Goal: Task Accomplishment & Management: Manage account settings

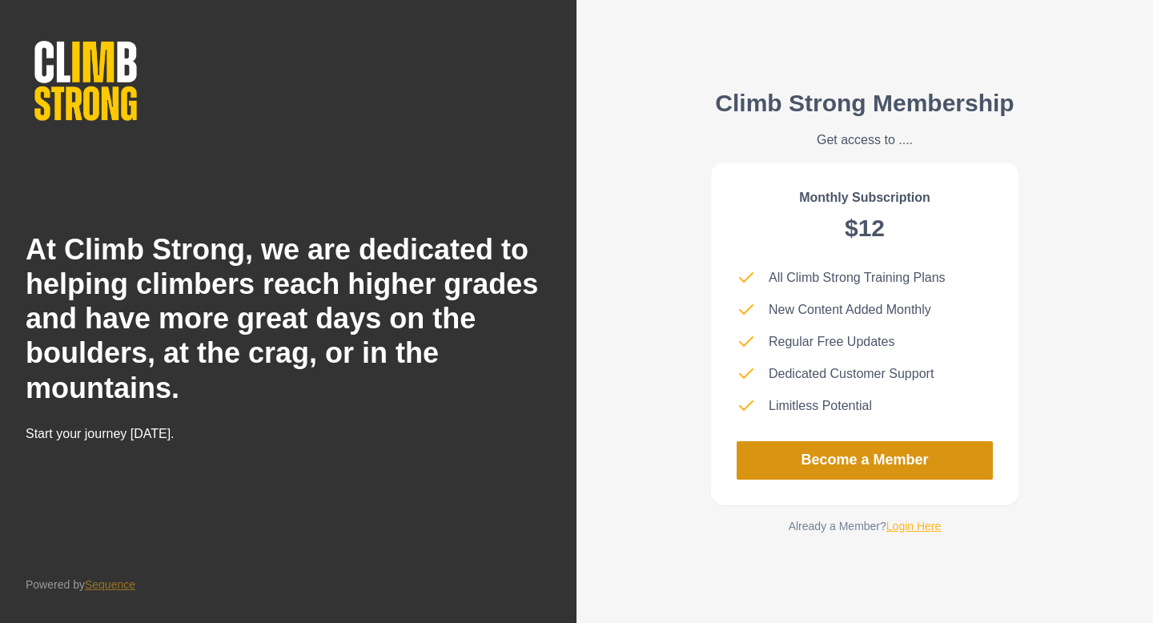
click at [799, 458] on link "Become a Member" at bounding box center [865, 460] width 256 height 38
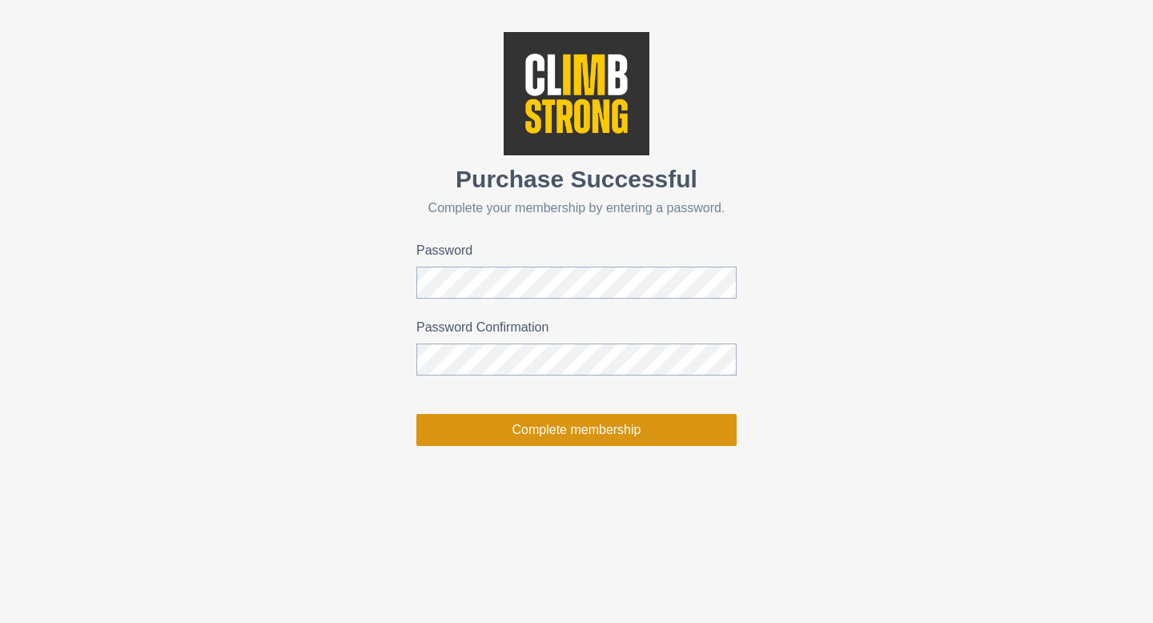
click at [674, 430] on button "Complete membership" at bounding box center [576, 430] width 320 height 32
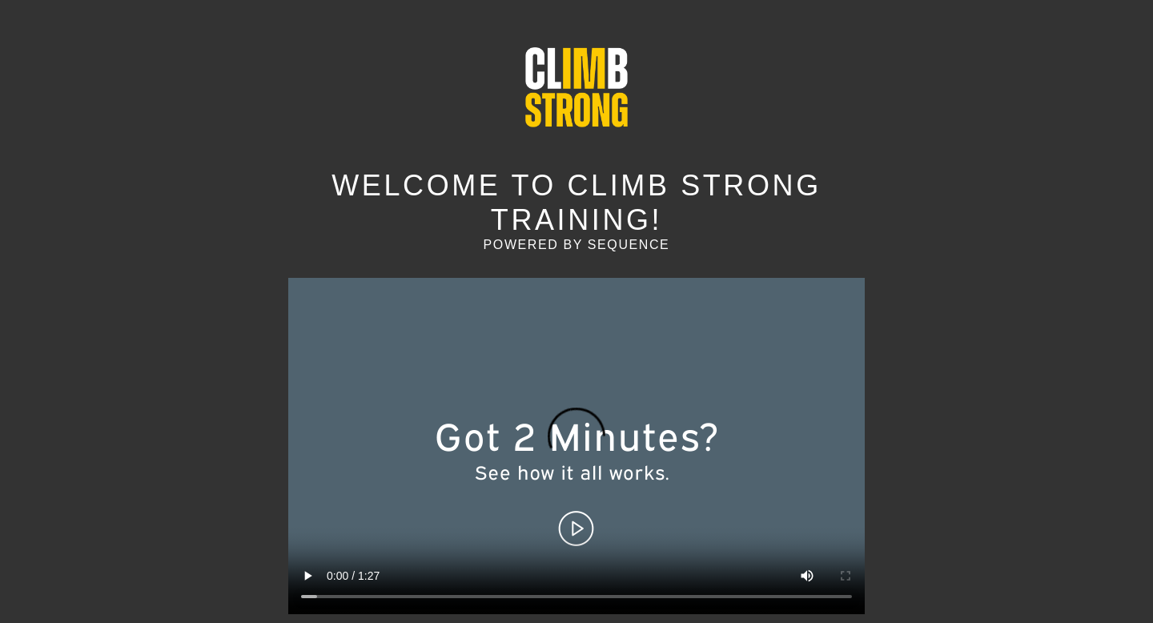
click at [1073, 192] on div "Welcome to Climb Strong Training! powered by Sequence Let's get started" at bounding box center [576, 311] width 1153 height 623
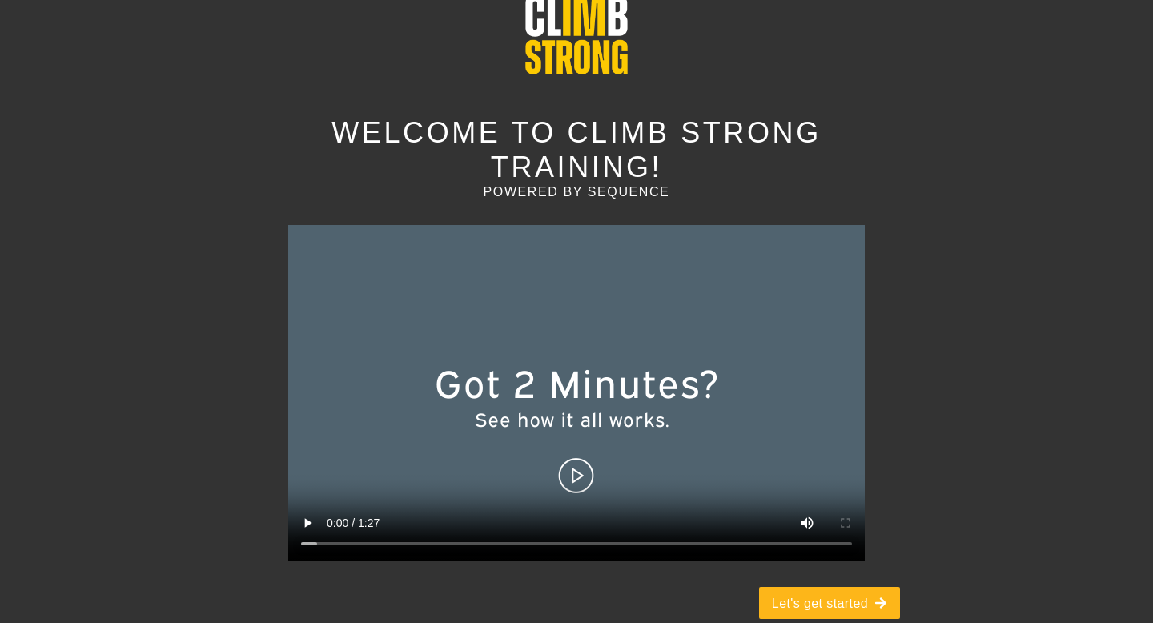
click at [567, 457] on video at bounding box center [576, 393] width 576 height 336
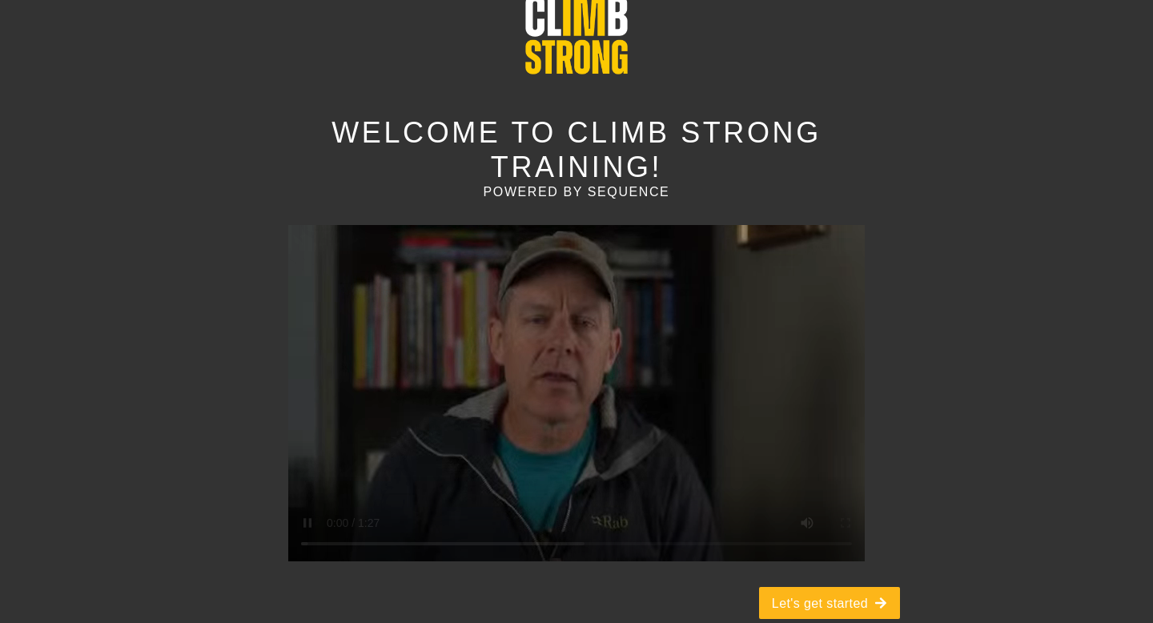
click at [1045, 118] on div "Welcome to Climb Strong Training! powered by Sequence Let's get started" at bounding box center [576, 311] width 1153 height 623
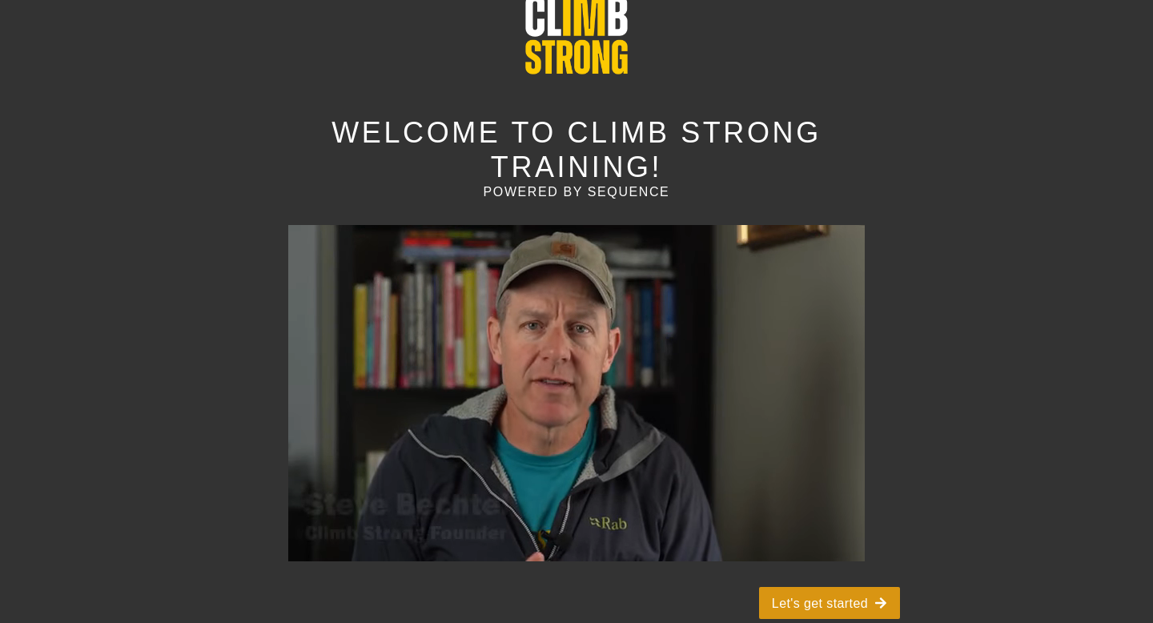
click at [829, 587] on button "Let's get started" at bounding box center [829, 603] width 141 height 32
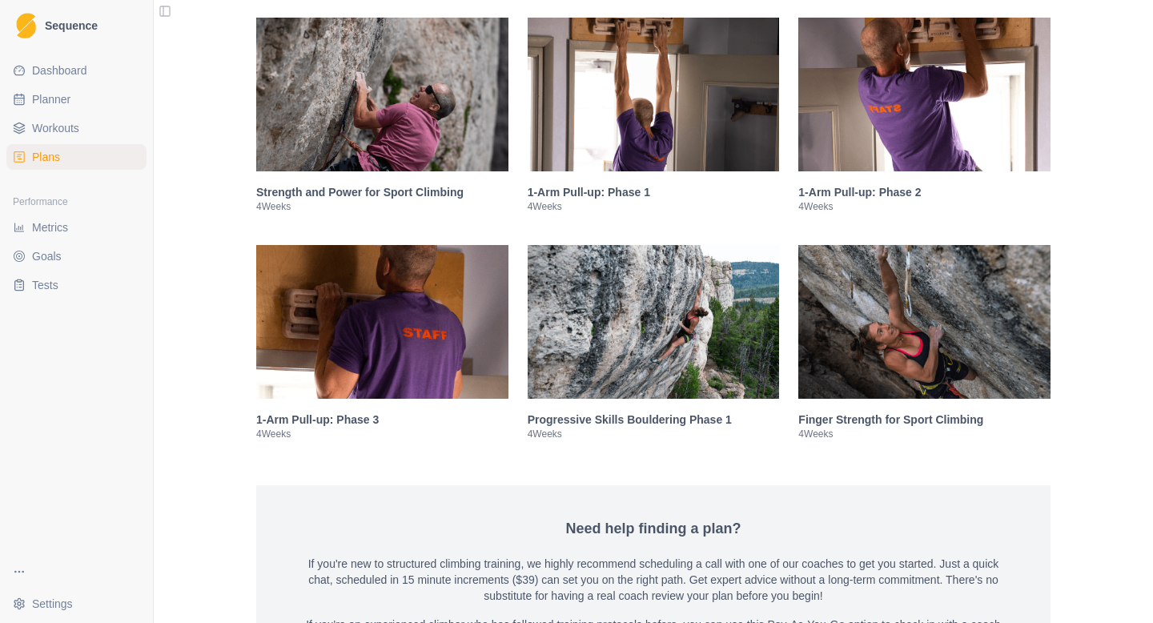
scroll to position [2452, 0]
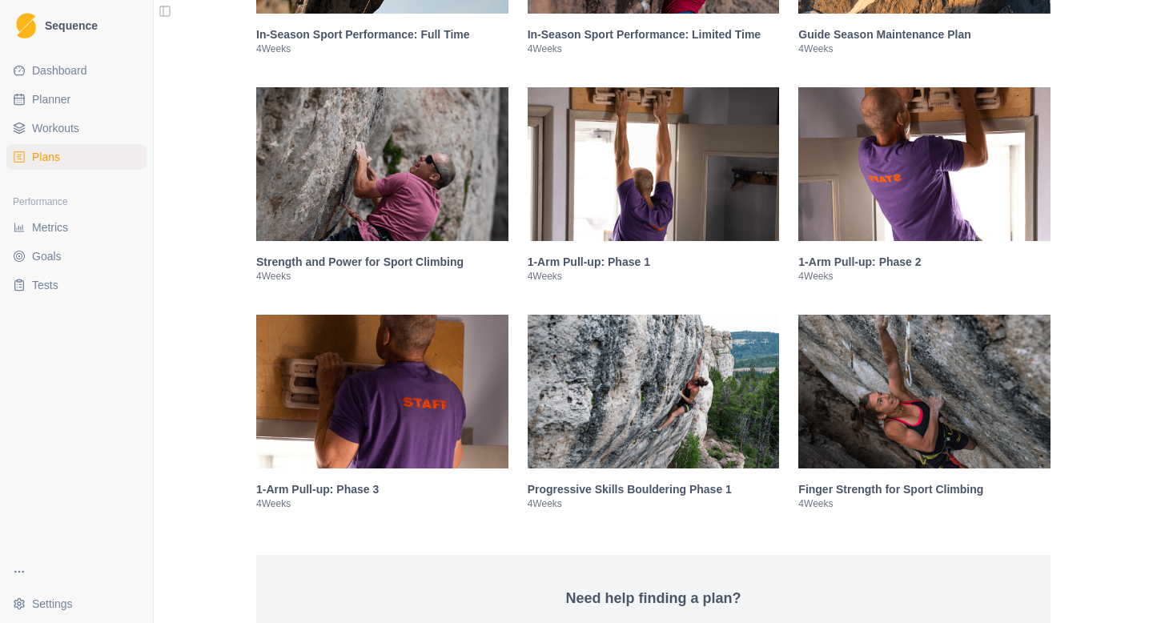
click at [740, 207] on img at bounding box center [654, 164] width 252 height 154
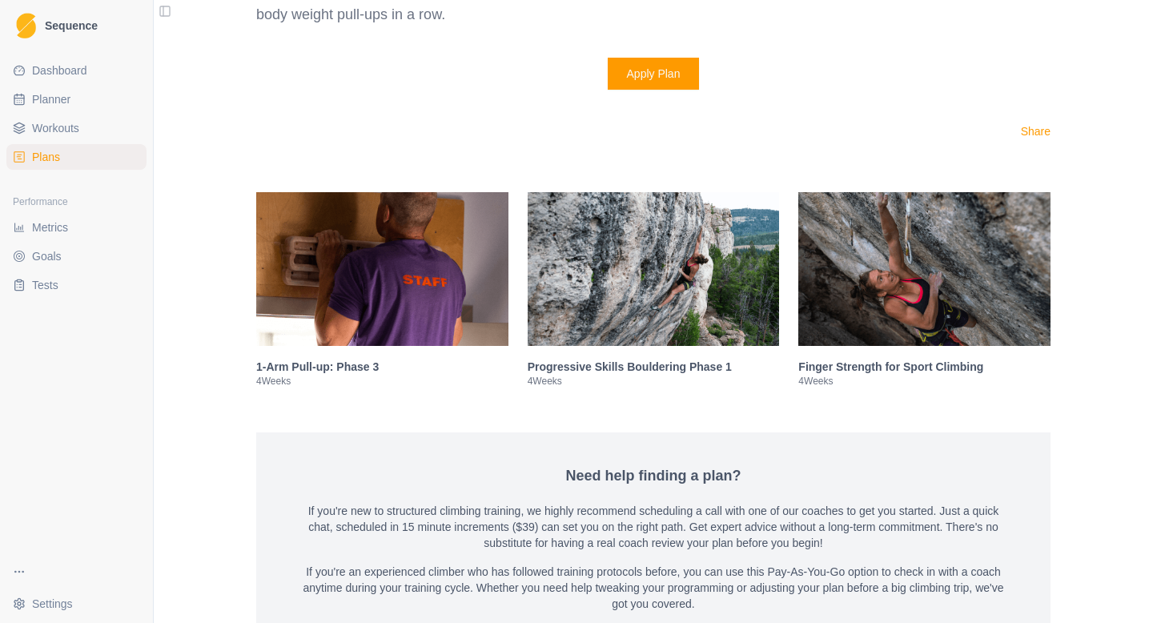
scroll to position [3791, 0]
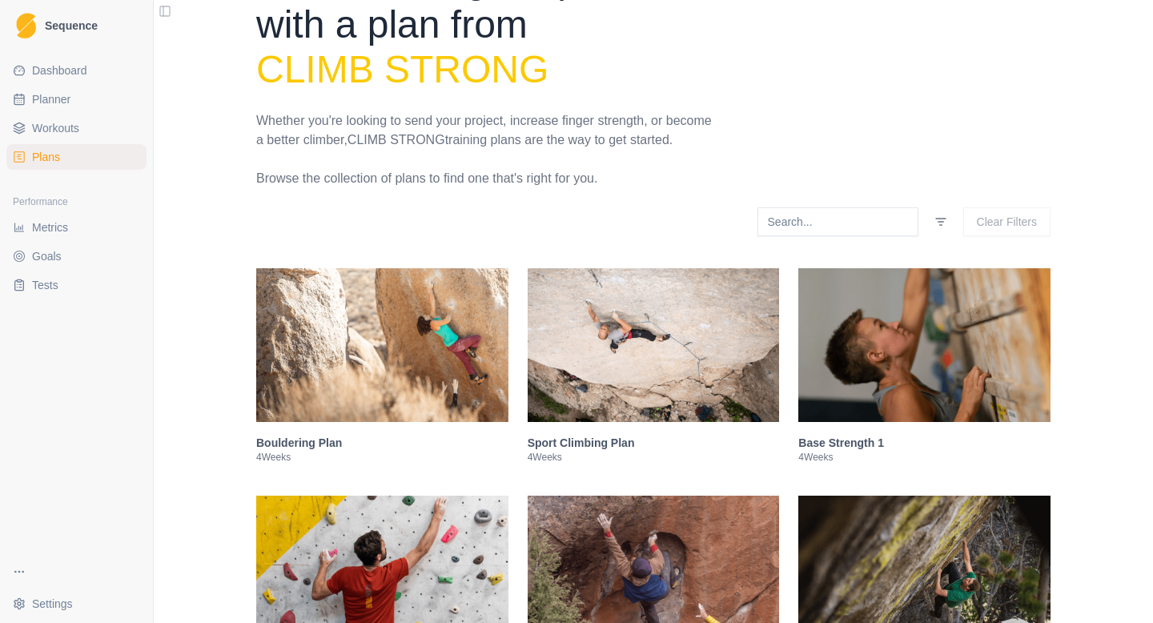
scroll to position [75, 0]
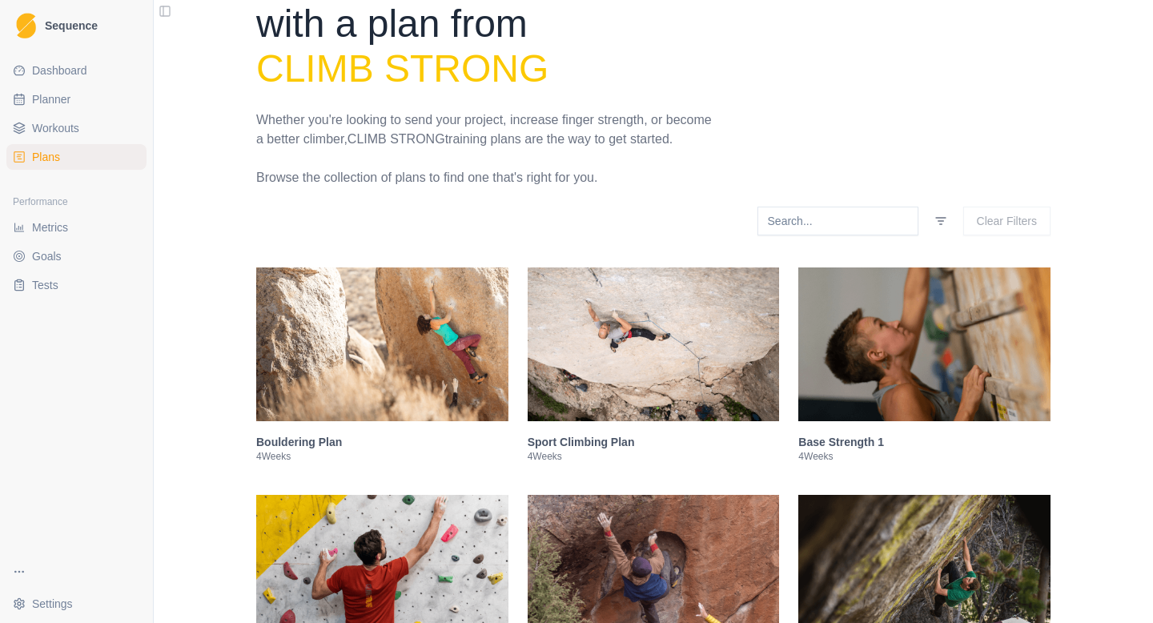
click at [24, 128] on polyline at bounding box center [19, 129] width 10 height 2
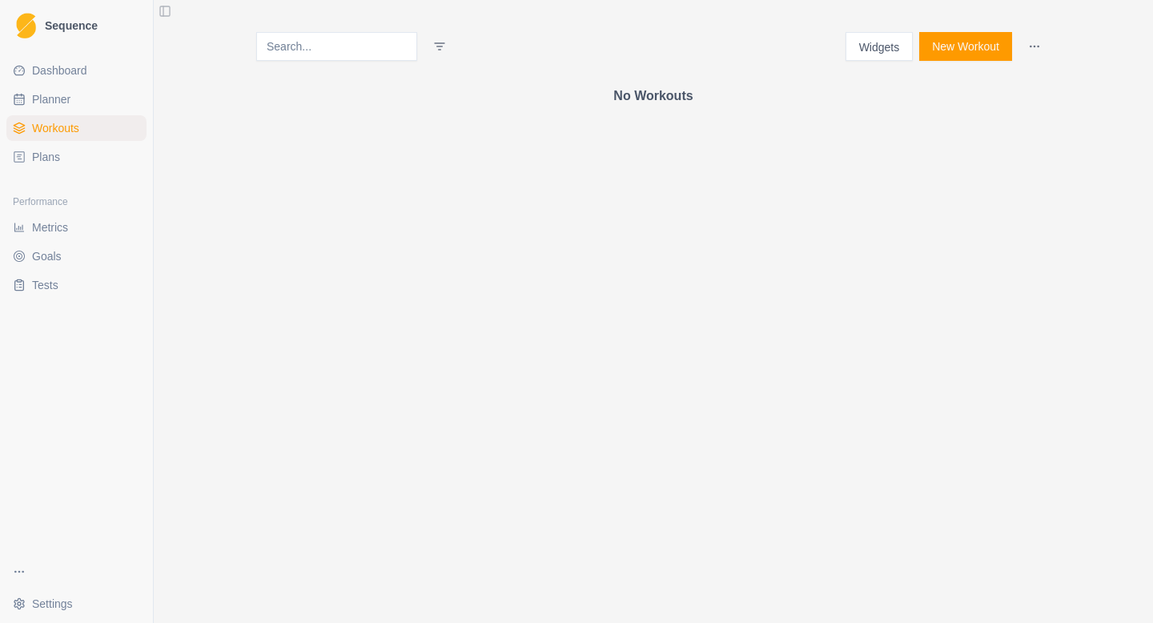
click at [31, 102] on link "Planner" at bounding box center [76, 99] width 140 height 26
select select "month"
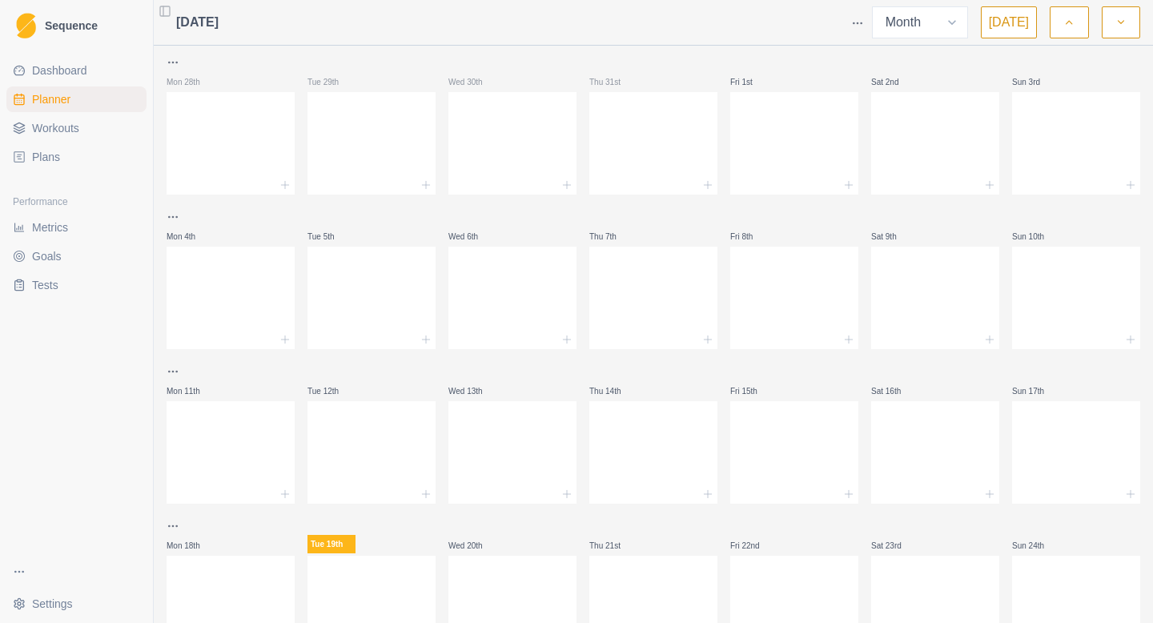
click at [55, 66] on span "Dashboard" at bounding box center [59, 70] width 55 height 16
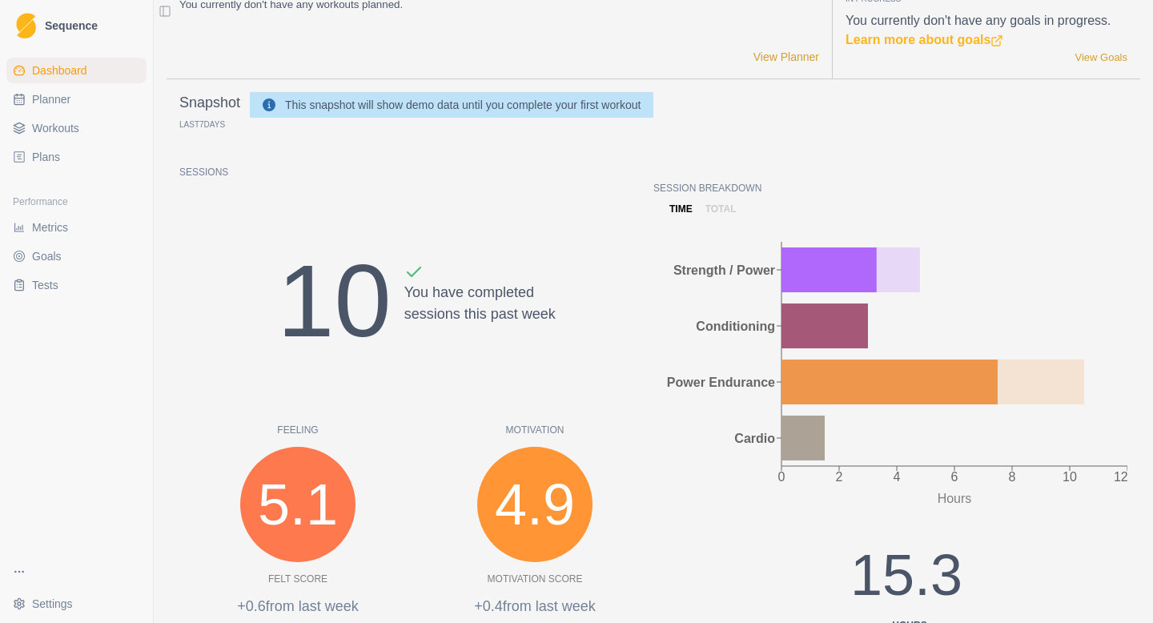
scroll to position [42, 0]
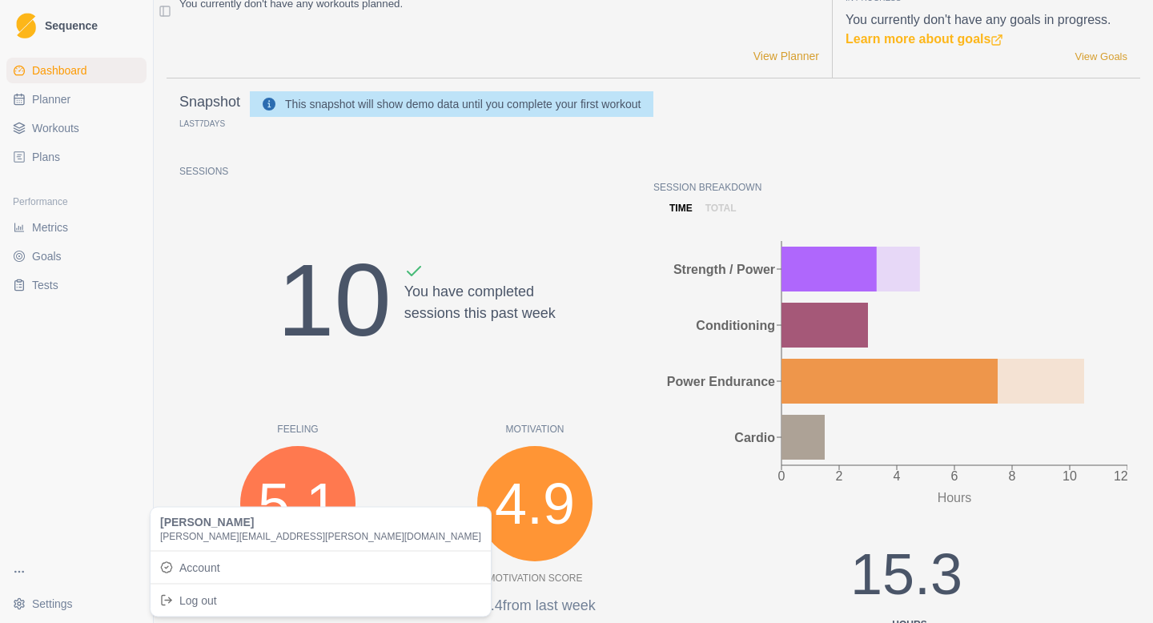
click at [60, 600] on html "Sequence Dashboard Planner Workouts Plans Performance Metrics Goals Tests Setti…" at bounding box center [576, 311] width 1153 height 623
click at [30, 351] on html "Sequence Dashboard Planner Workouts Plans Performance Metrics Goals Tests Setti…" at bounding box center [576, 311] width 1153 height 623
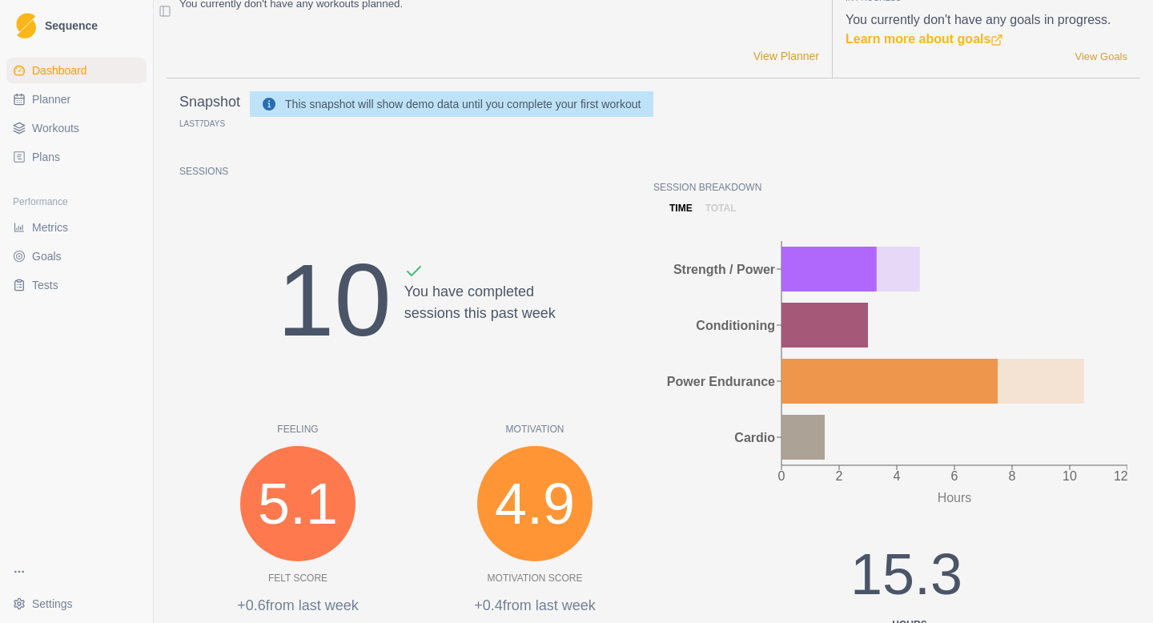
click at [29, 566] on html "Sequence Dashboard Planner Workouts Plans Performance Metrics Goals Tests Setti…" at bounding box center [576, 311] width 1153 height 623
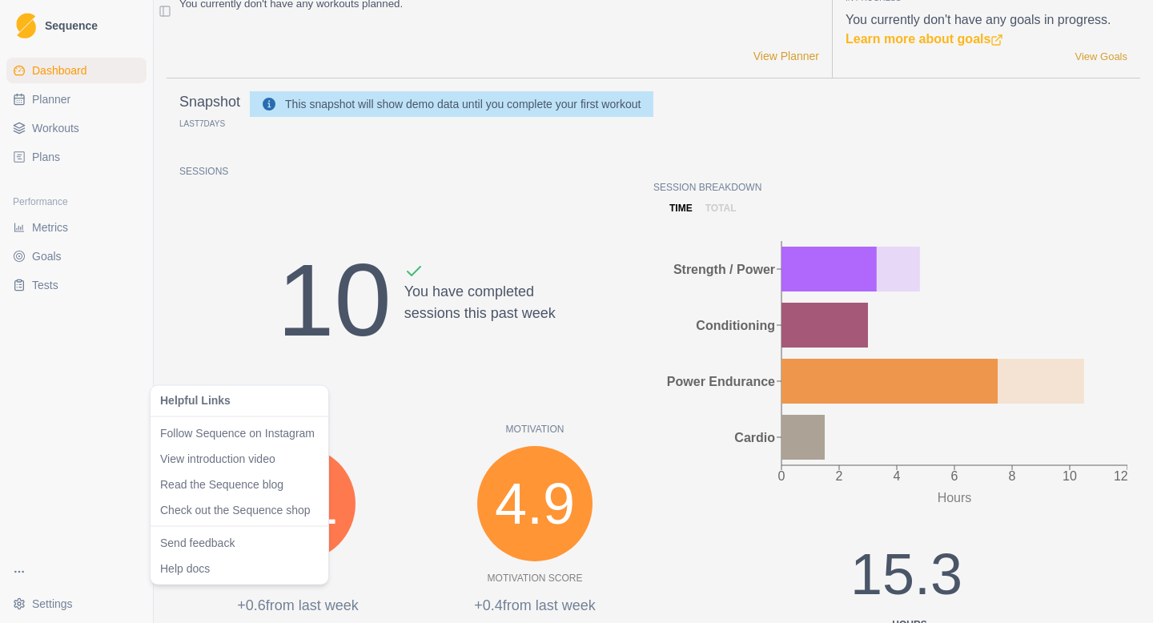
click at [66, 352] on html "Sequence Dashboard Planner Workouts Plans Performance Metrics Goals Tests Setti…" at bounding box center [576, 311] width 1153 height 623
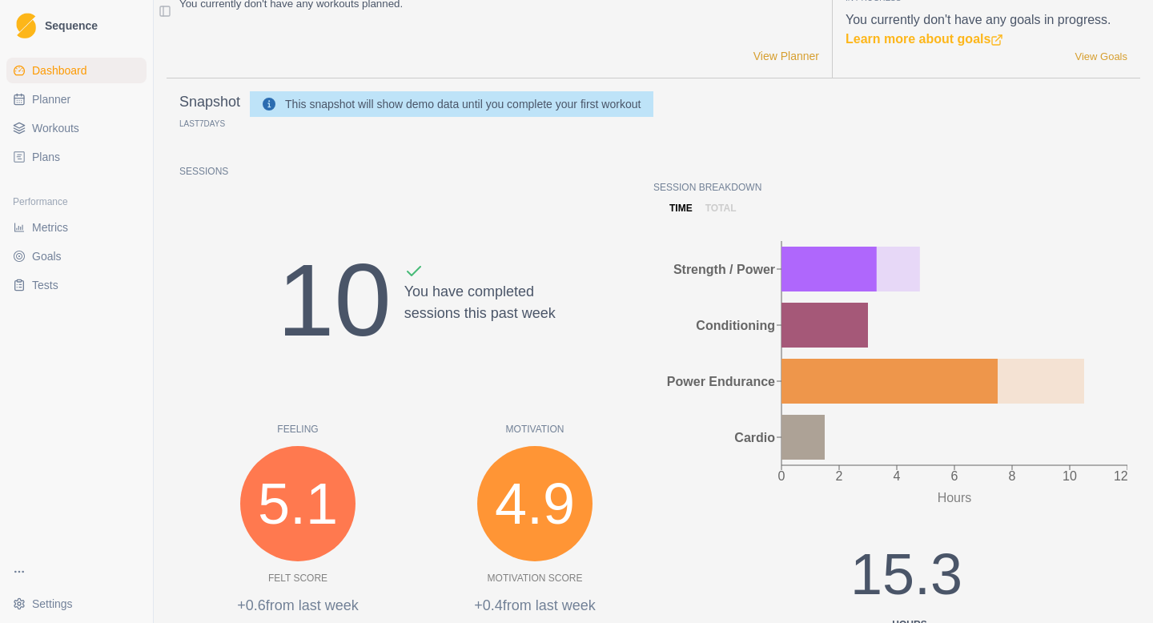
click at [58, 34] on link "Sequence" at bounding box center [76, 25] width 140 height 38
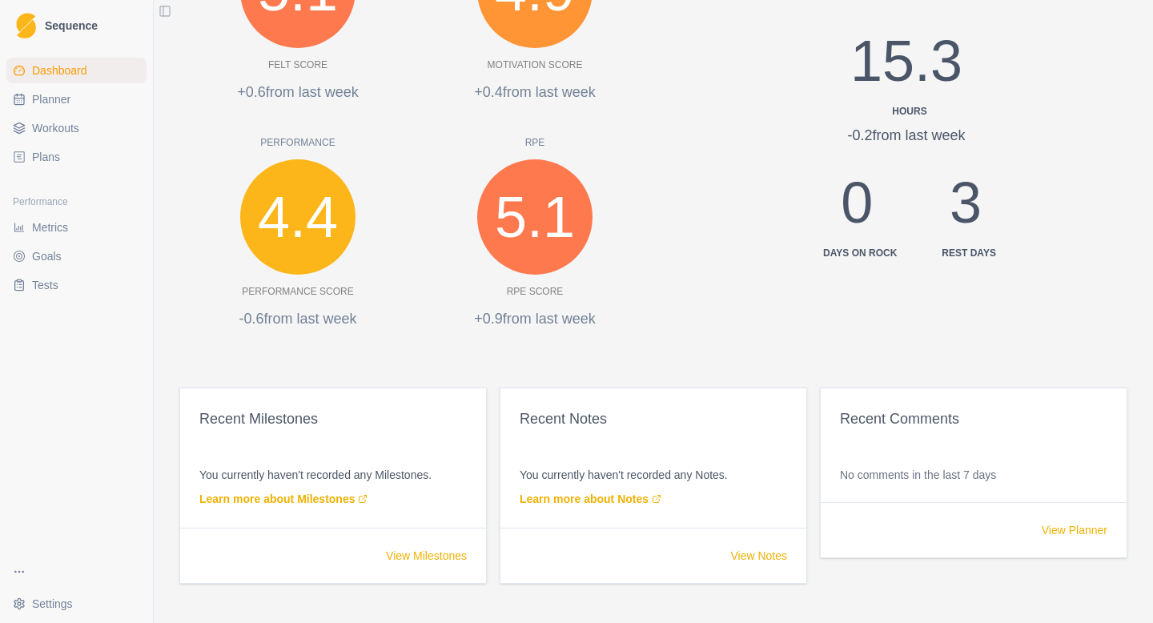
scroll to position [592, 0]
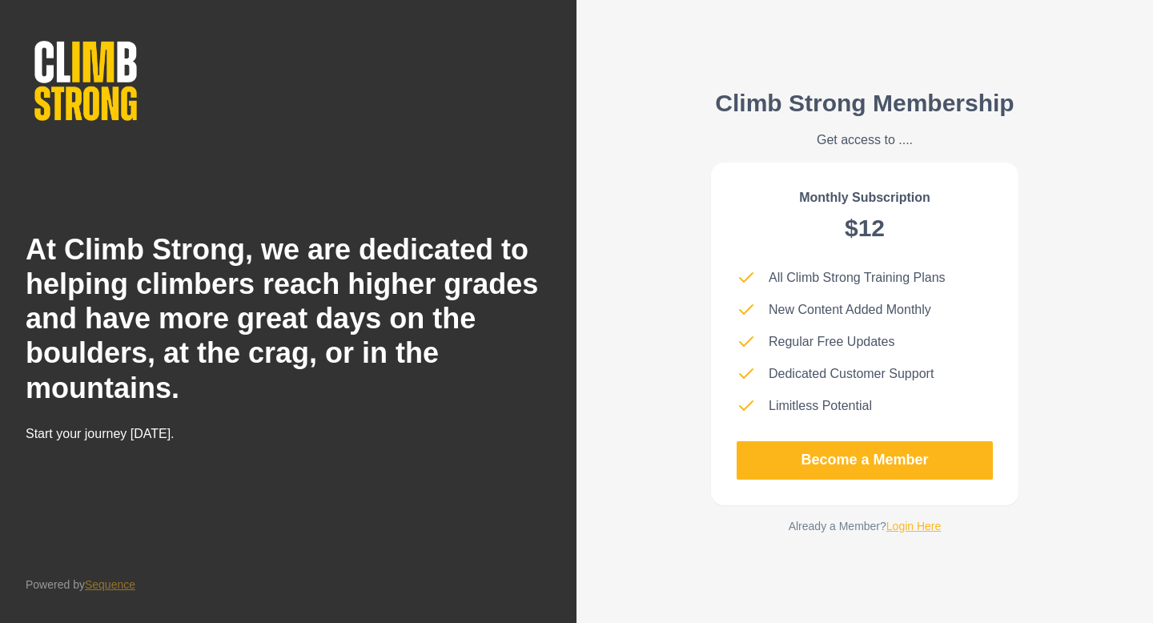
click at [906, 520] on link "Login Here" at bounding box center [913, 526] width 55 height 13
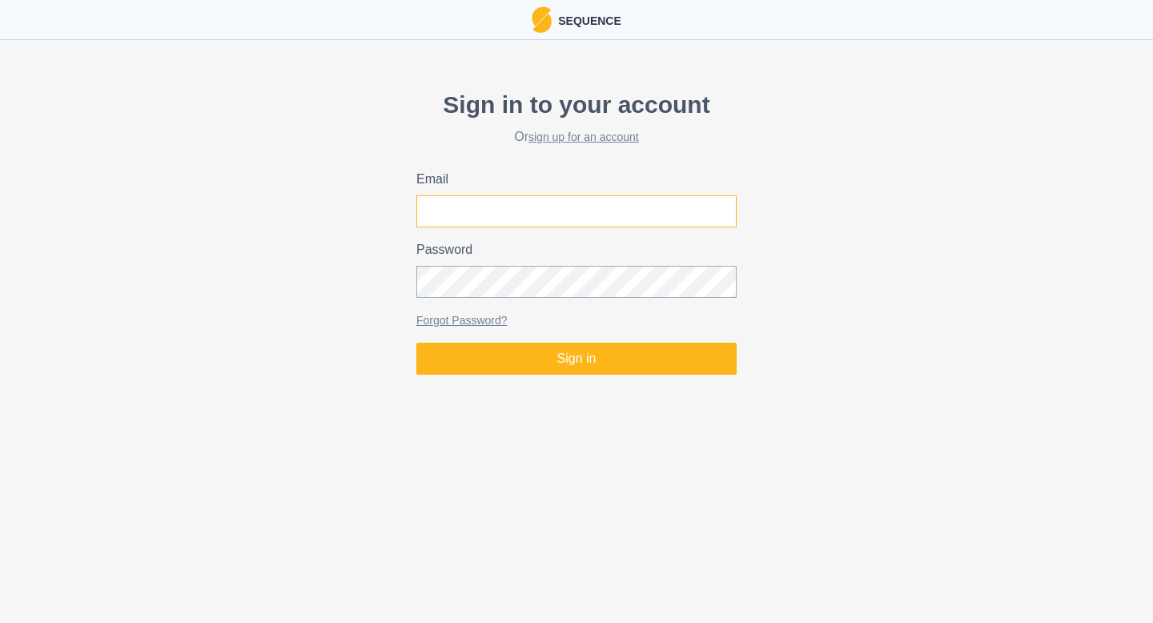
type input "[PERSON_NAME][EMAIL_ADDRESS][PERSON_NAME][DOMAIN_NAME]"
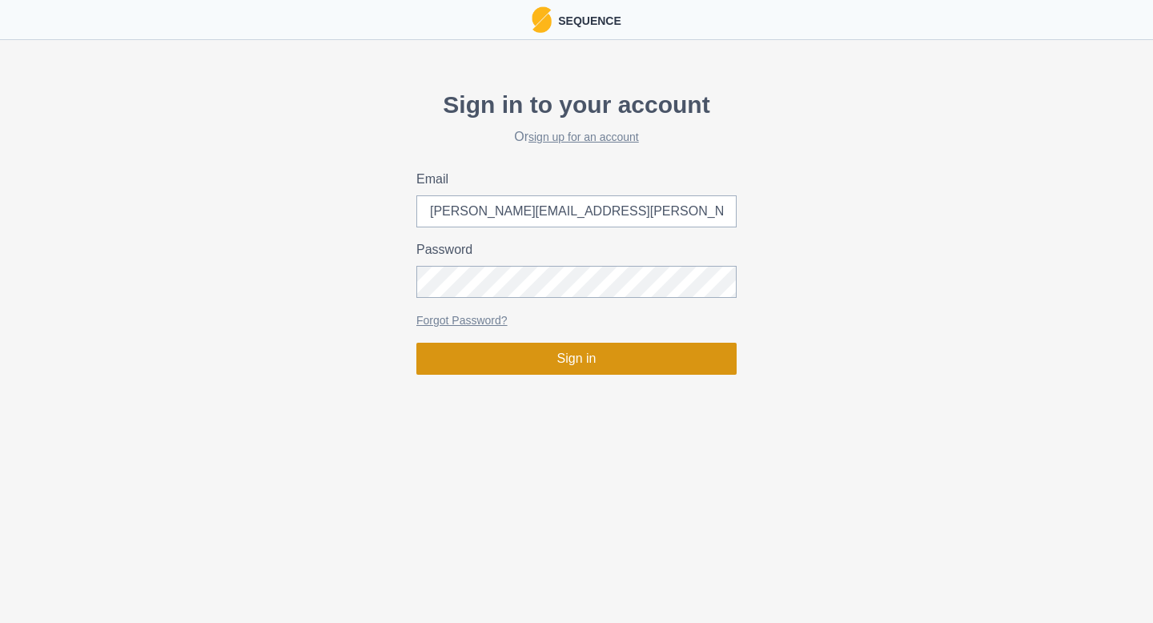
click at [633, 362] on button "Sign in" at bounding box center [576, 359] width 320 height 32
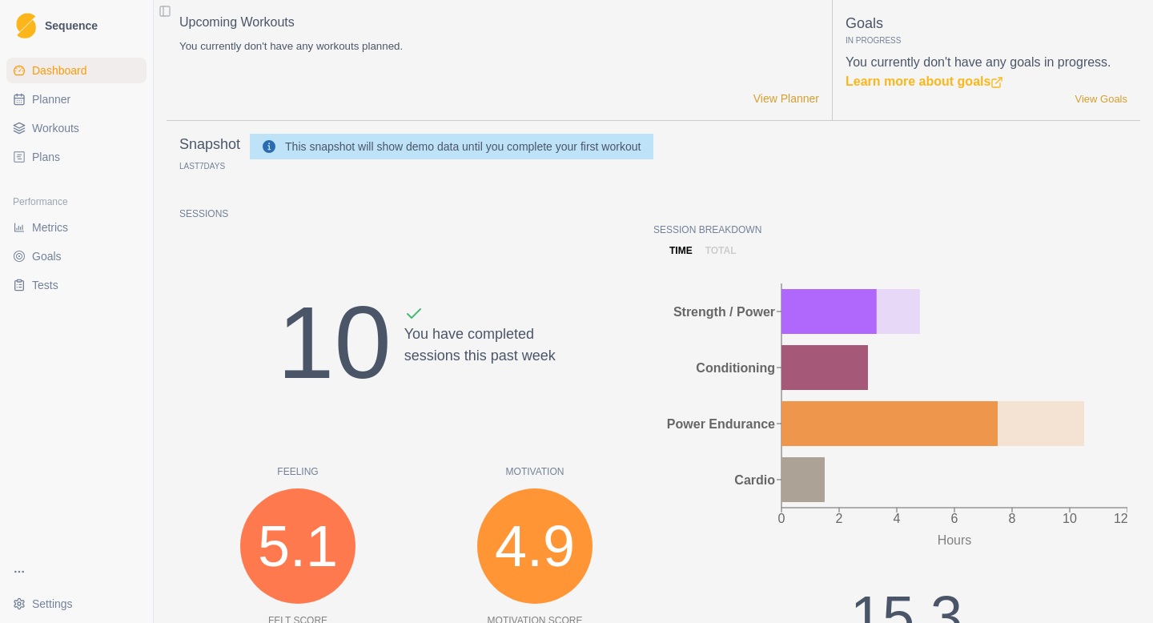
click at [50, 153] on span "Plans" at bounding box center [46, 157] width 28 height 16
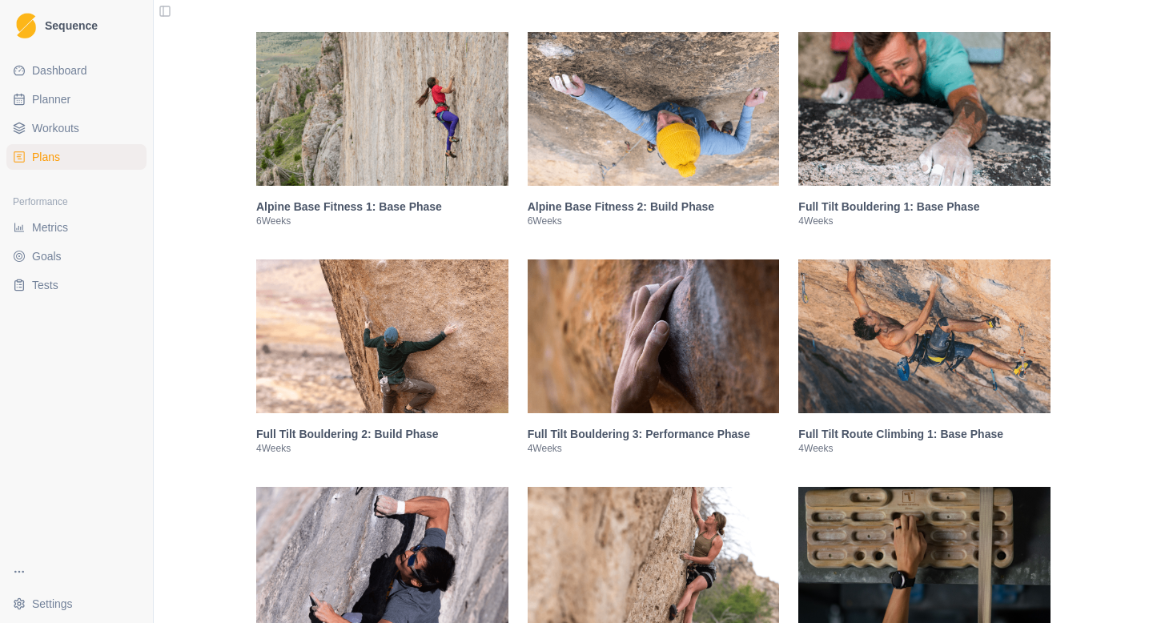
scroll to position [1218, 0]
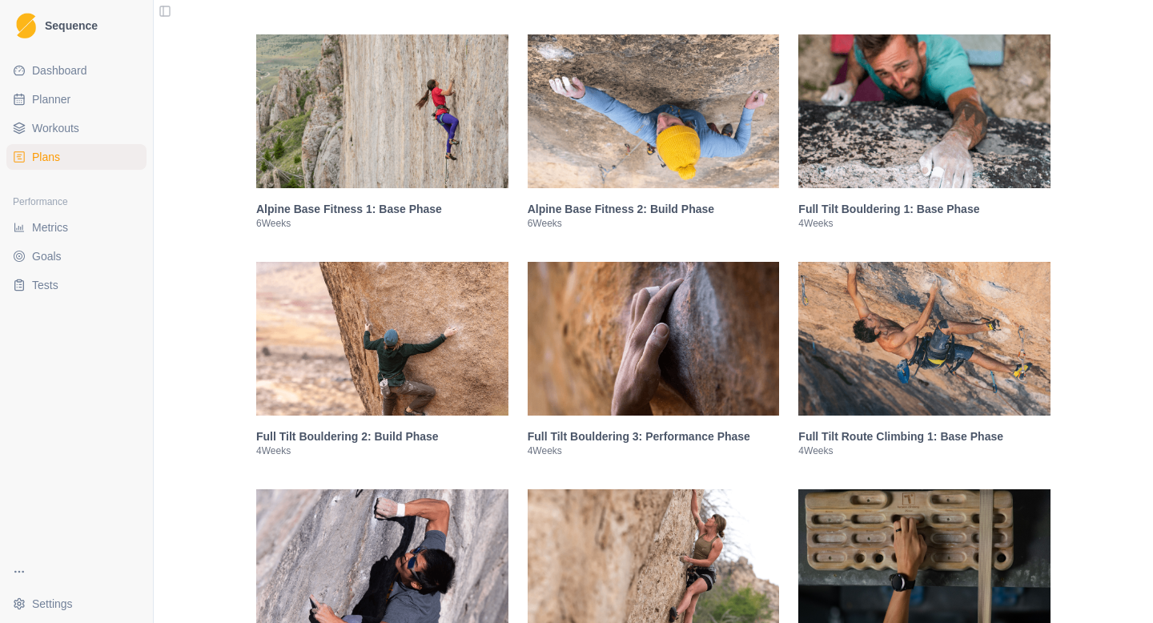
click at [939, 73] on img at bounding box center [924, 111] width 252 height 154
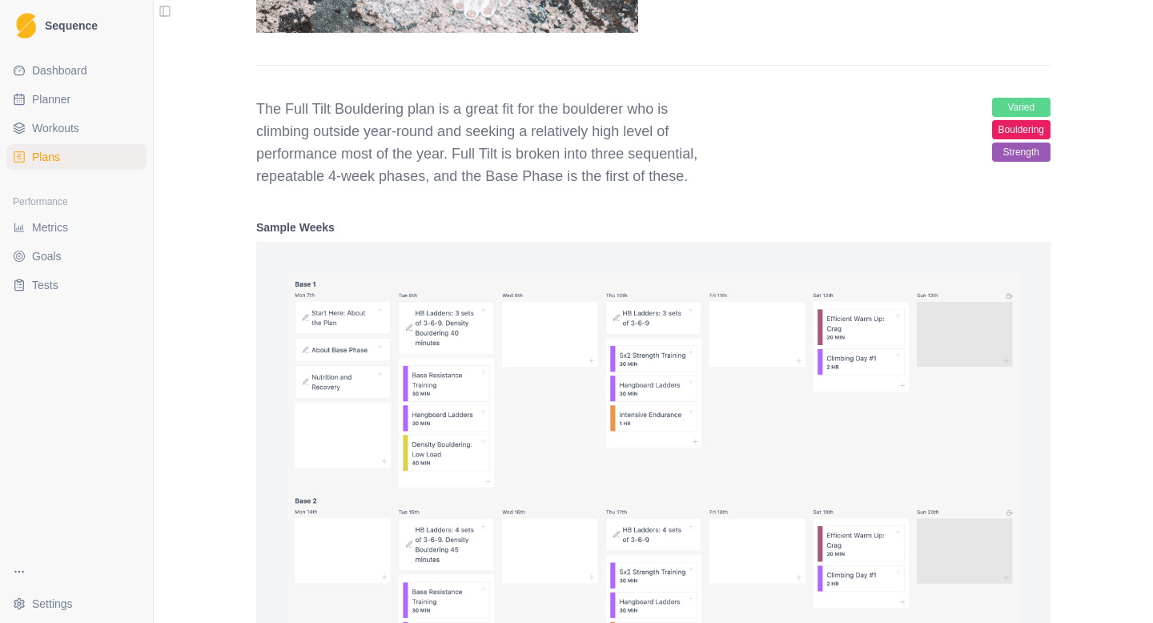
scroll to position [1800, 0]
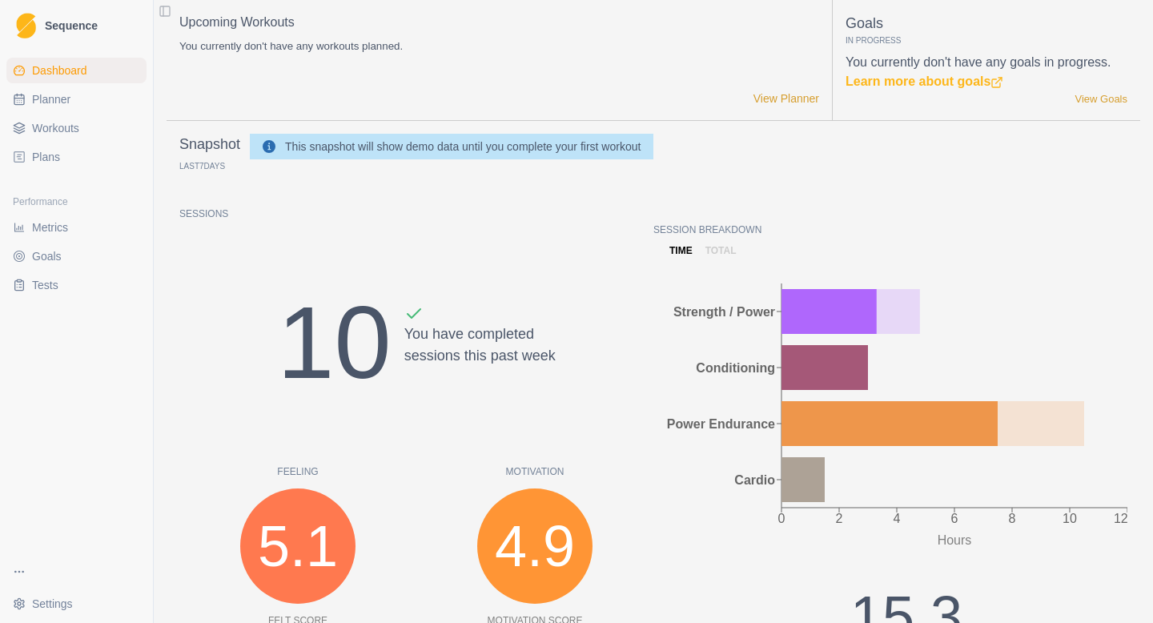
click at [48, 158] on span "Plans" at bounding box center [46, 157] width 28 height 16
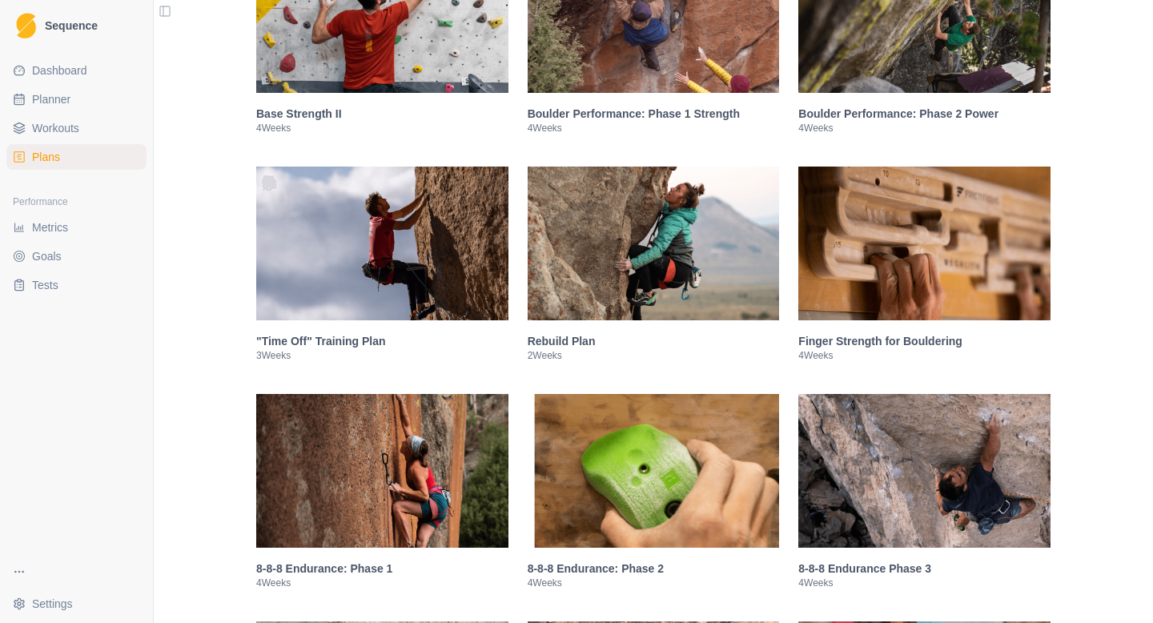
scroll to position [417, 0]
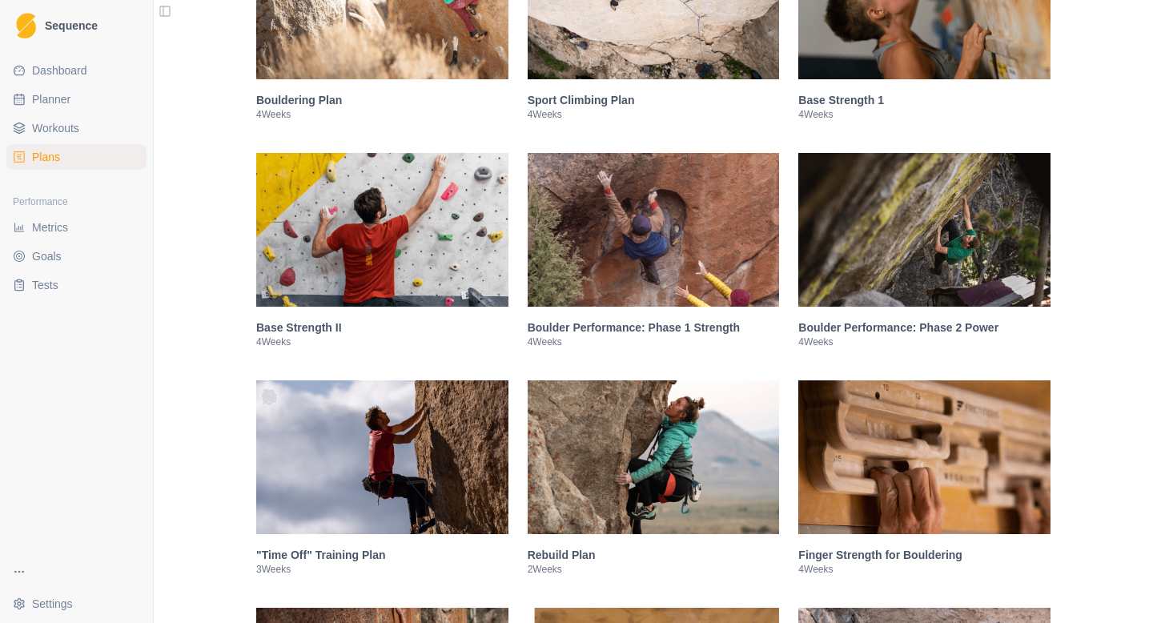
click at [637, 181] on img at bounding box center [654, 230] width 252 height 154
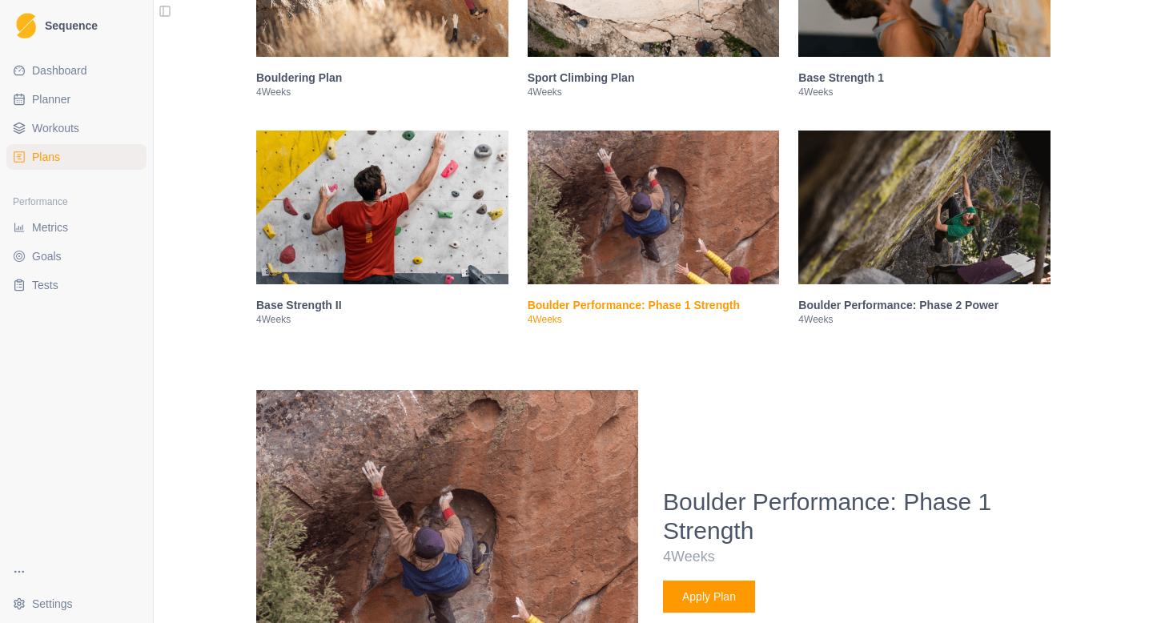
scroll to position [439, 0]
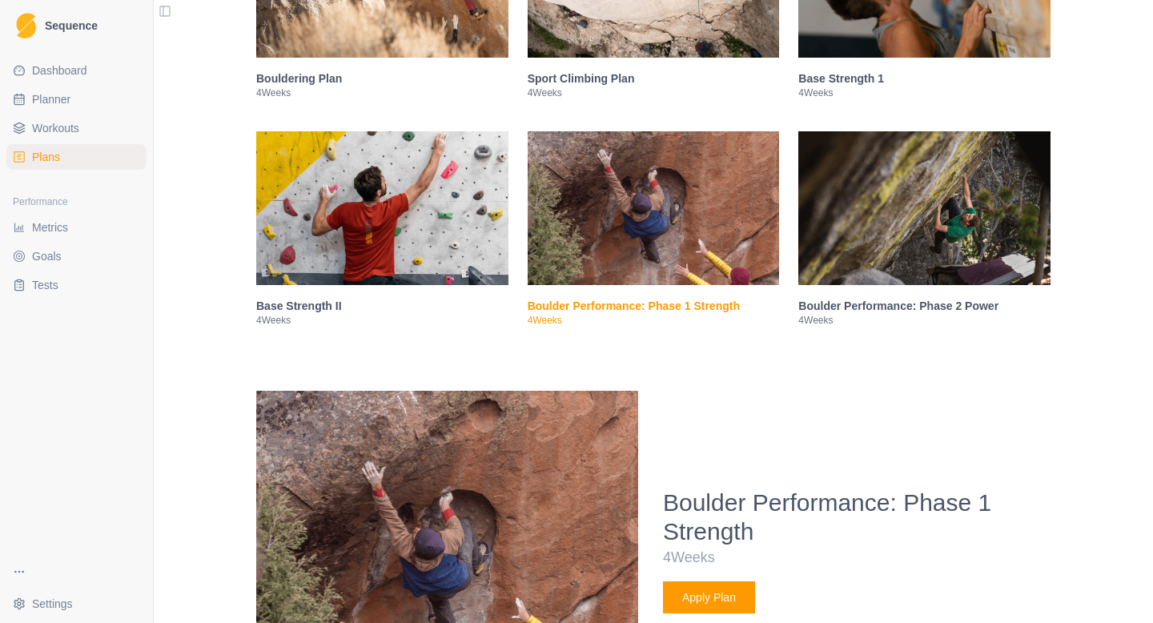
click at [900, 314] on h3 "Boulder Performance: Phase 2 Power" at bounding box center [924, 306] width 252 height 16
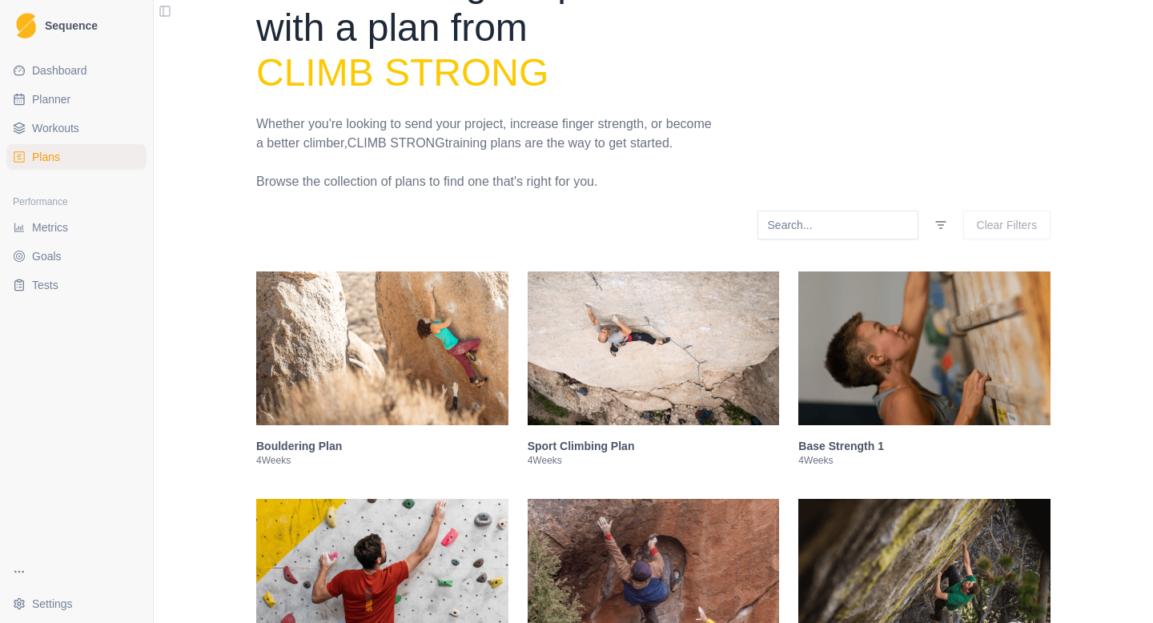
scroll to position [0, 0]
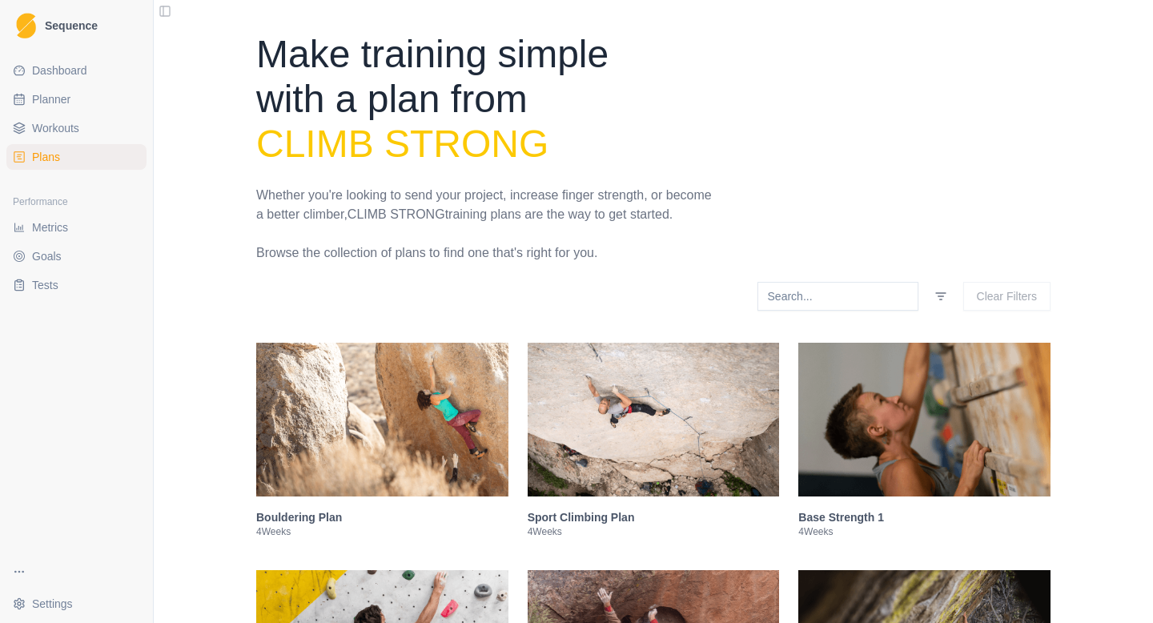
click at [46, 155] on span "Plans" at bounding box center [46, 157] width 28 height 16
click at [168, 9] on button "Toggle Sidebar" at bounding box center [165, 11] width 22 height 22
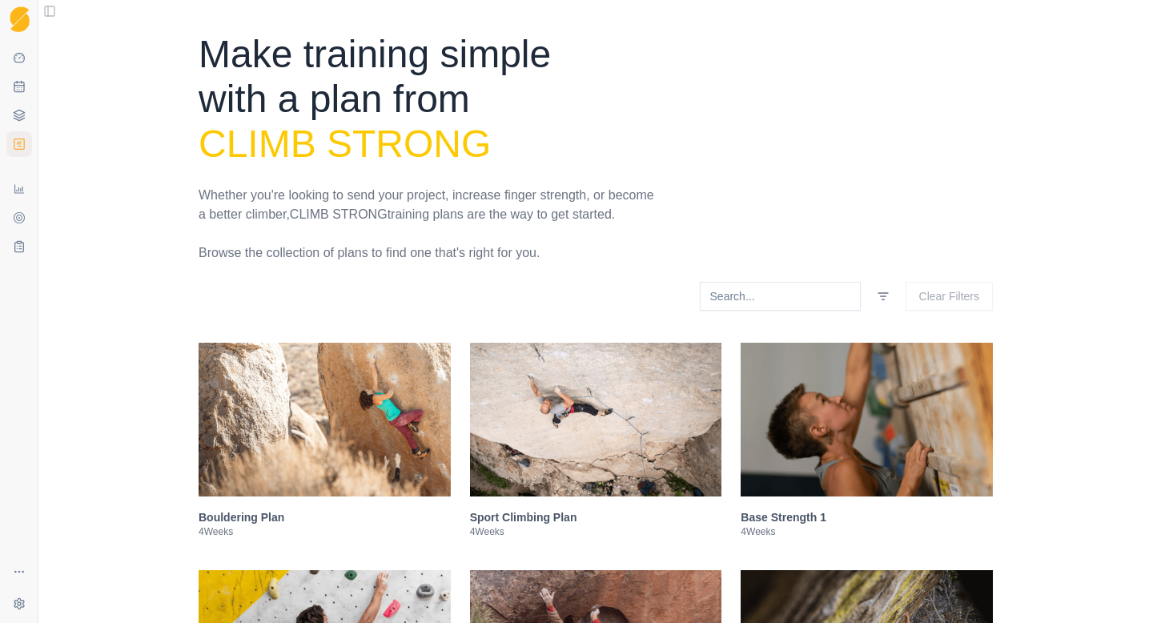
click at [43, 10] on button "Toggle Sidebar" at bounding box center [49, 11] width 22 height 22
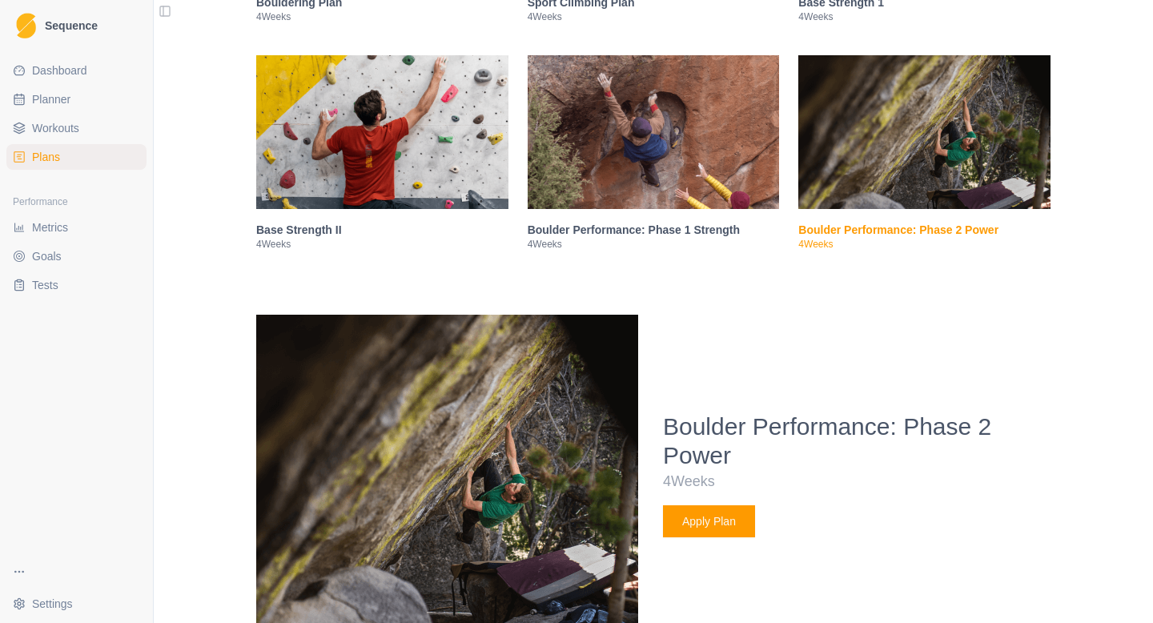
scroll to position [449, 0]
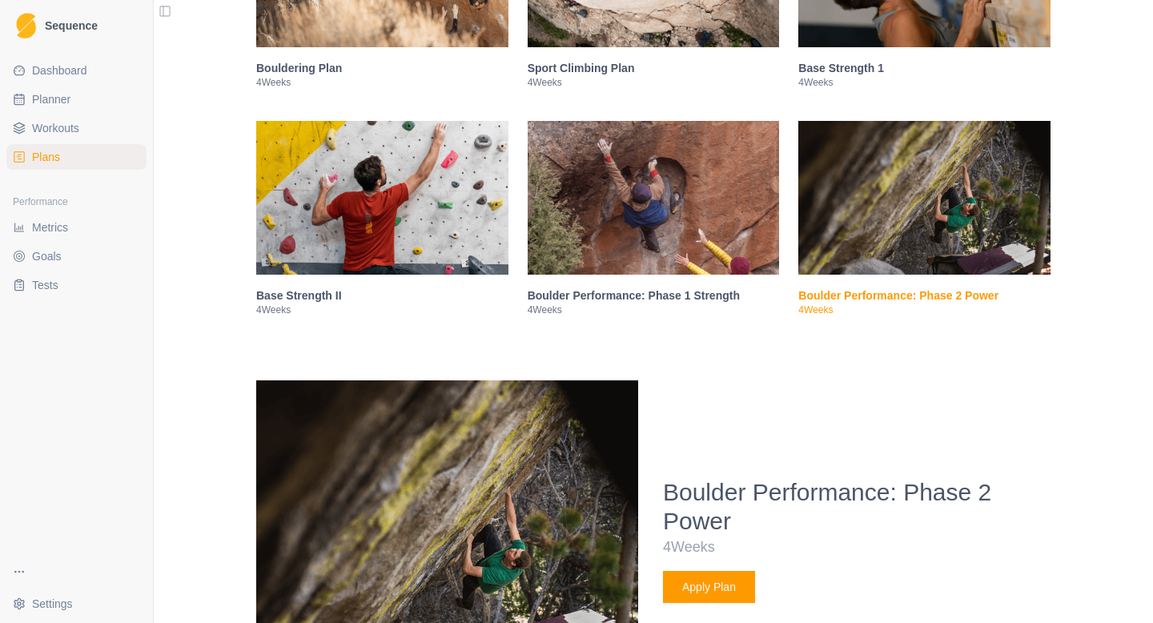
click at [845, 178] on img at bounding box center [924, 198] width 252 height 154
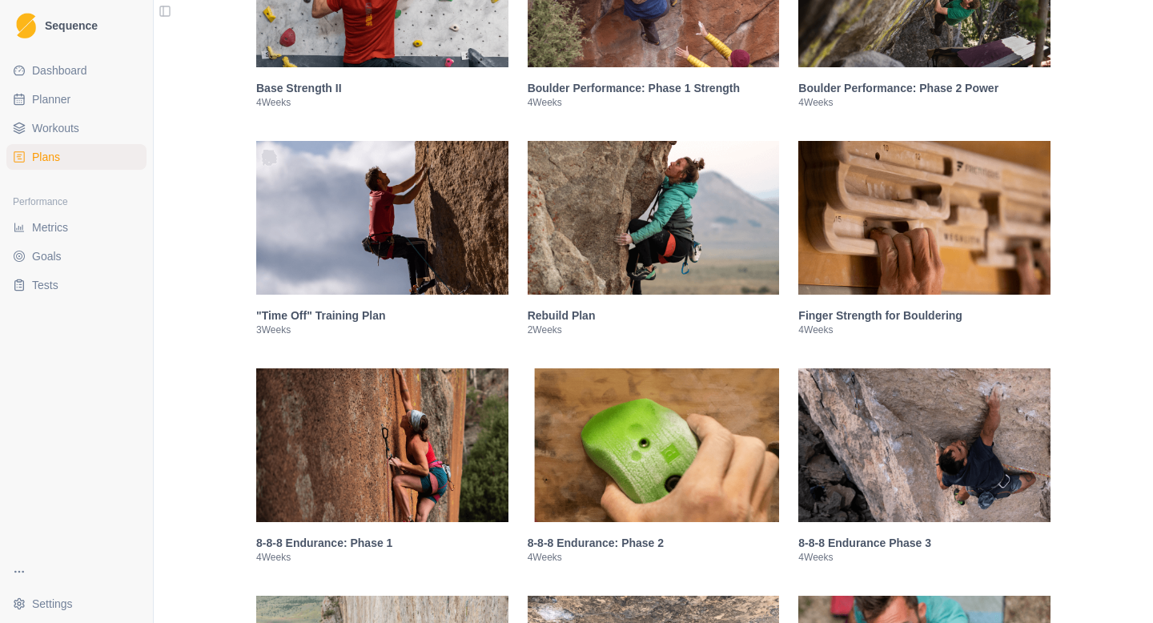
scroll to position [660, 0]
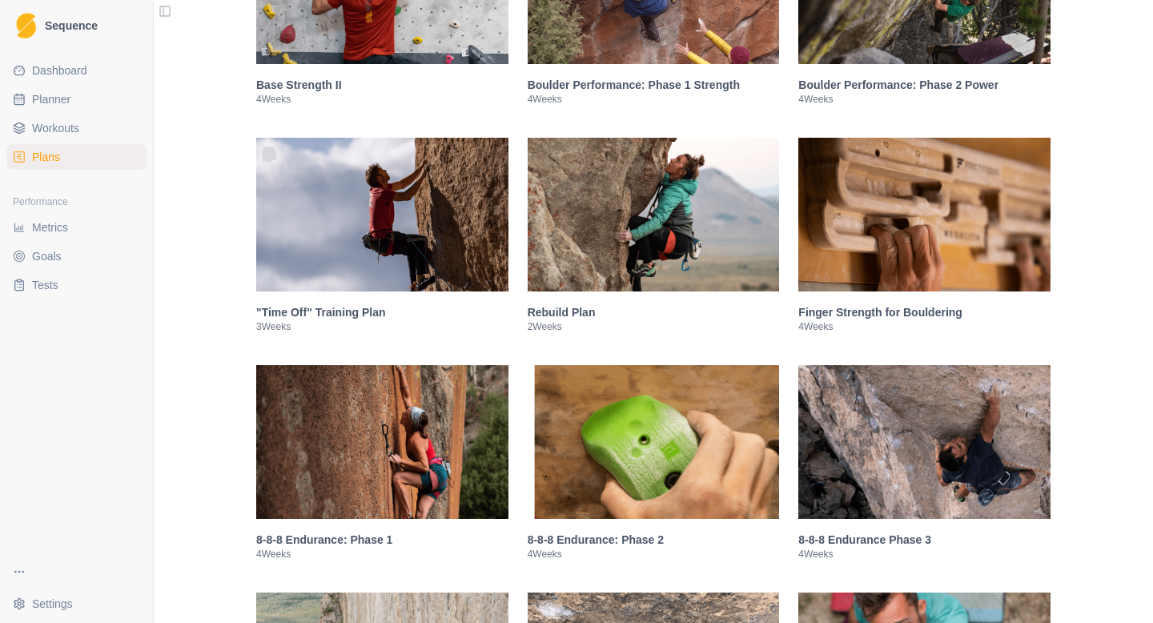
click at [881, 237] on img at bounding box center [924, 215] width 252 height 154
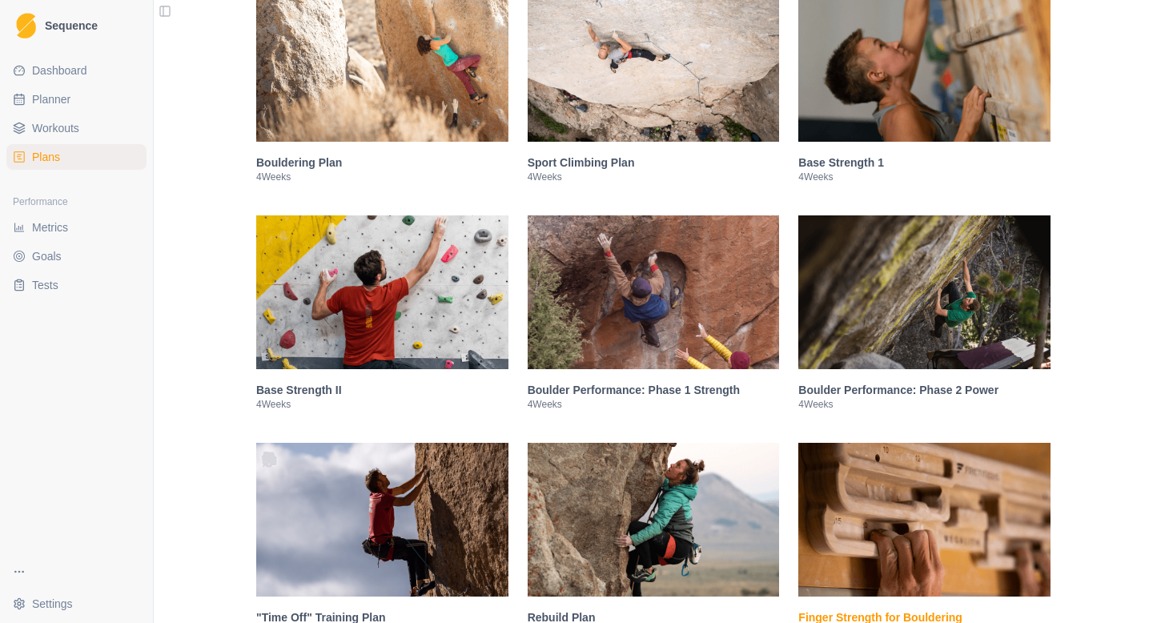
scroll to position [434, 0]
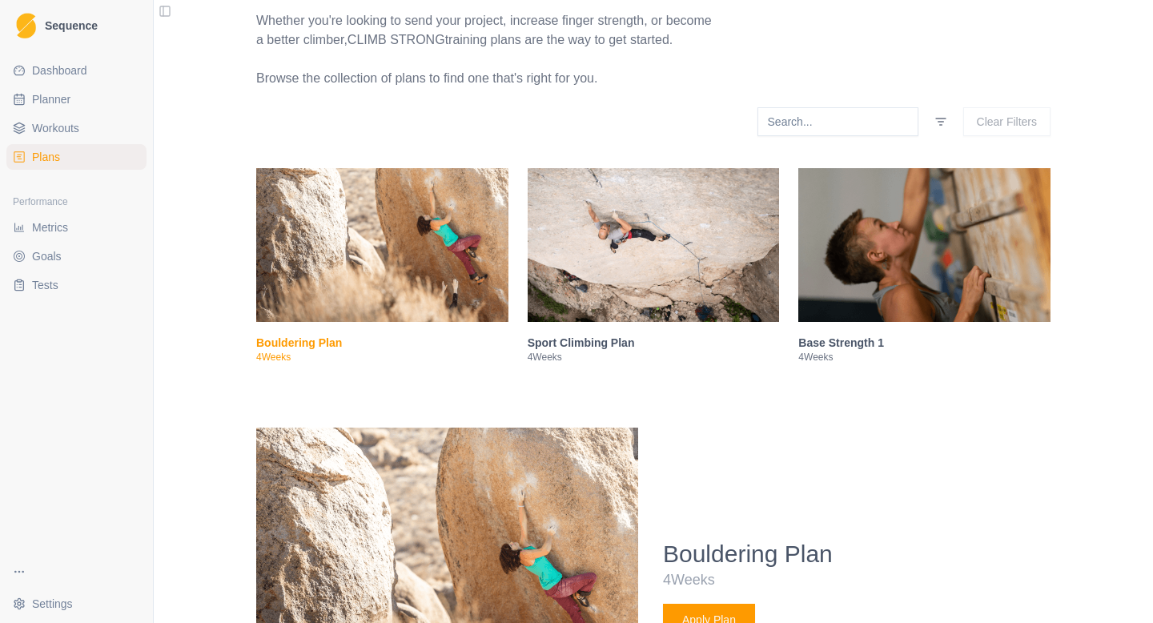
scroll to position [0, 0]
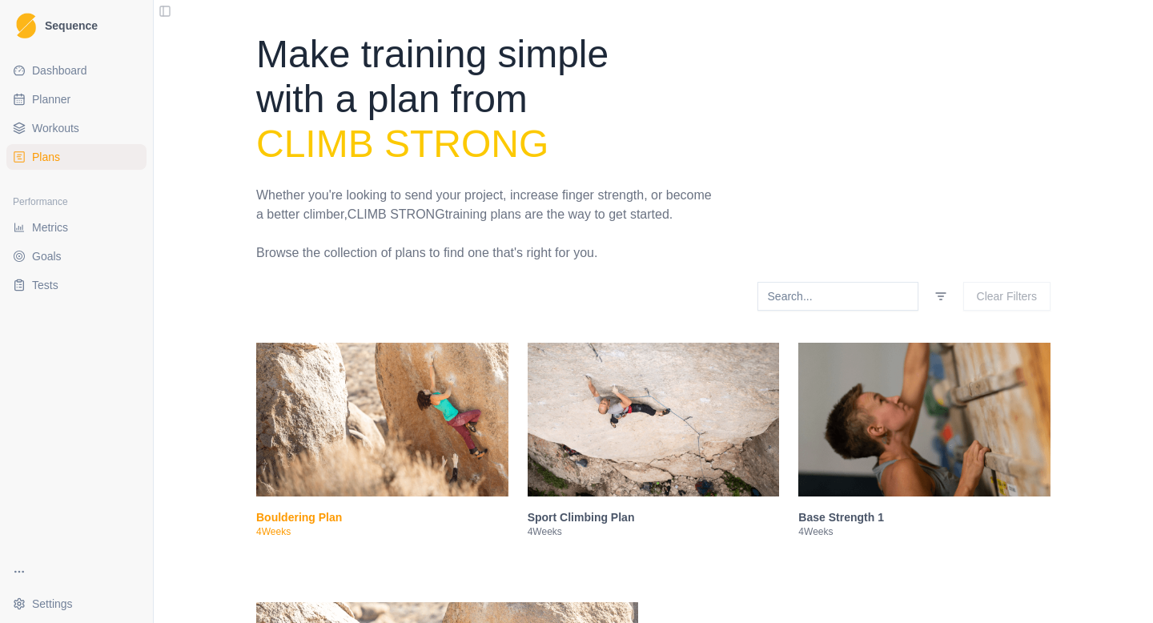
click at [928, 421] on img at bounding box center [924, 420] width 252 height 154
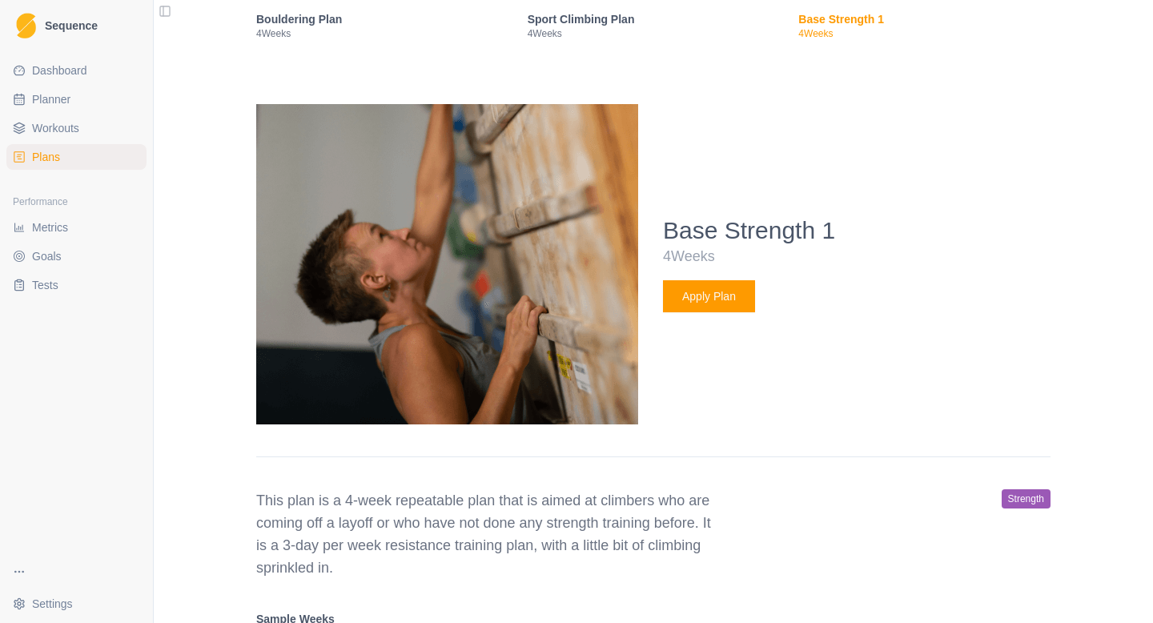
scroll to position [271, 0]
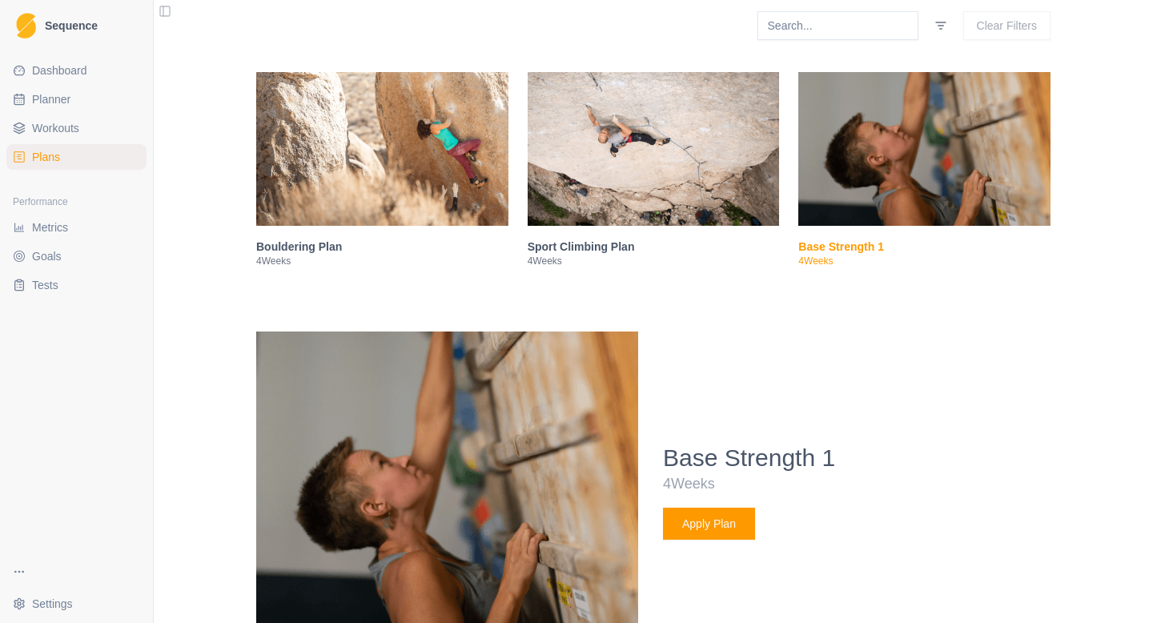
click at [898, 169] on img at bounding box center [924, 149] width 252 height 154
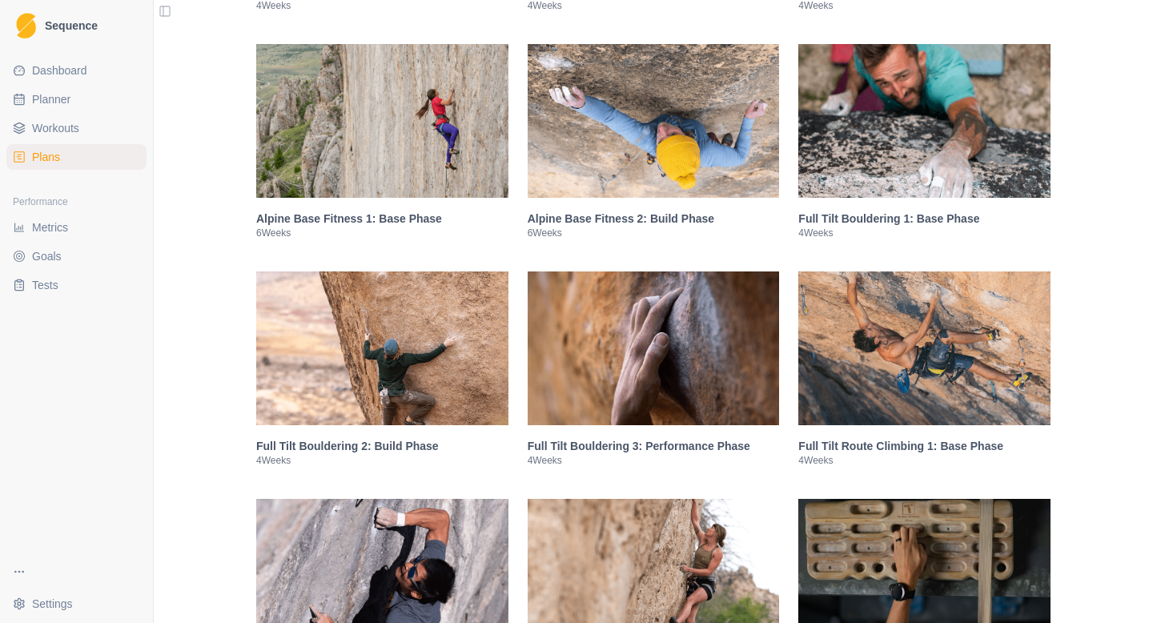
scroll to position [1211, 0]
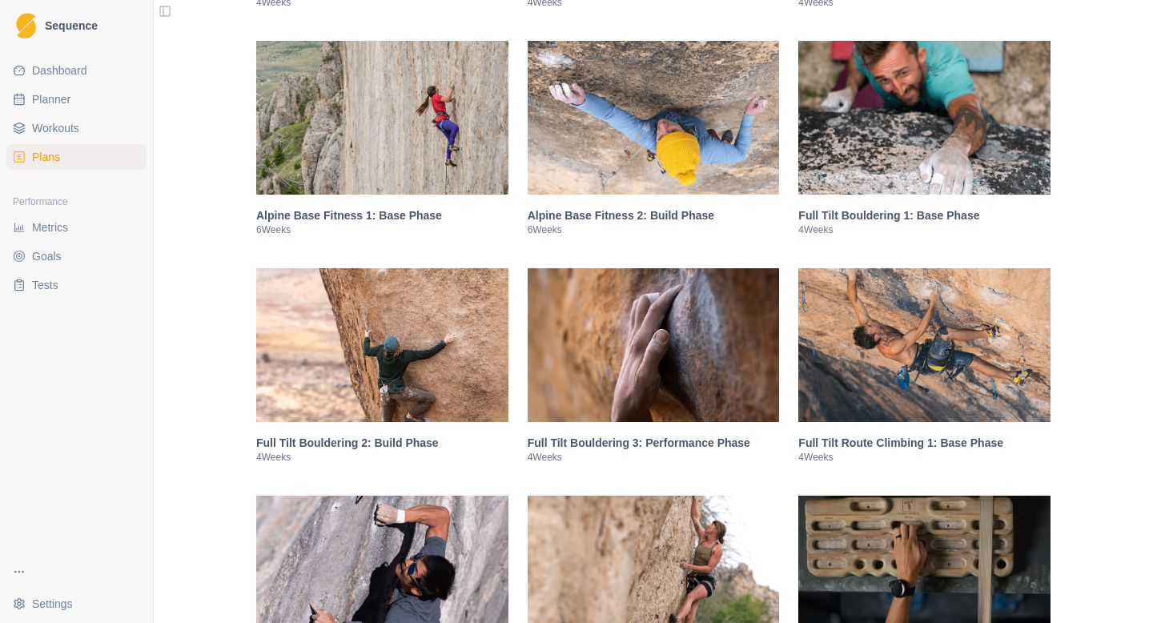
click at [898, 164] on img at bounding box center [924, 118] width 252 height 154
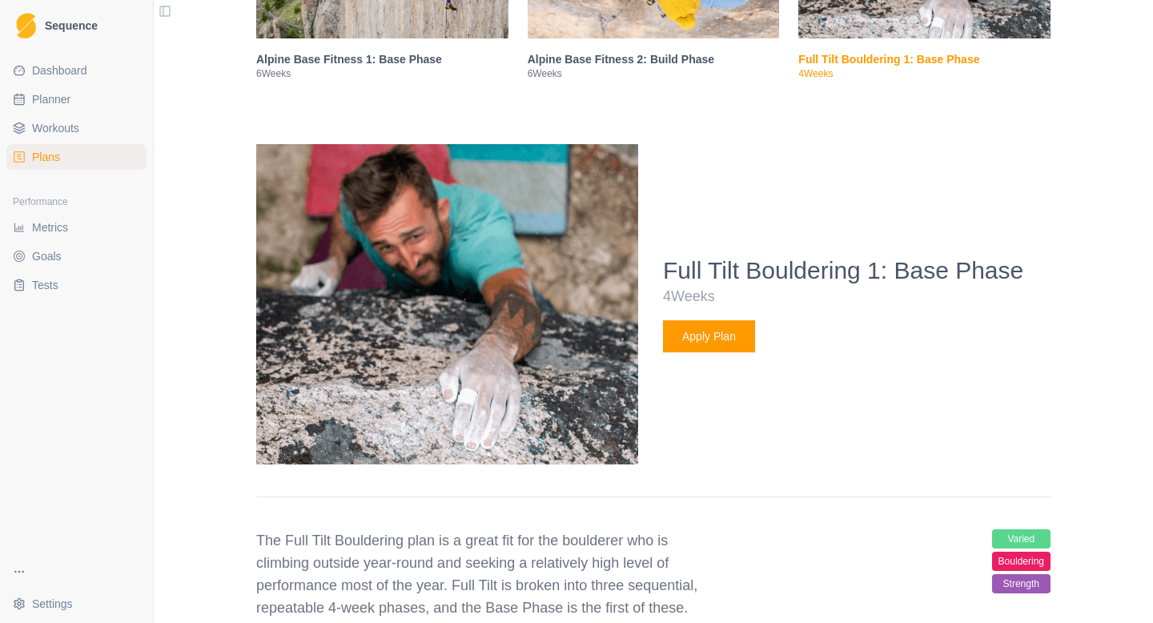
scroll to position [1235, 0]
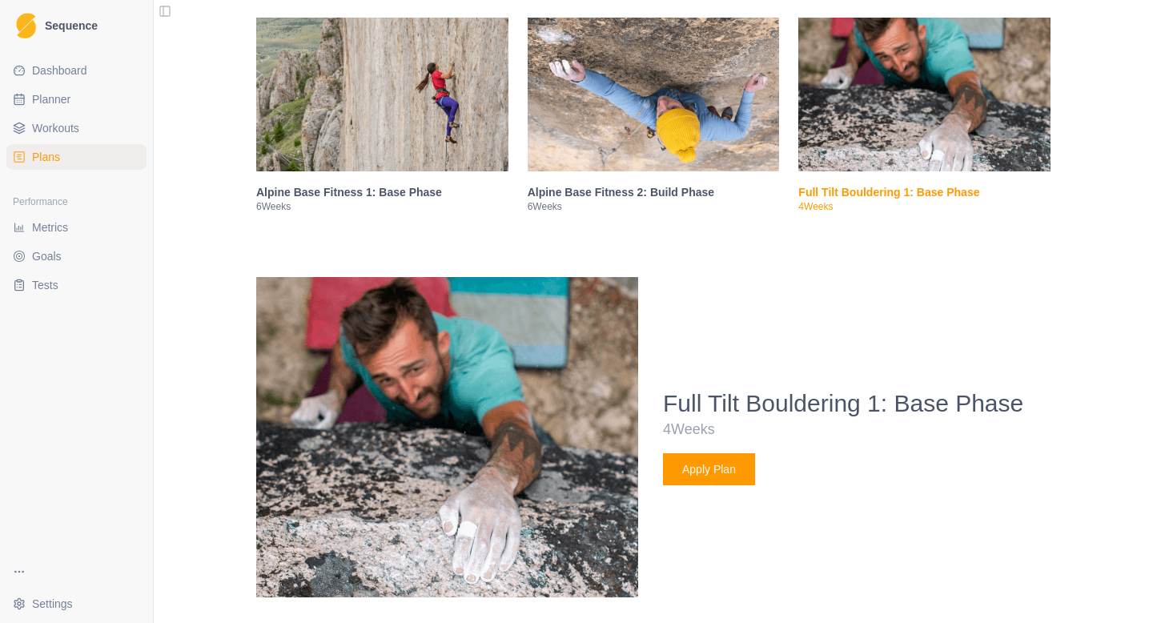
click at [989, 104] on img at bounding box center [924, 95] width 252 height 154
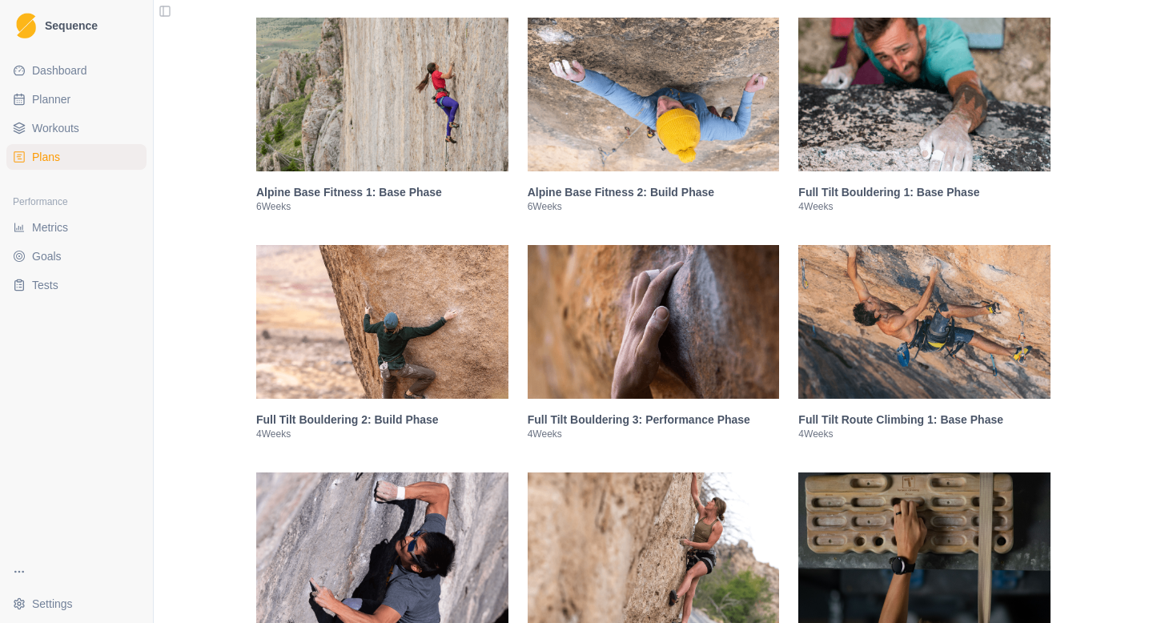
click at [332, 379] on img at bounding box center [382, 322] width 252 height 154
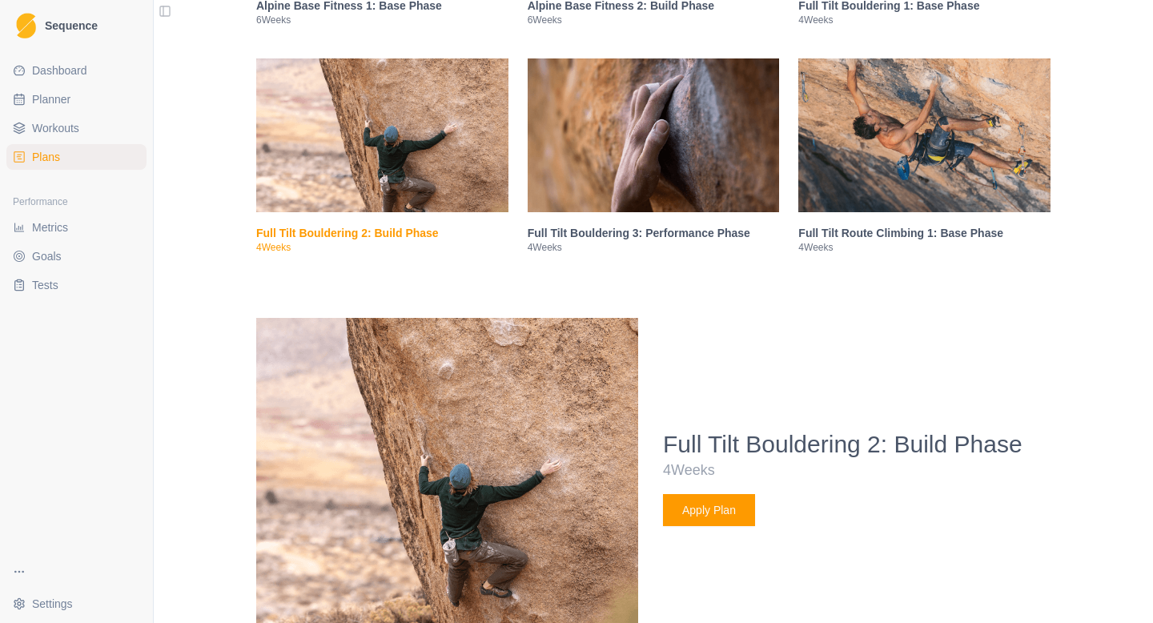
scroll to position [1417, 0]
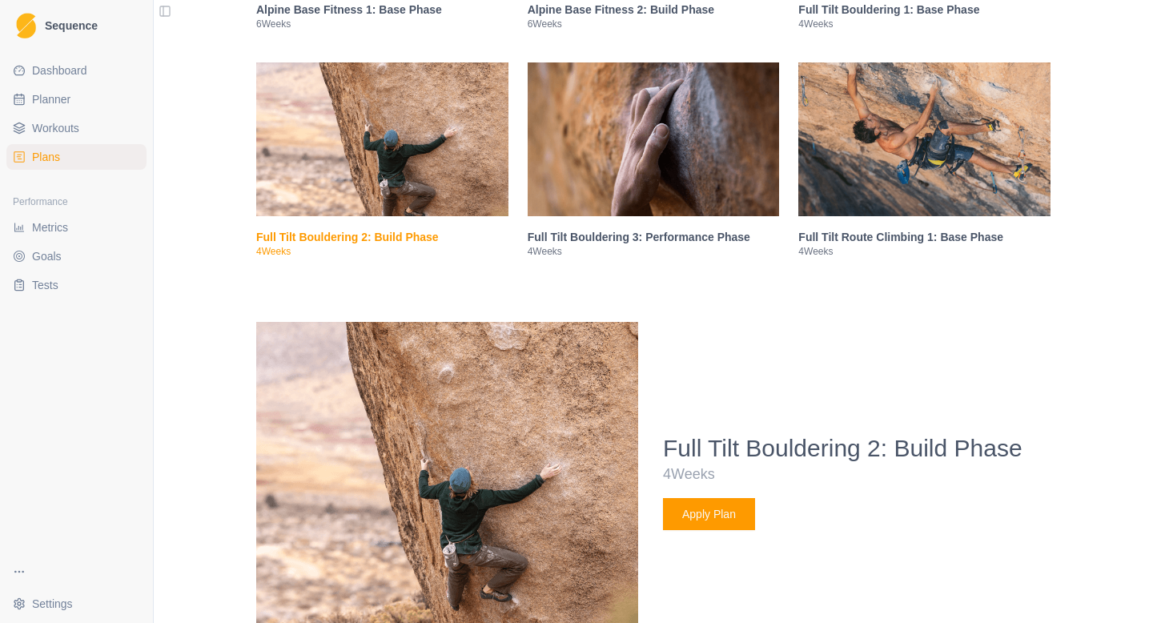
click at [588, 168] on img at bounding box center [654, 139] width 252 height 154
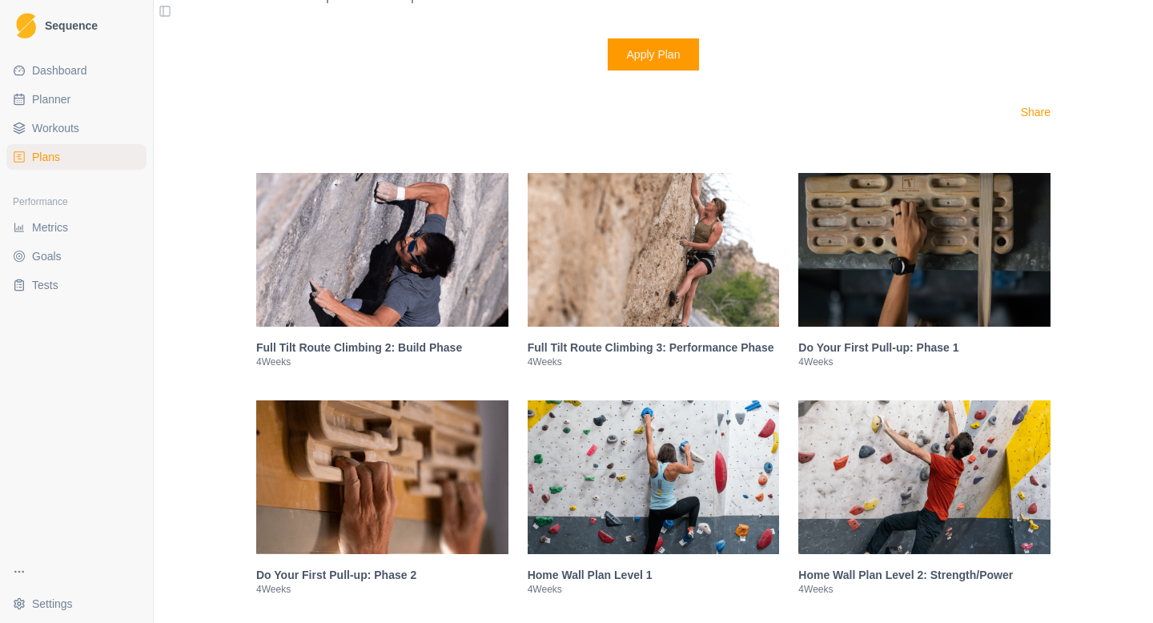
scroll to position [2621, 0]
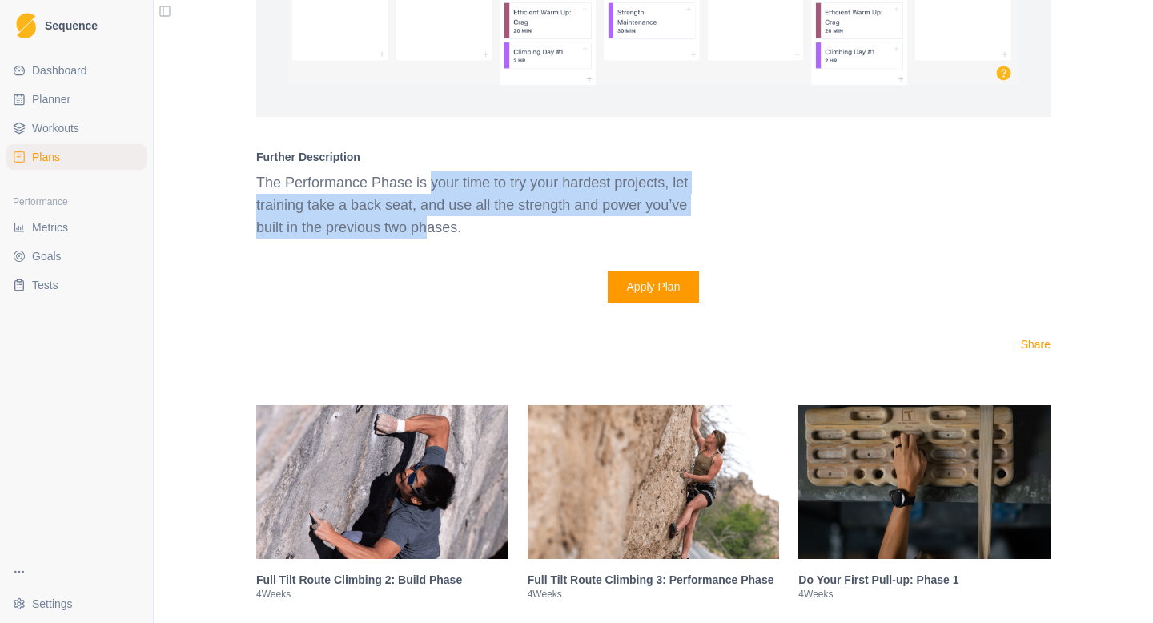
drag, startPoint x: 430, startPoint y: 210, endPoint x: 430, endPoint y: 239, distance: 28.8
click at [430, 239] on p "The Performance Phase is your time to try your hardest projects, let training t…" at bounding box center [486, 204] width 461 height 67
click at [432, 231] on p "The Performance Phase is your time to try your hardest projects, let training t…" at bounding box center [486, 204] width 461 height 67
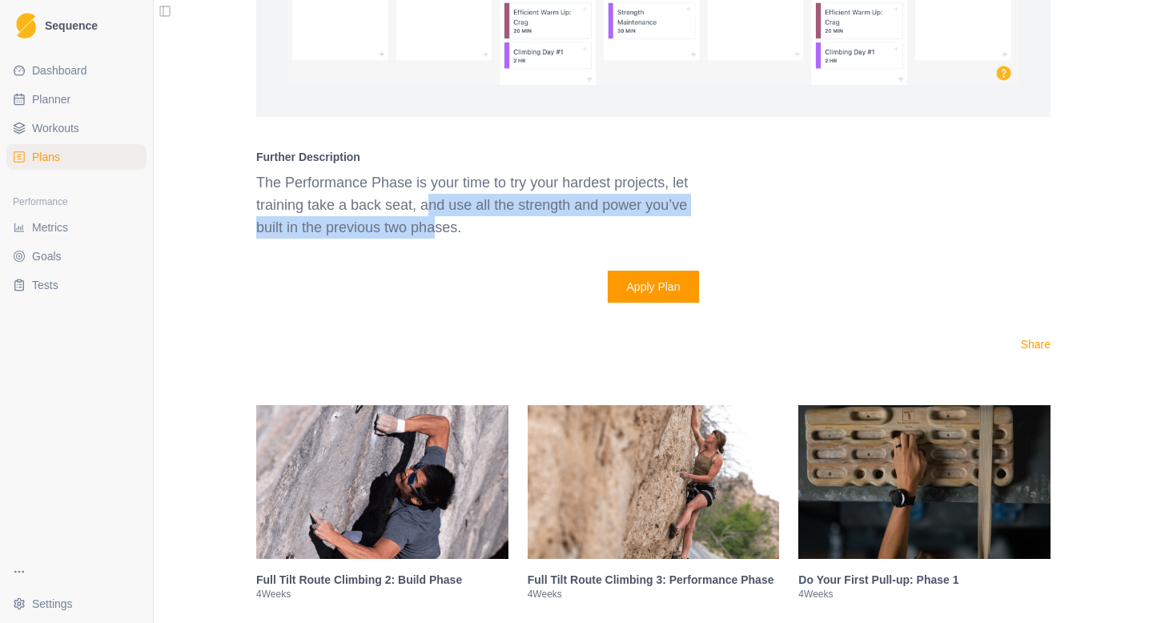
drag, startPoint x: 426, startPoint y: 225, endPoint x: 436, endPoint y: 239, distance: 17.1
click at [436, 239] on p "The Performance Phase is your time to try your hardest projects, let training t…" at bounding box center [486, 204] width 461 height 67
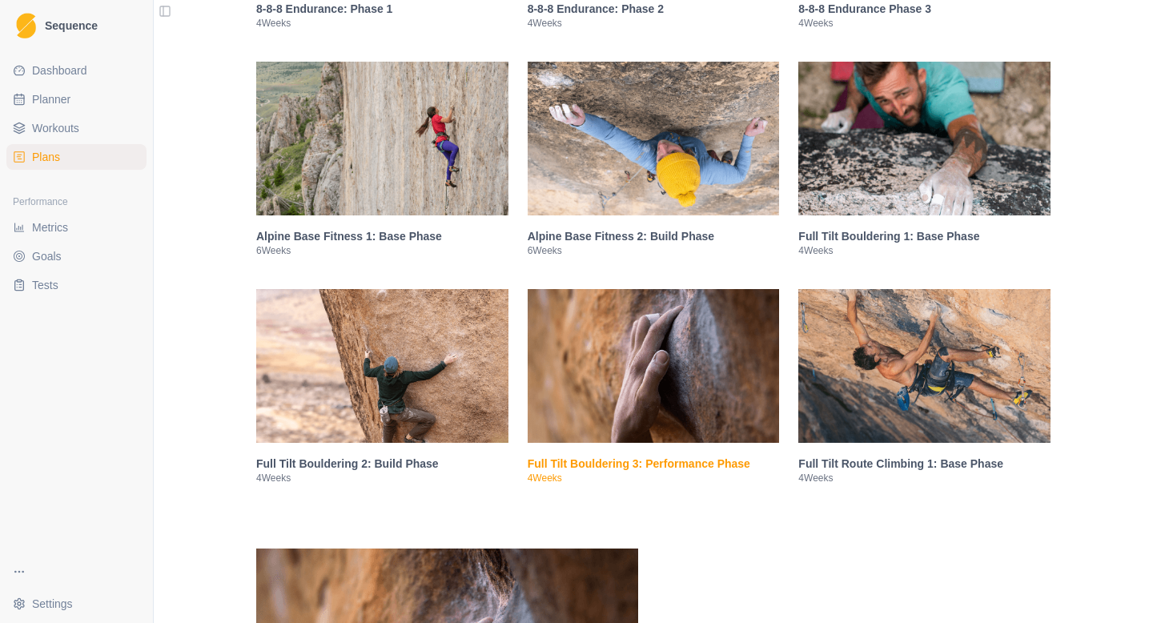
scroll to position [1282, 0]
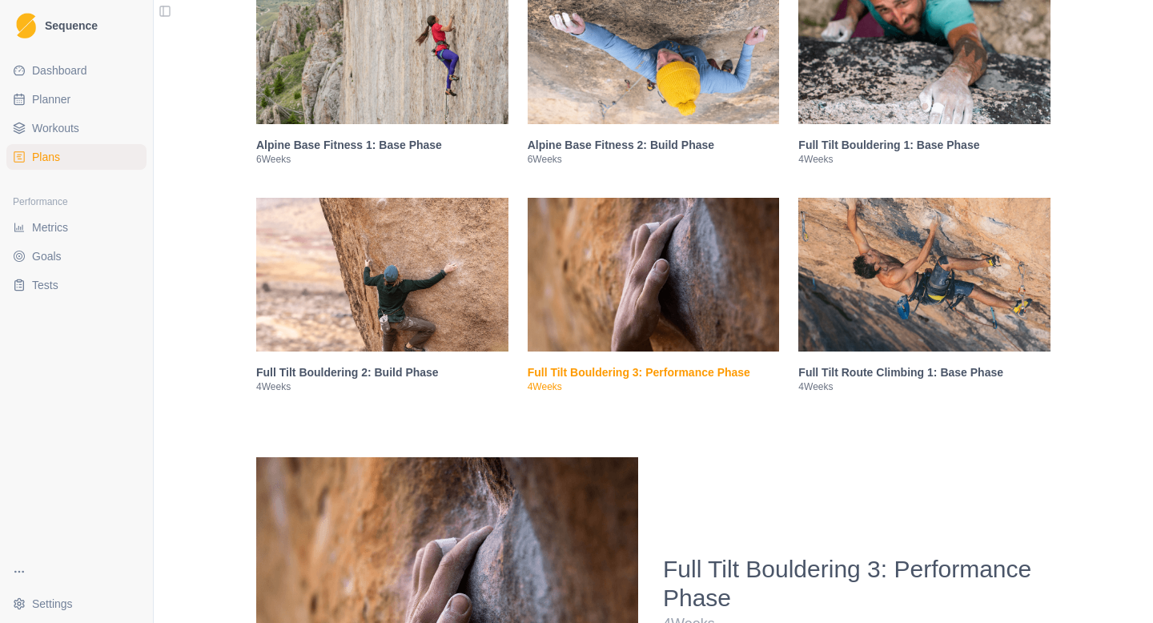
click at [637, 278] on img at bounding box center [654, 275] width 252 height 154
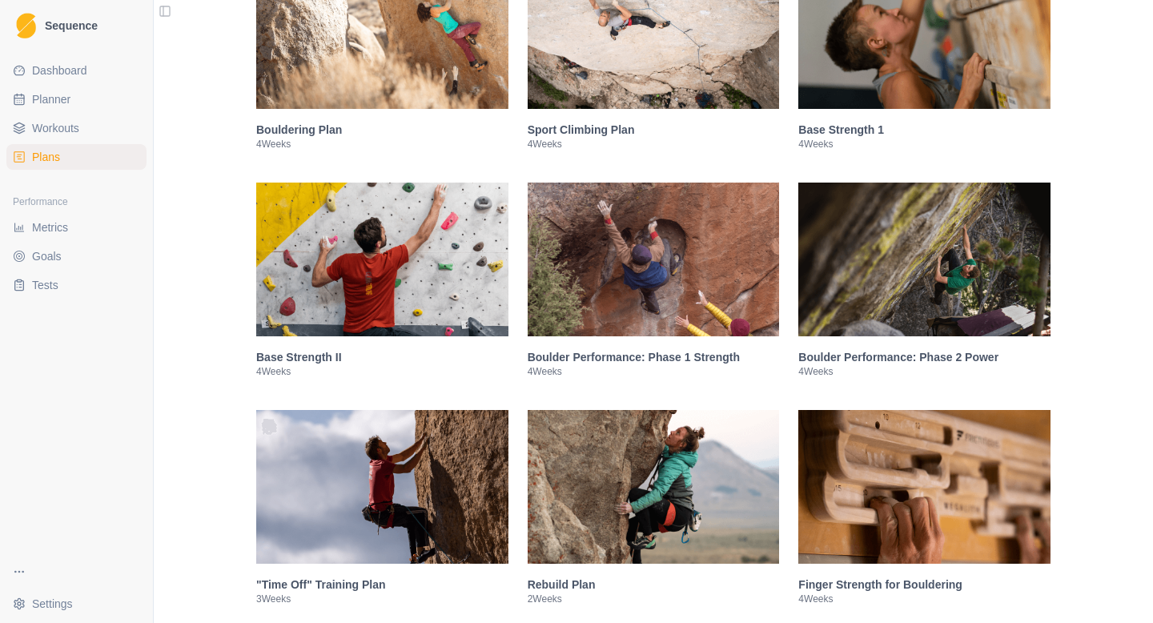
scroll to position [394, 0]
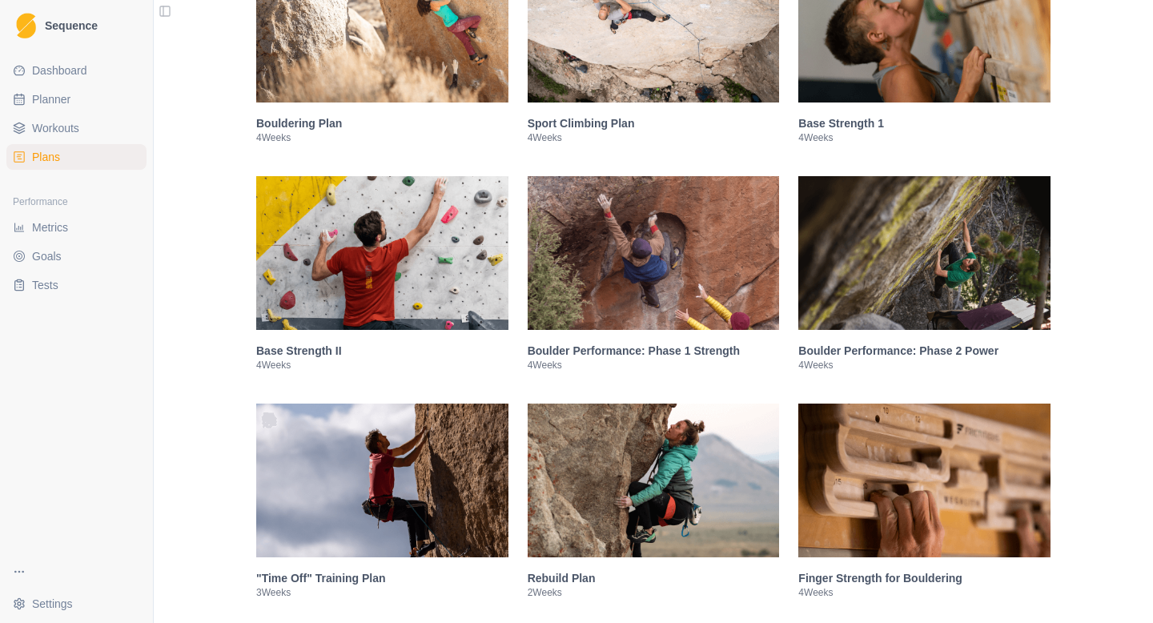
click at [412, 488] on img at bounding box center [382, 481] width 252 height 154
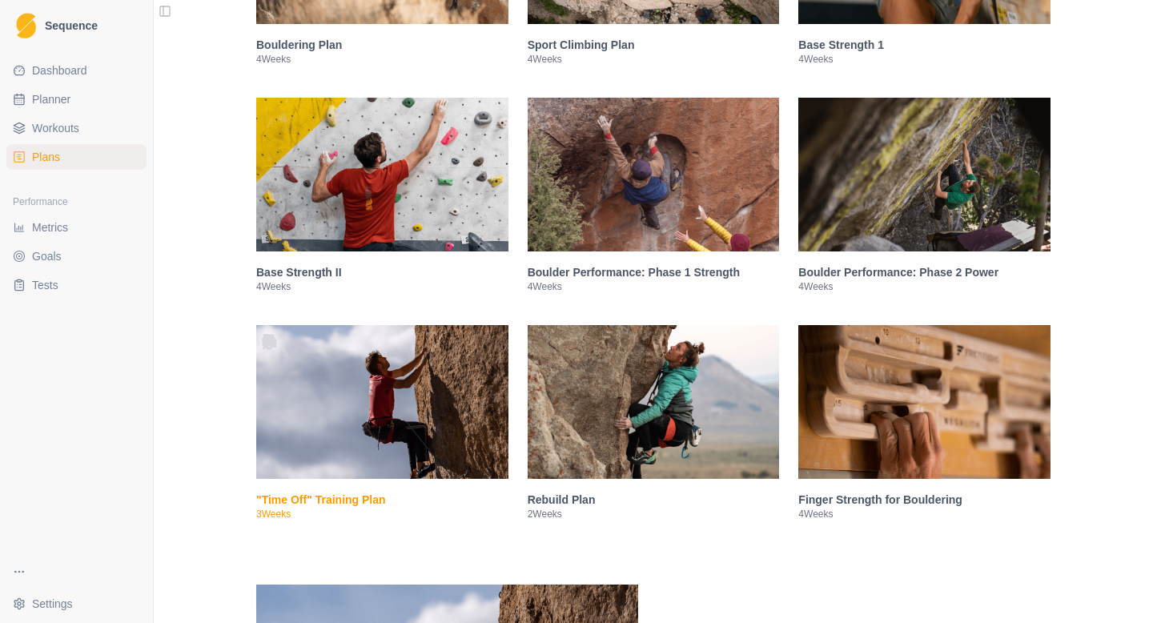
scroll to position [475, 0]
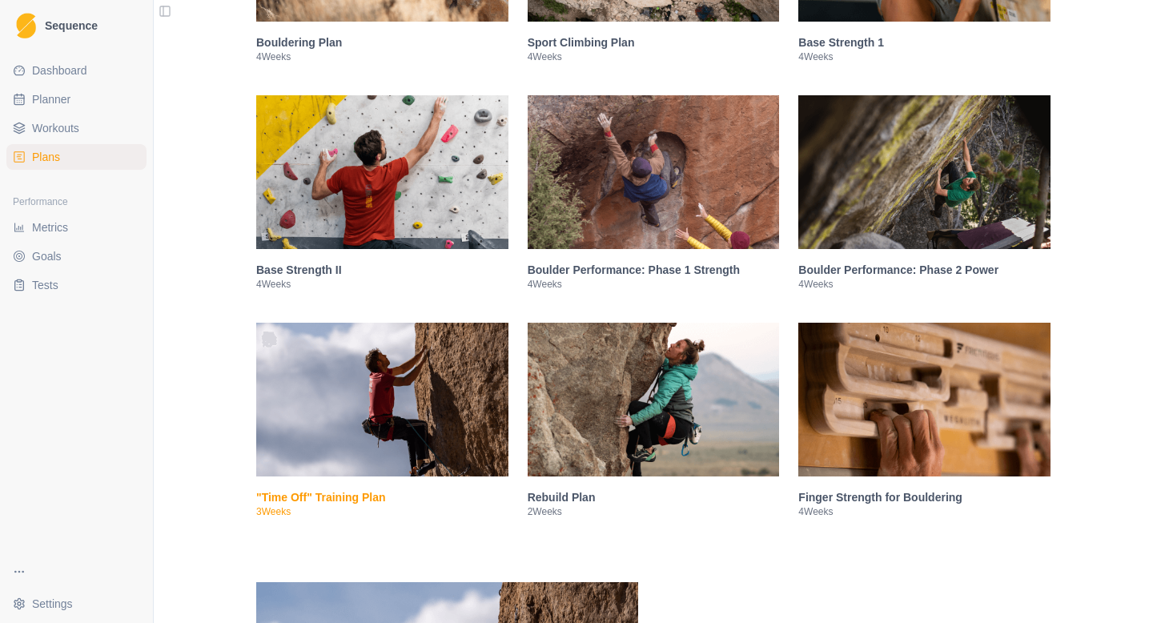
click at [627, 397] on img at bounding box center [654, 400] width 252 height 154
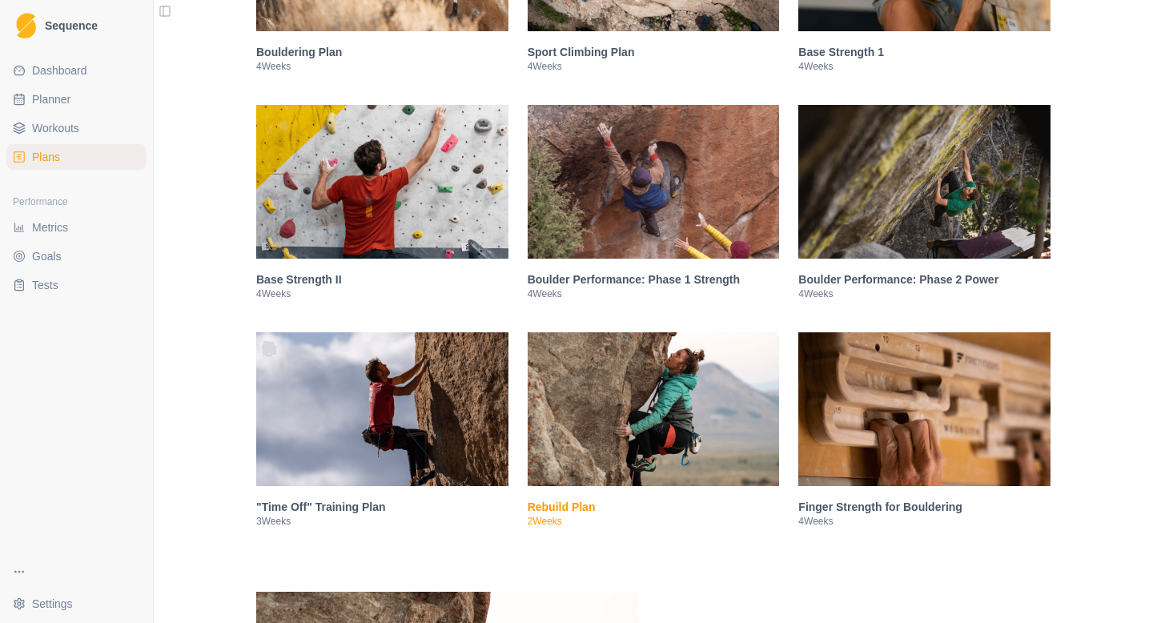
scroll to position [321, 0]
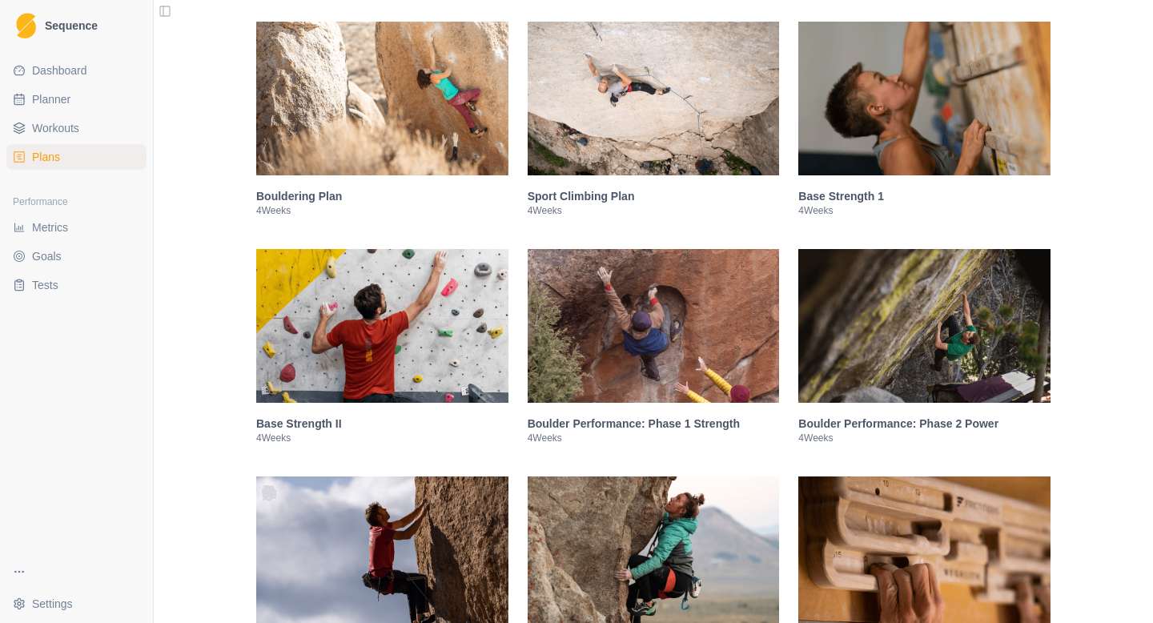
click at [627, 397] on img at bounding box center [654, 326] width 252 height 154
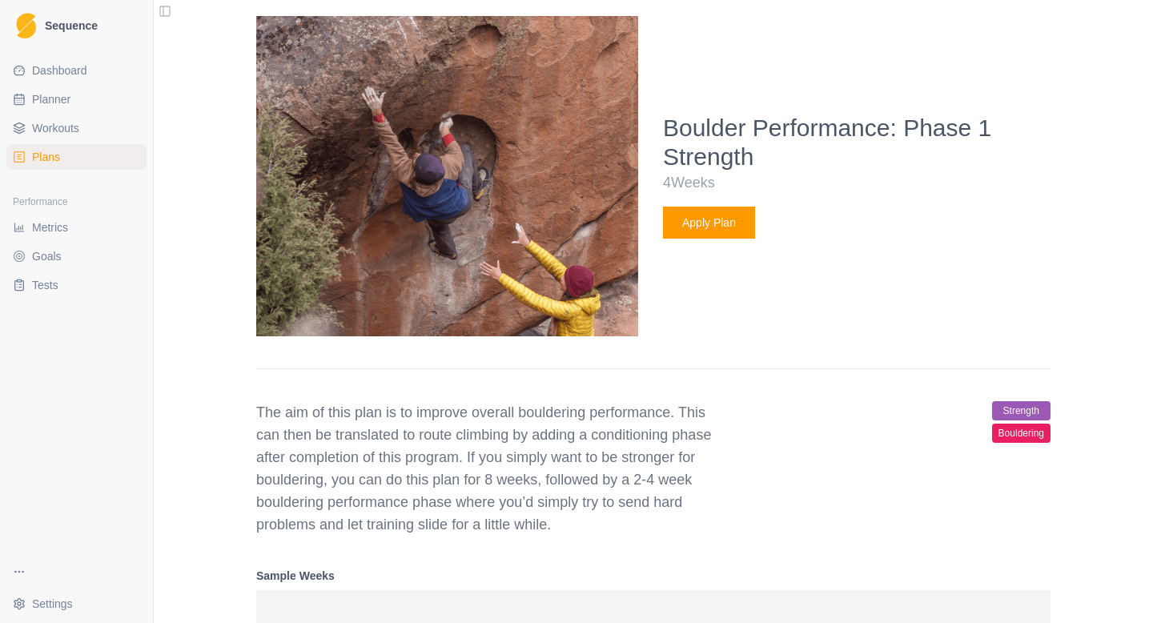
scroll to position [817, 0]
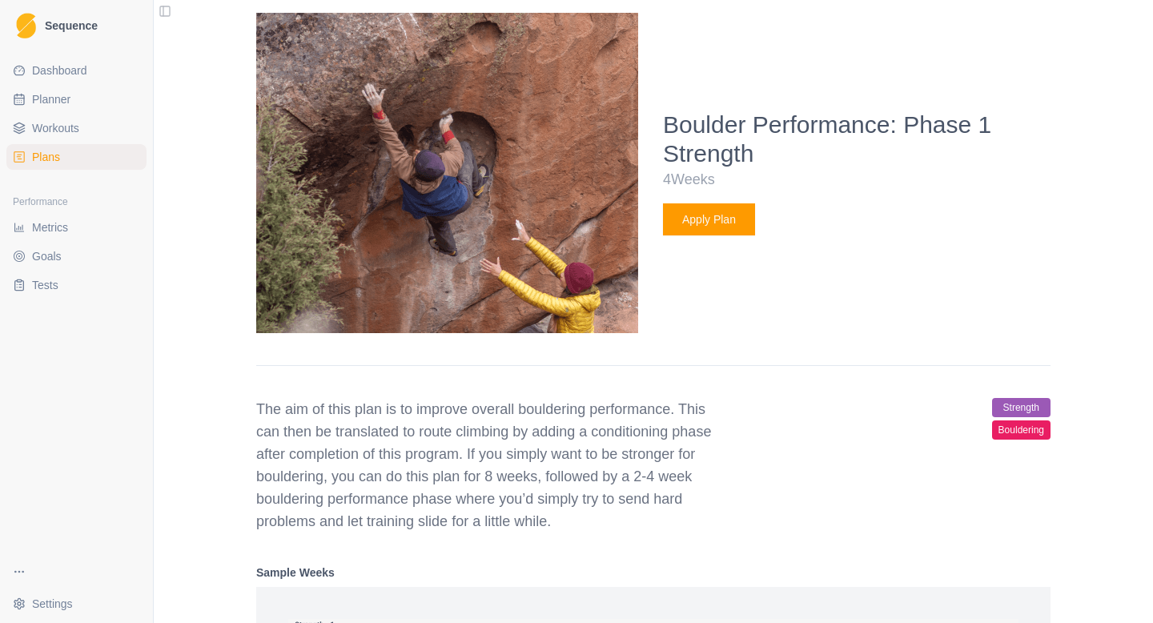
click at [682, 235] on button "Apply Plan" at bounding box center [709, 219] width 92 height 32
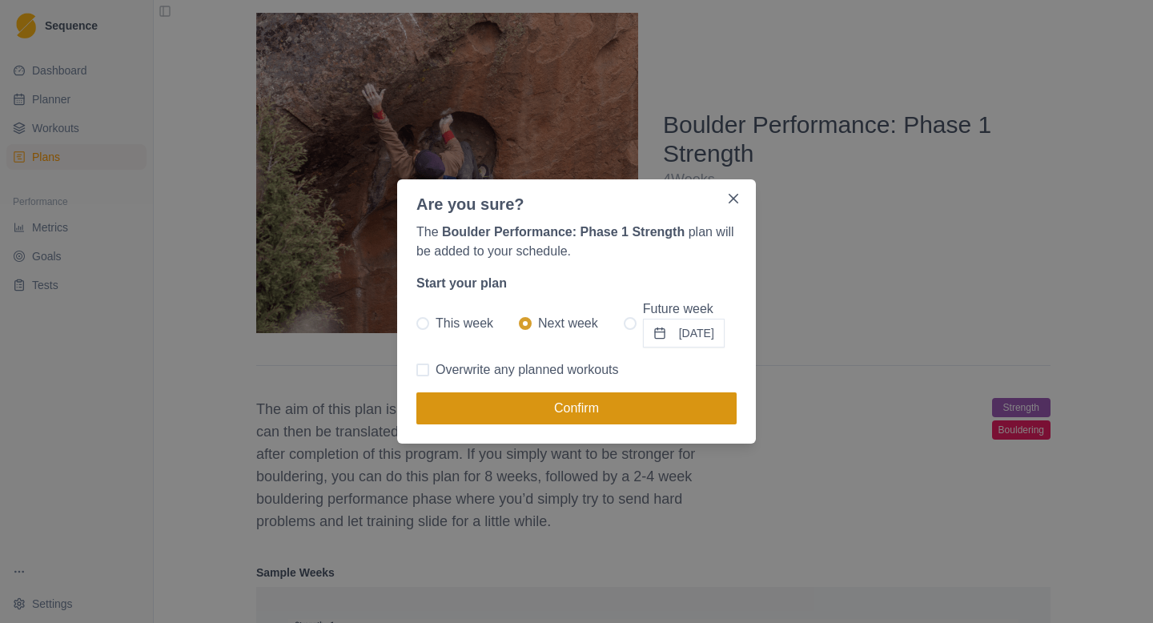
click at [625, 416] on button "Confirm" at bounding box center [576, 408] width 320 height 32
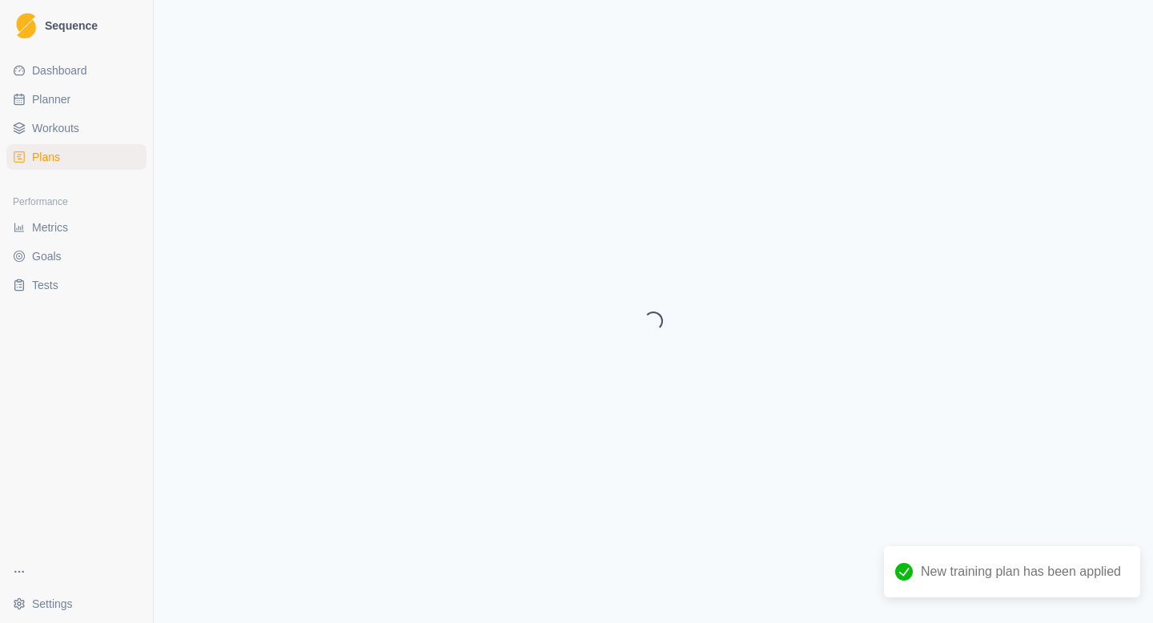
select select "month"
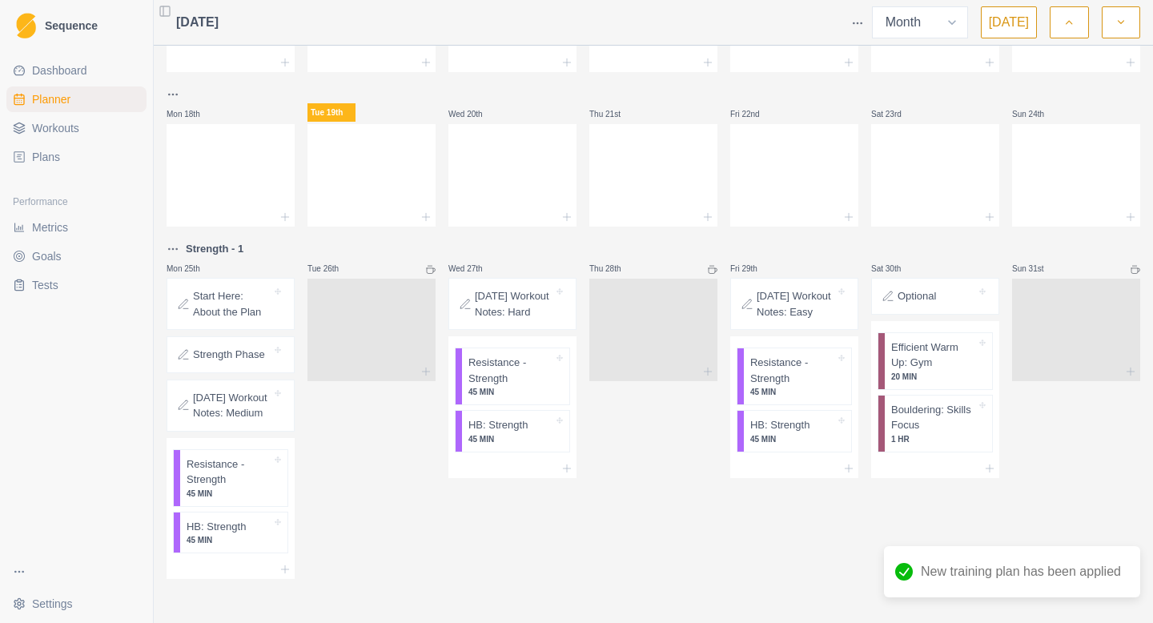
scroll to position [448, 0]
click at [204, 287] on p "Start Here: About the Plan" at bounding box center [232, 302] width 78 height 31
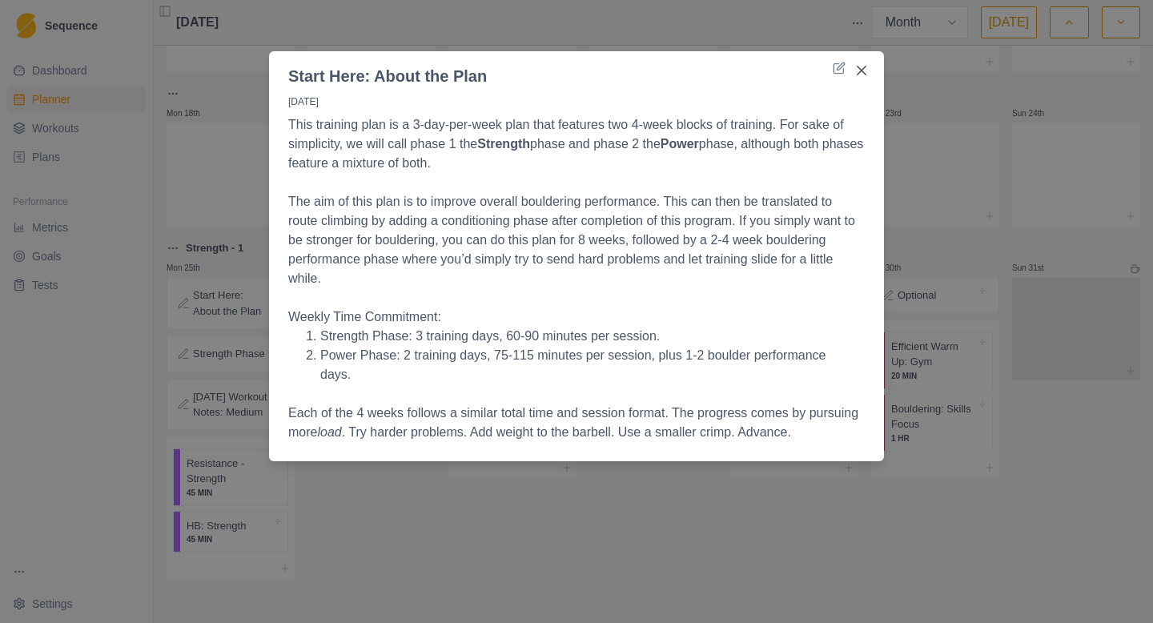
click at [162, 380] on div "Start Here: About the Plan [DATE] This training plan is a 3-day-per-week plan t…" at bounding box center [576, 311] width 1153 height 623
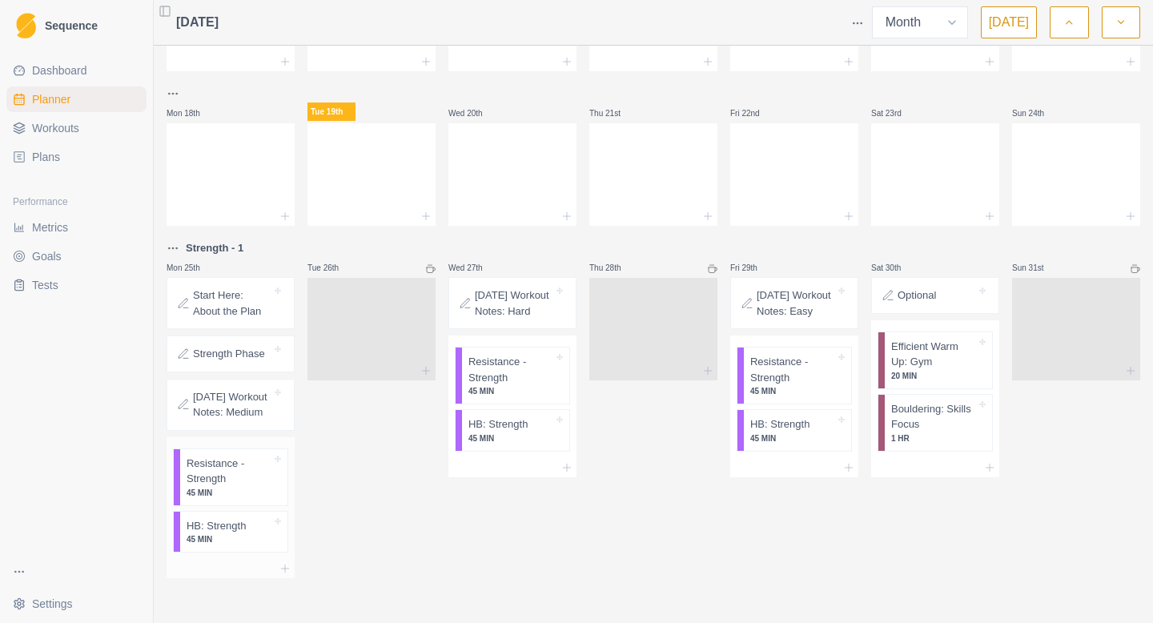
click at [247, 470] on p "Resistance - Strength" at bounding box center [229, 471] width 85 height 31
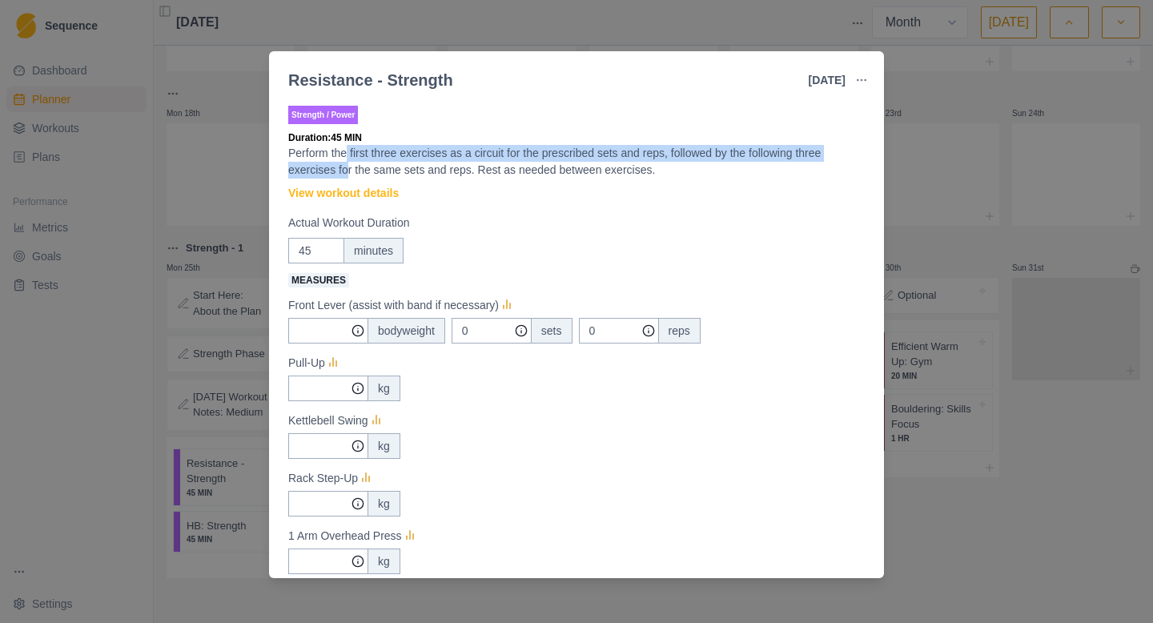
click at [347, 164] on p "Perform the first three exercises as a circuit for the prescribed sets and reps…" at bounding box center [576, 162] width 576 height 34
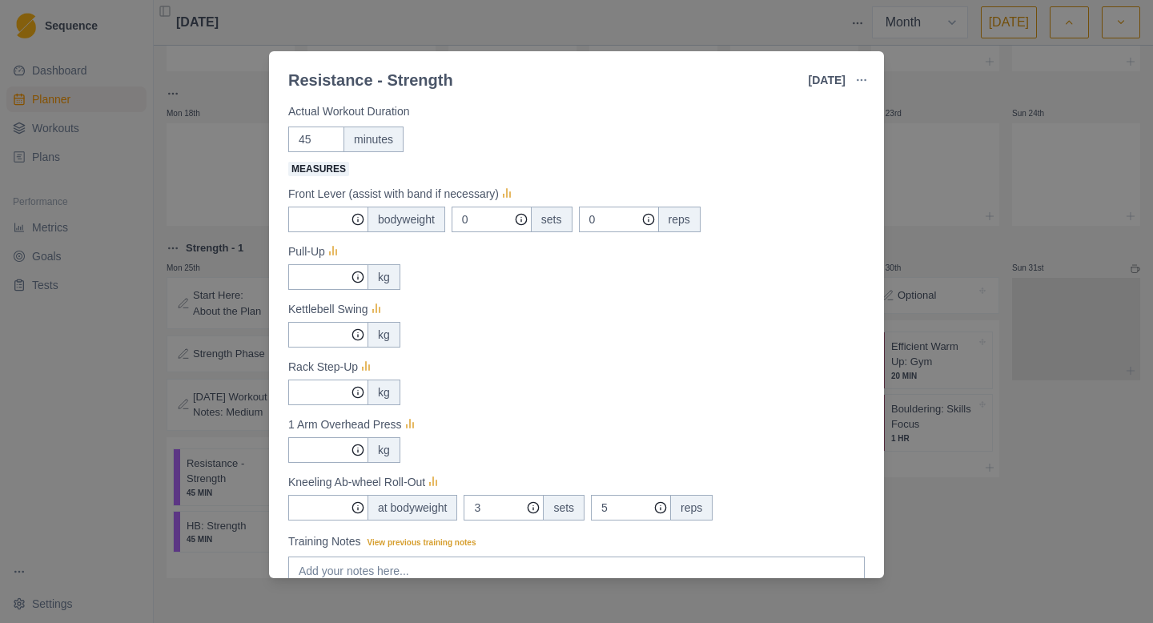
scroll to position [109, 0]
click at [195, 292] on div "Resistance - Strength [DATE] Link To Goal View Workout Metrics Edit Original Wo…" at bounding box center [576, 311] width 1153 height 623
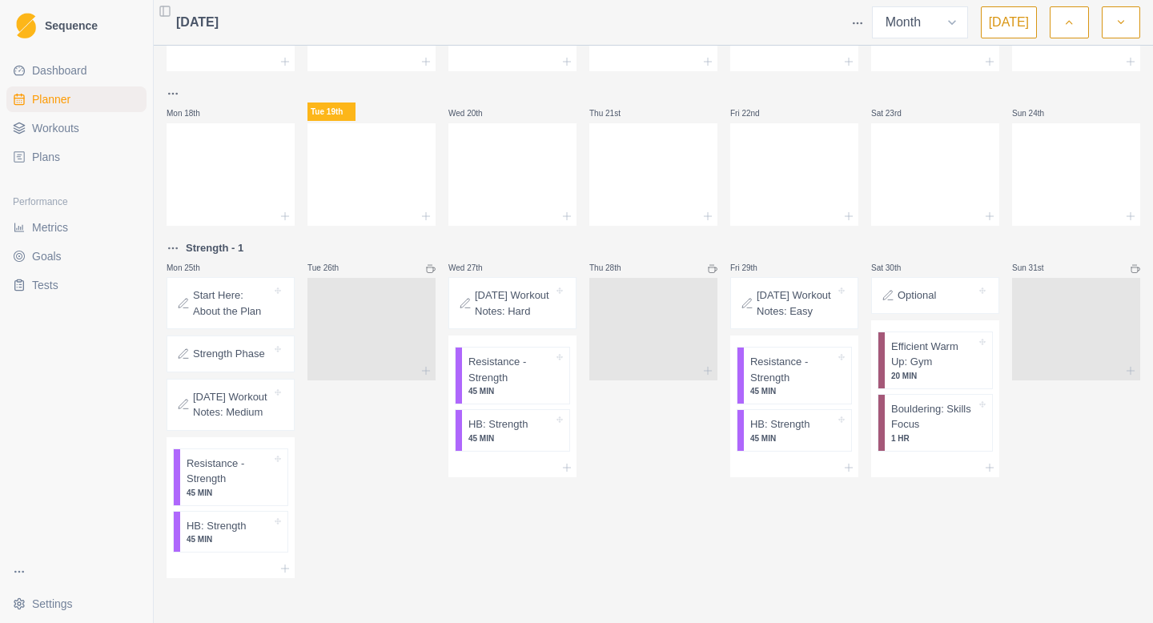
click at [224, 346] on div "Strength Phase" at bounding box center [231, 354] width 114 height 22
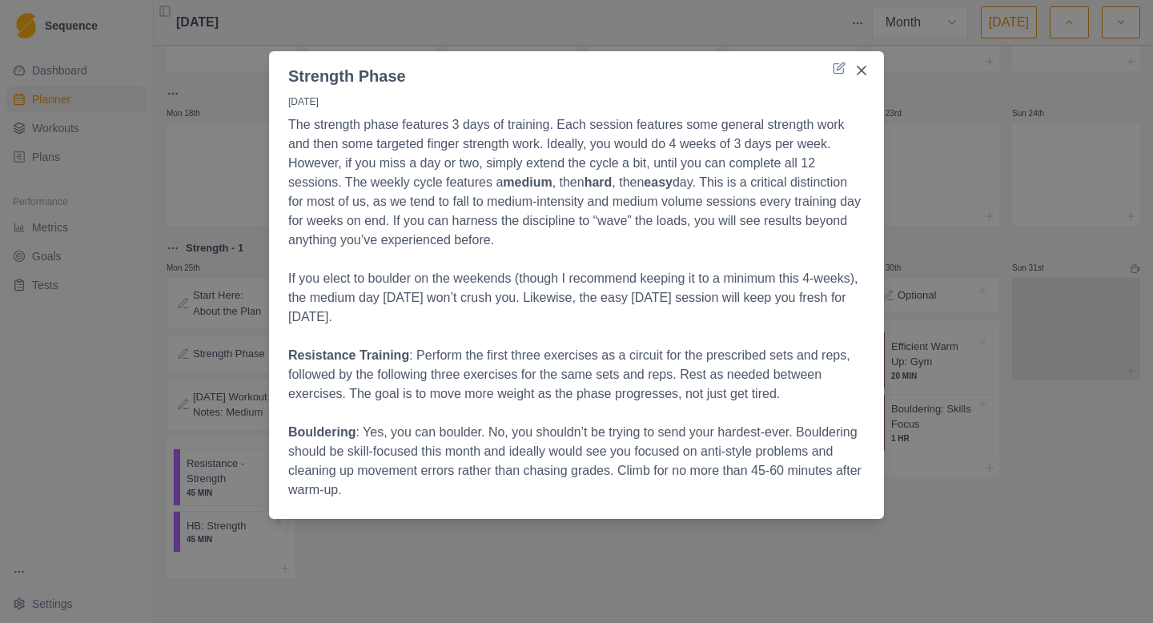
click at [279, 397] on div "[DATE] The strength phase features 3 days of training. Each session features so…" at bounding box center [576, 300] width 615 height 424
click at [226, 397] on div "Strength Phase [DATE] The strength phase features 3 days of training. Each sess…" at bounding box center [576, 311] width 1153 height 623
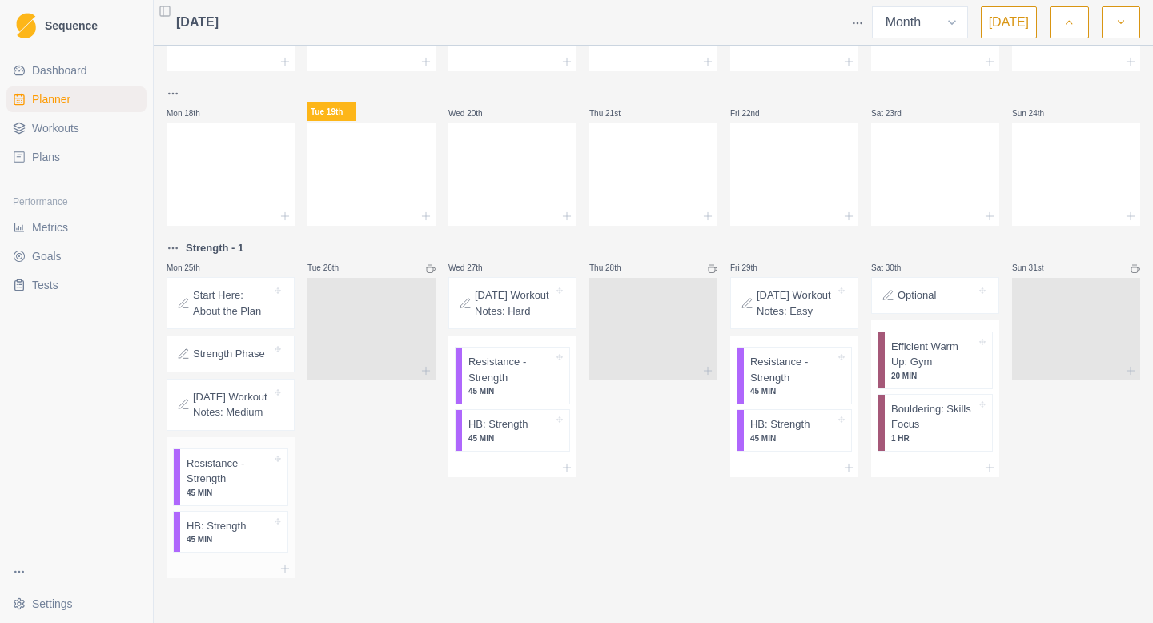
click at [215, 534] on p "45 MIN" at bounding box center [229, 539] width 85 height 12
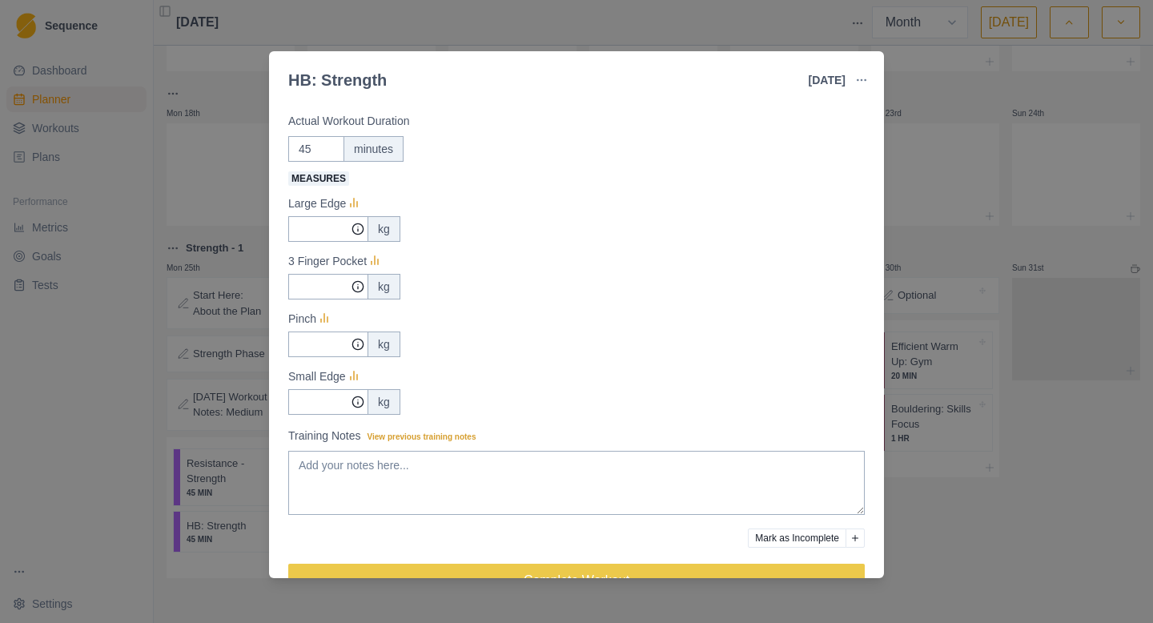
scroll to position [86, 0]
click at [245, 401] on div "HB: Strength [DATE] Link To Goal View Workout Metrics Edit Original Workout Res…" at bounding box center [576, 311] width 1153 height 623
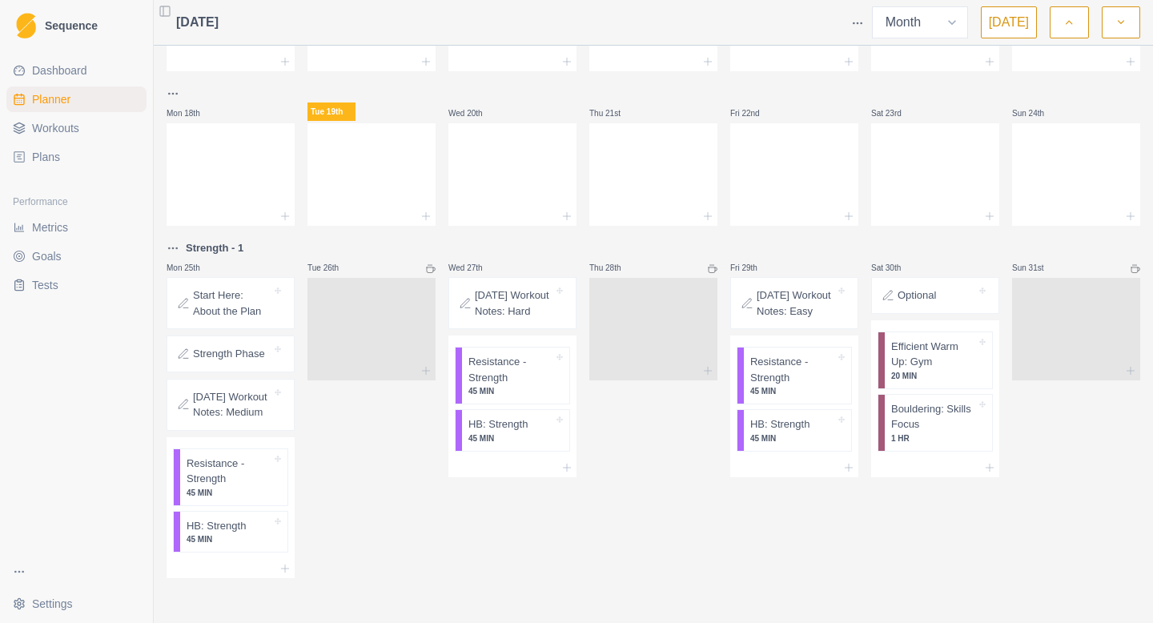
click at [236, 390] on p "[DATE] Workout Notes: Medium" at bounding box center [232, 404] width 78 height 31
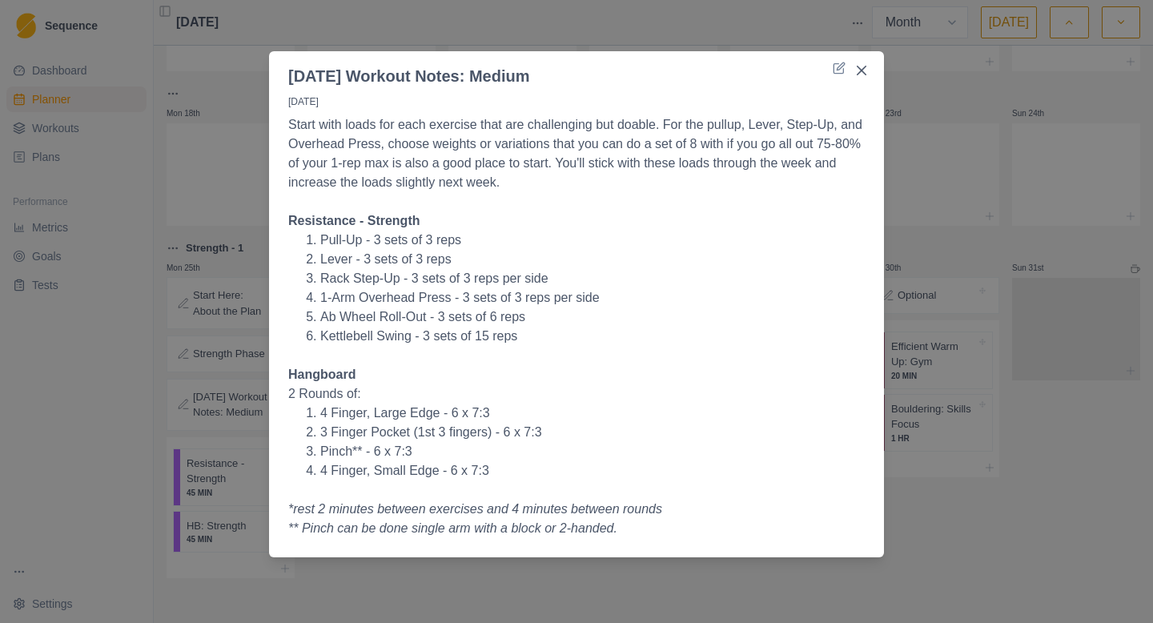
click at [243, 437] on div "[DATE] Workout Notes: Medium [DATE] Start with loads for each exercise that are…" at bounding box center [576, 311] width 1153 height 623
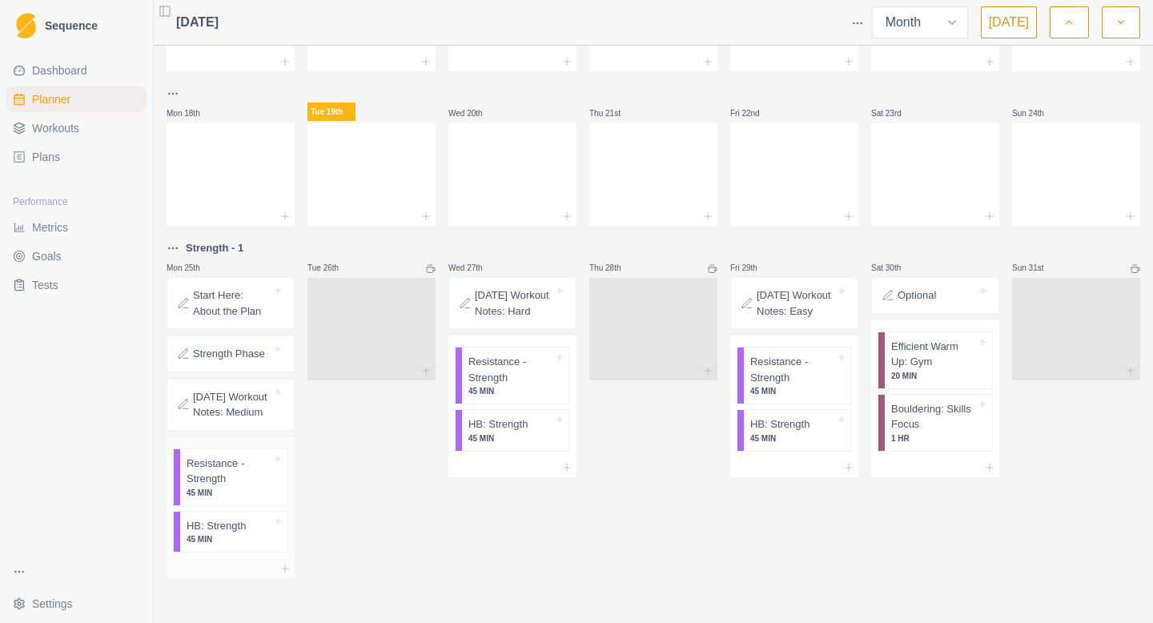
click at [215, 484] on p "Resistance - Strength" at bounding box center [229, 471] width 85 height 31
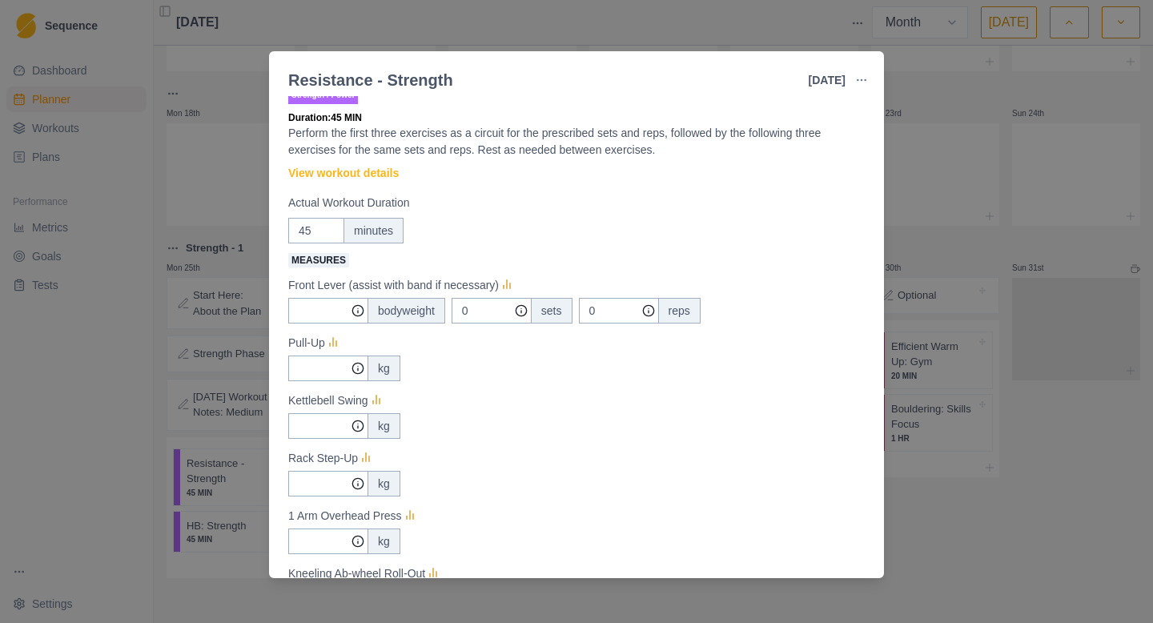
scroll to position [21, 0]
click at [341, 160] on div "Strength / Power Duration: 45 MIN Perform the first three exercises as a circui…" at bounding box center [576, 445] width 576 height 726
click at [343, 175] on link "View workout details" at bounding box center [343, 172] width 110 height 17
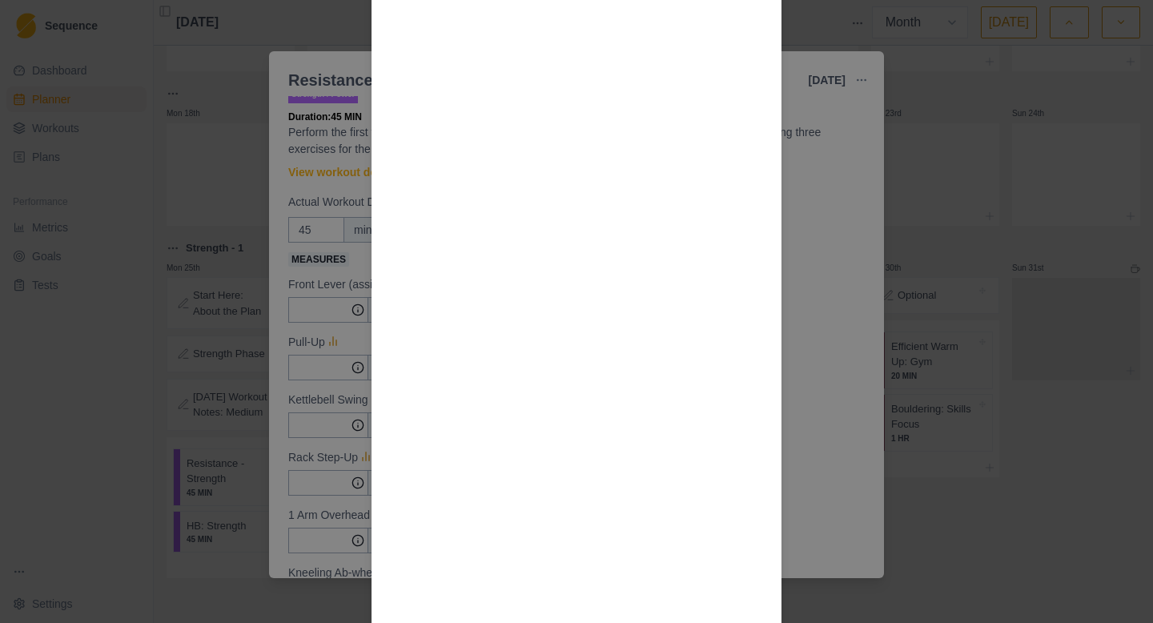
scroll to position [1444, 0]
click at [810, 290] on div "Workout Details The goal is to move more weight as the phase progresses, not ju…" at bounding box center [576, 311] width 1153 height 623
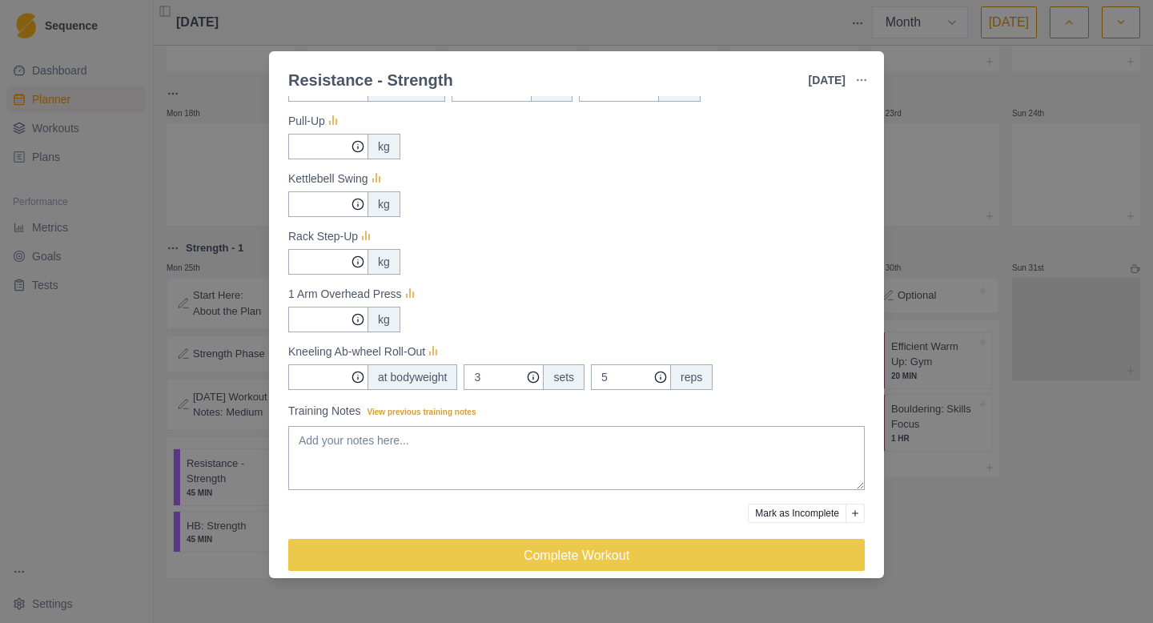
scroll to position [244, 0]
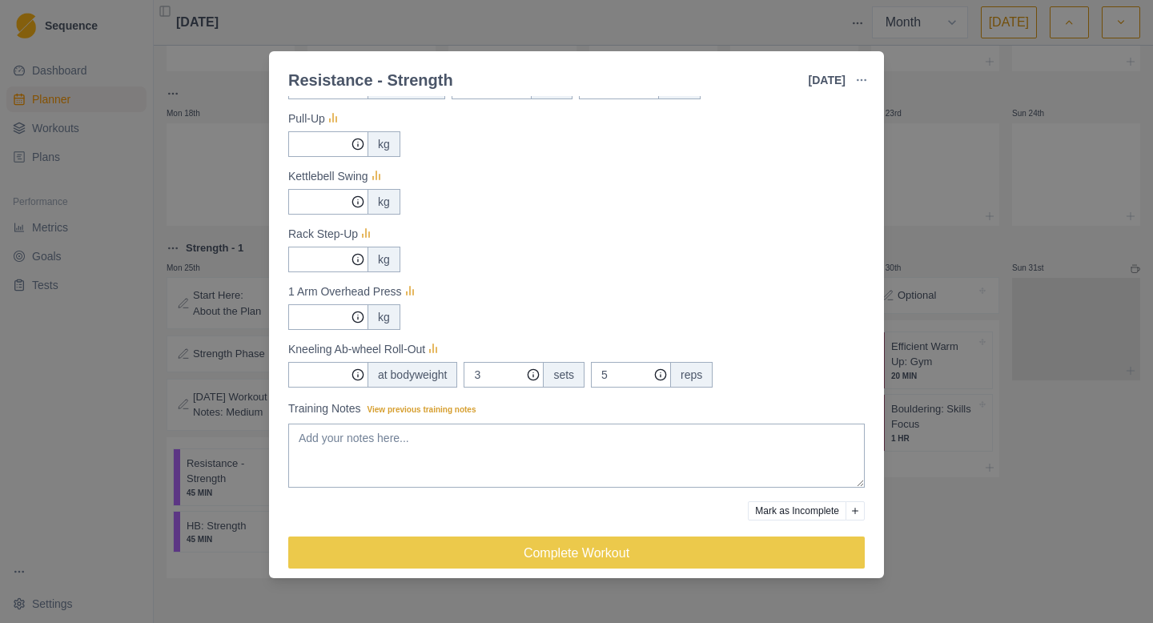
click at [409, 370] on div "at bodyweight" at bounding box center [413, 375] width 90 height 26
click at [408, 371] on div "at bodyweight" at bounding box center [413, 375] width 90 height 26
click at [408, 372] on div "at bodyweight" at bounding box center [413, 375] width 90 height 26
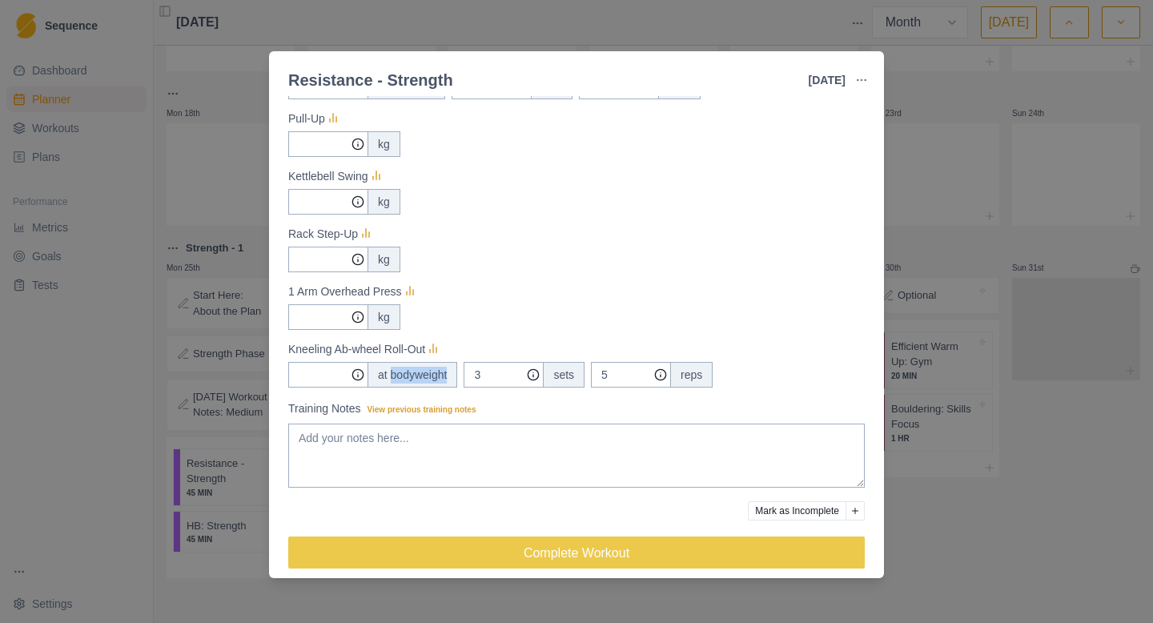
click at [408, 372] on div "at bodyweight" at bounding box center [413, 375] width 90 height 26
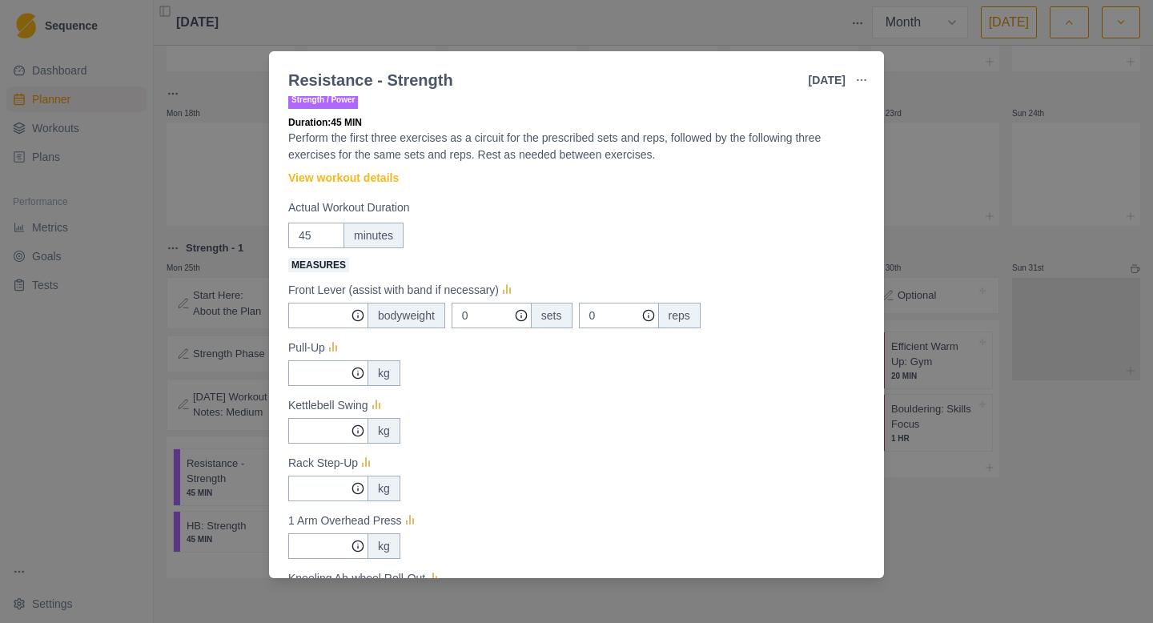
scroll to position [0, 0]
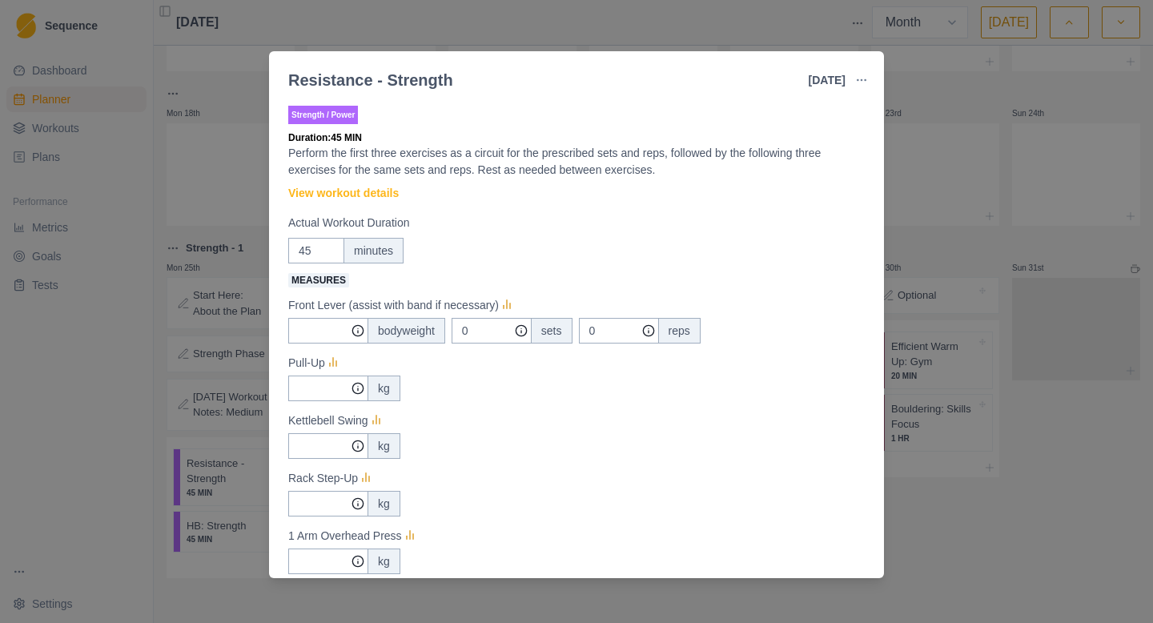
click at [206, 128] on div "Resistance - Strength [DATE] Link To Goal View Workout Metrics Edit Original Wo…" at bounding box center [576, 311] width 1153 height 623
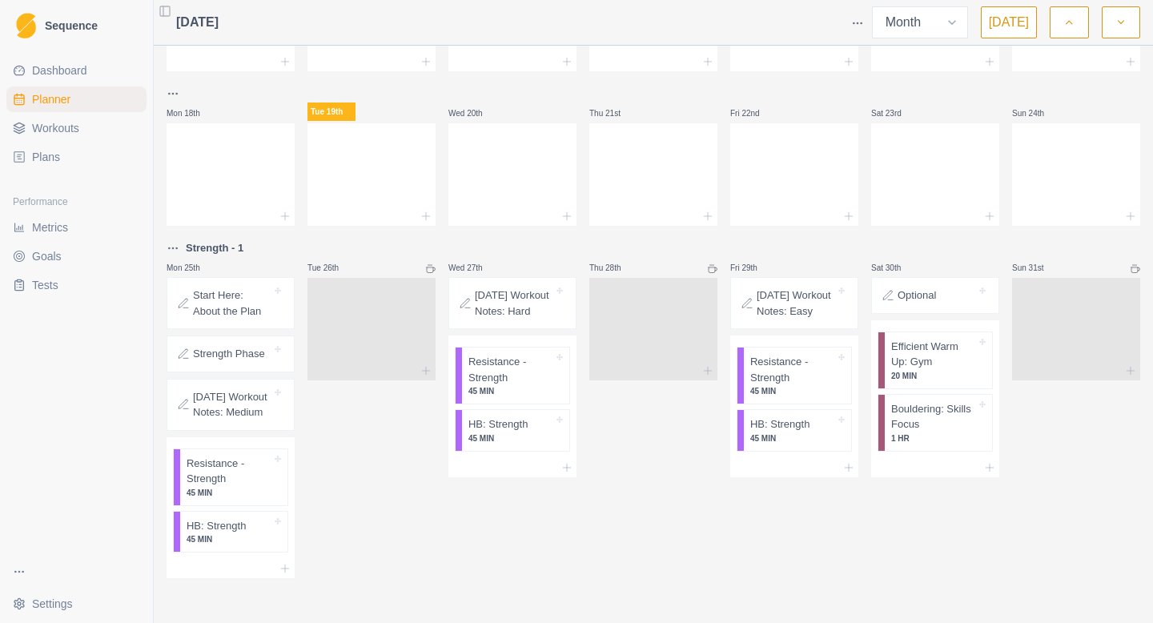
click at [13, 291] on link "Tests" at bounding box center [76, 285] width 140 height 26
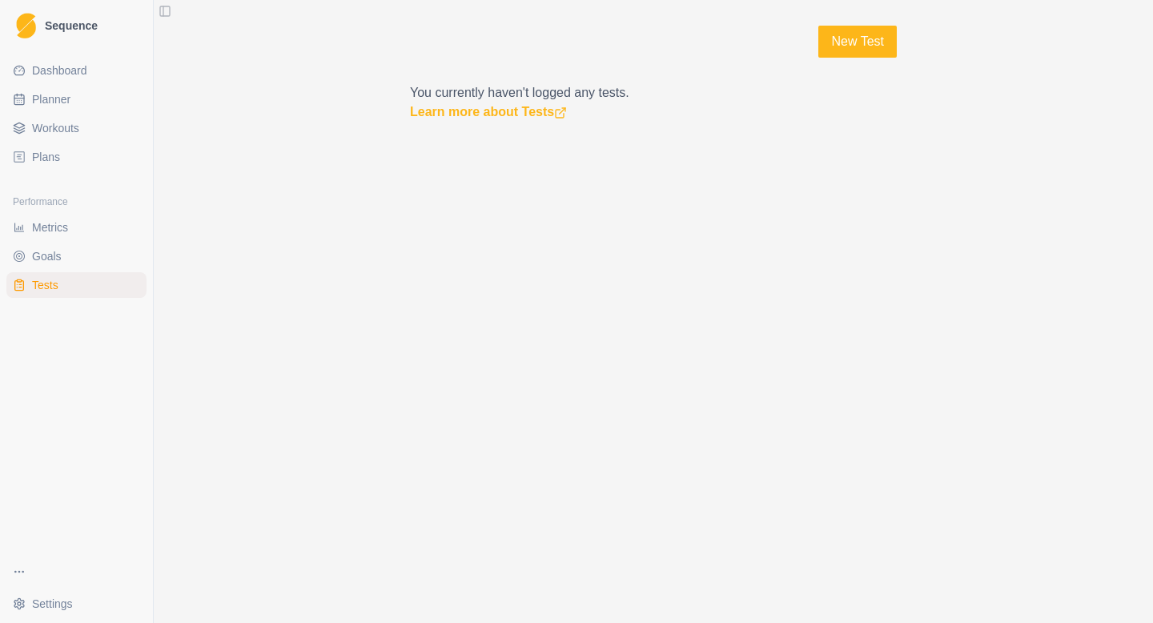
click at [39, 246] on link "Goals" at bounding box center [76, 256] width 140 height 26
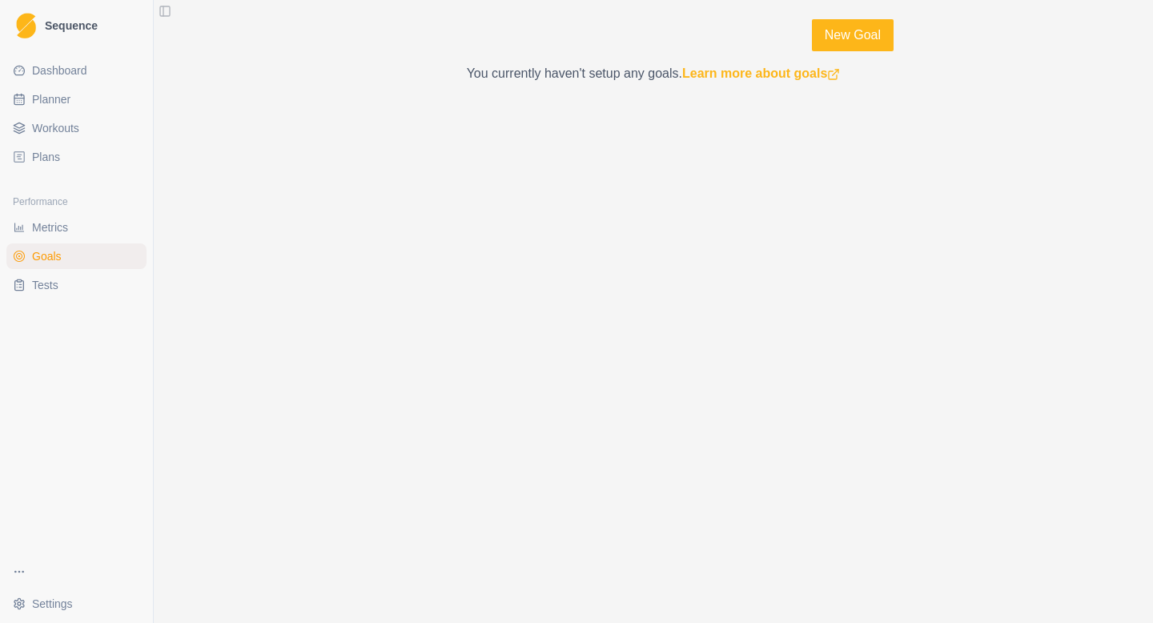
click at [54, 223] on span "Metrics" at bounding box center [50, 227] width 36 height 16
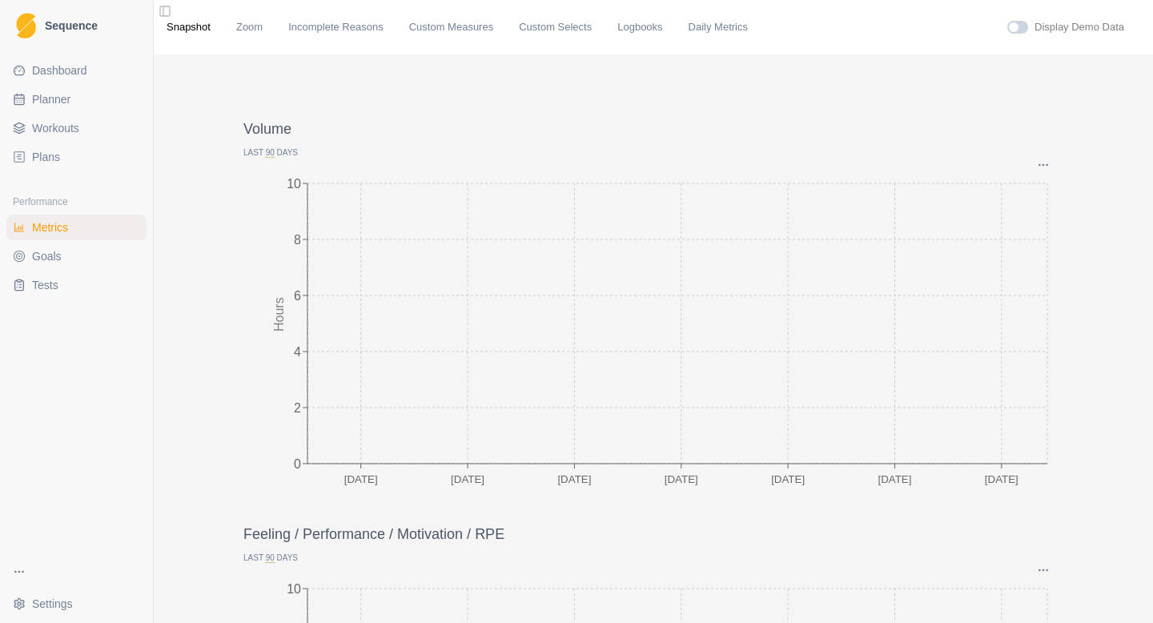
click at [54, 157] on span "Plans" at bounding box center [46, 157] width 28 height 16
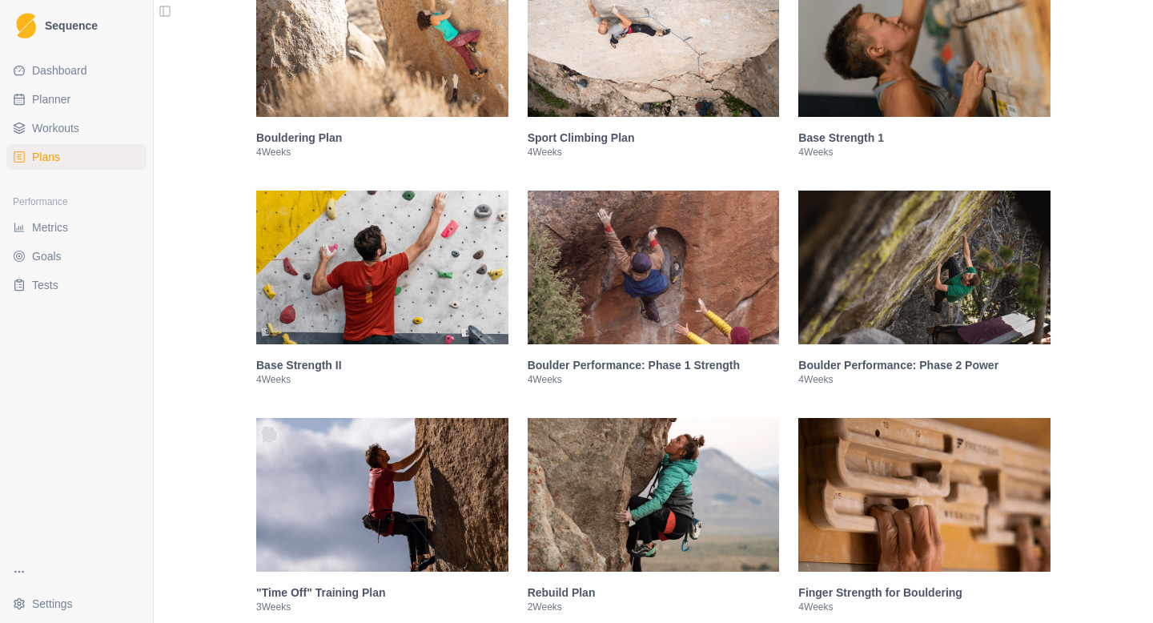
scroll to position [398, 0]
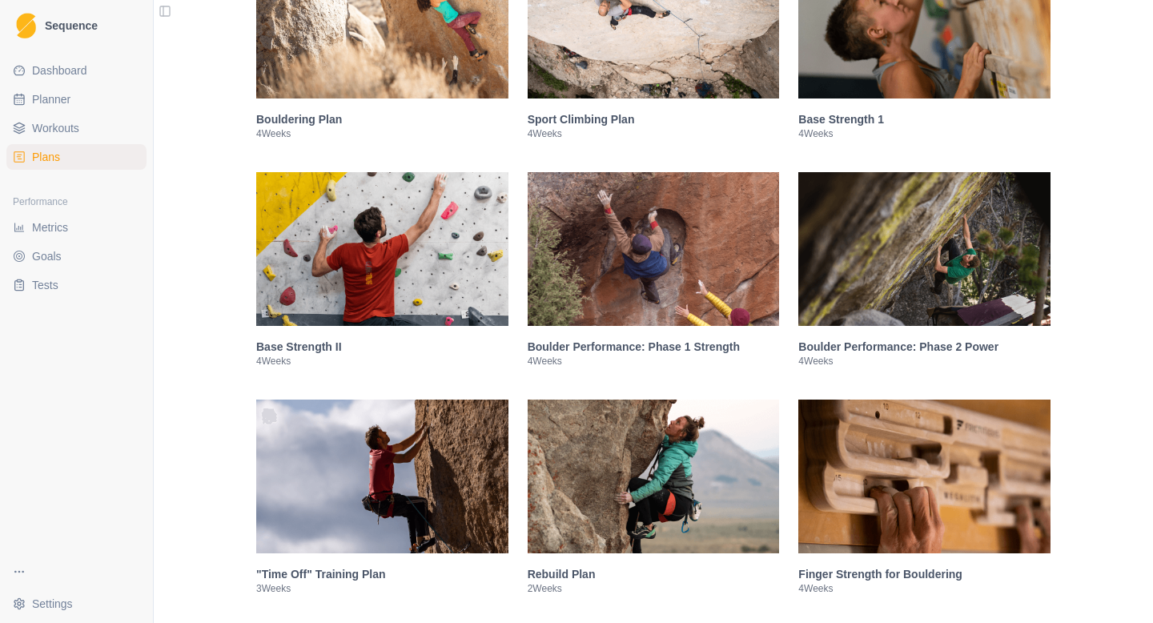
click at [54, 112] on ul "Dashboard Planner Workouts Plans" at bounding box center [76, 114] width 140 height 112
click at [54, 135] on span "Workouts" at bounding box center [55, 128] width 47 height 16
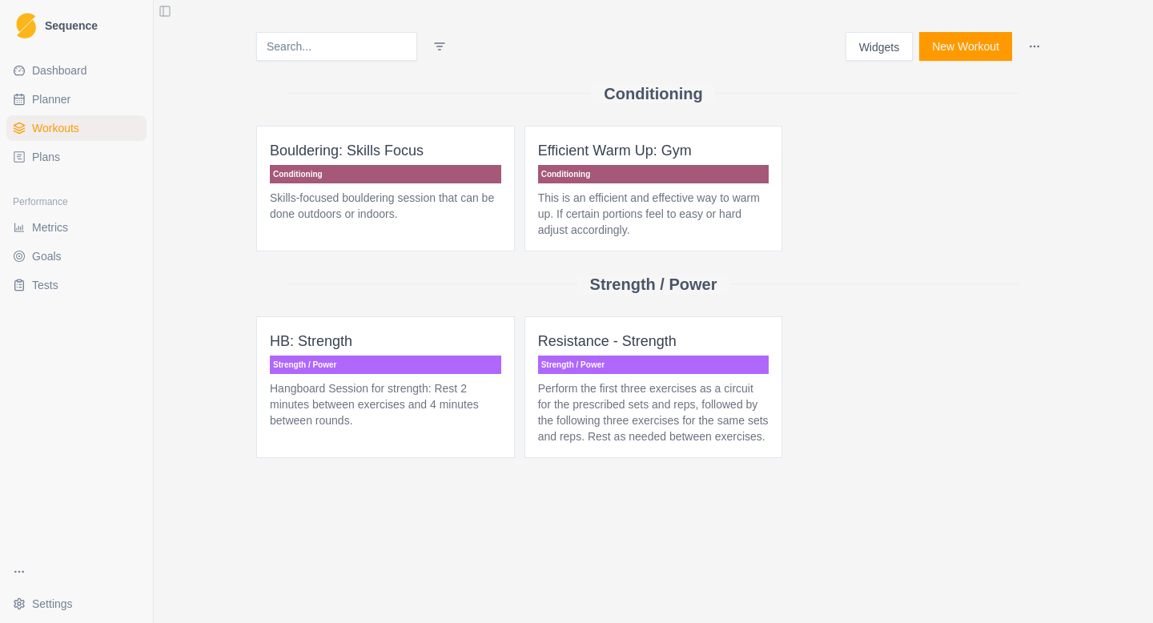
click at [310, 333] on p "HB: Strength" at bounding box center [385, 341] width 231 height 22
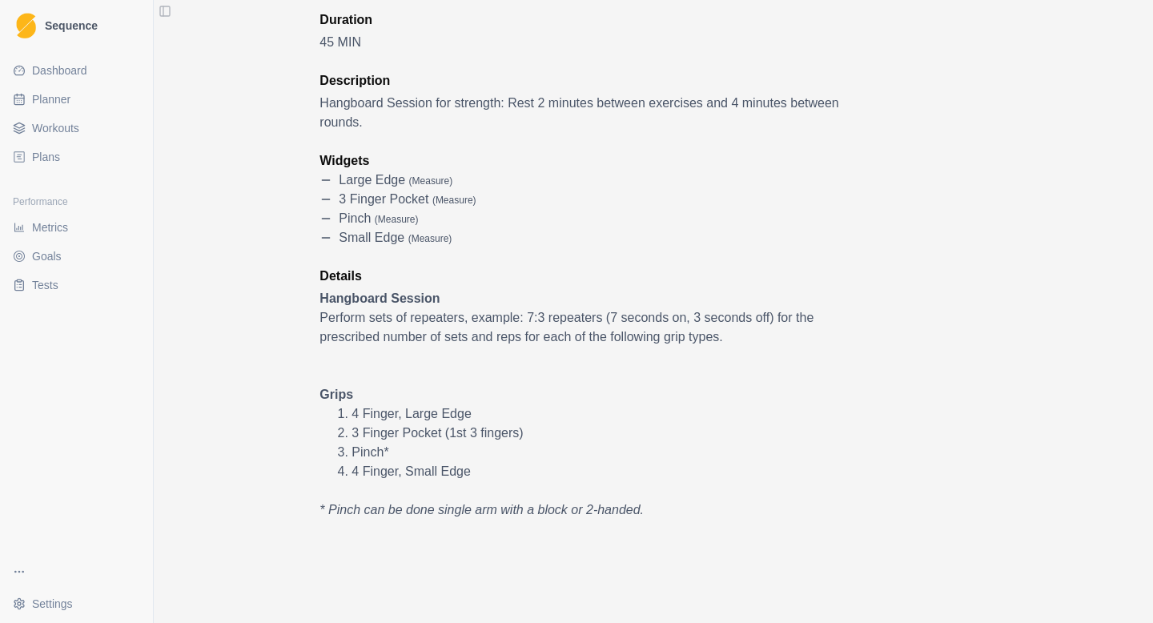
scroll to position [62, 0]
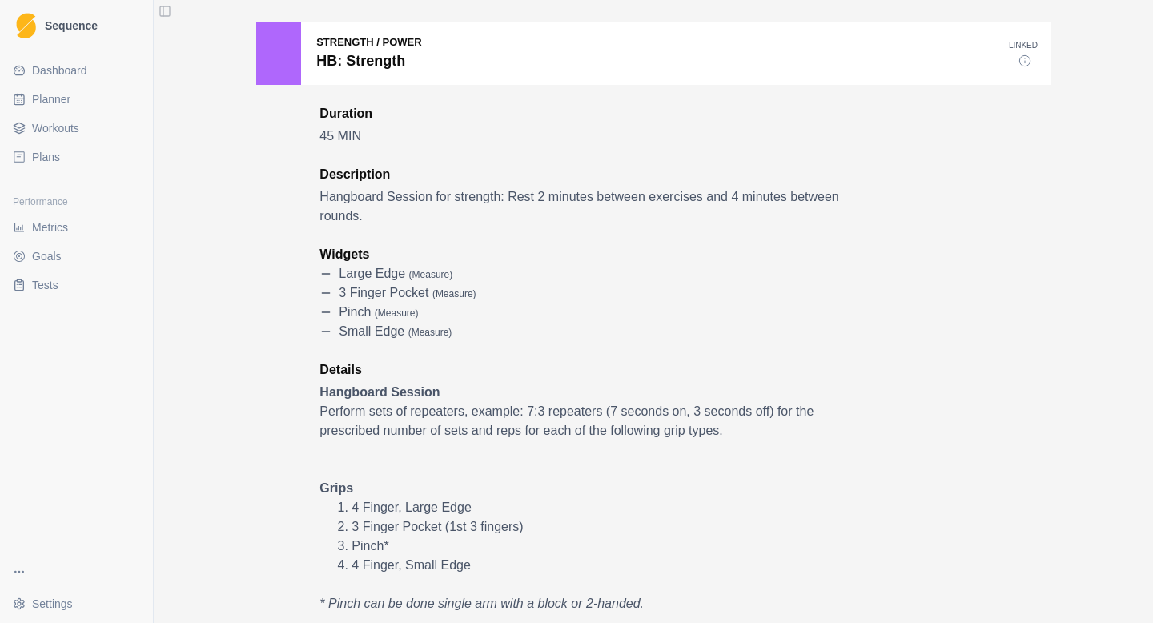
click at [66, 96] on span "Planner" at bounding box center [51, 99] width 38 height 16
select select "month"
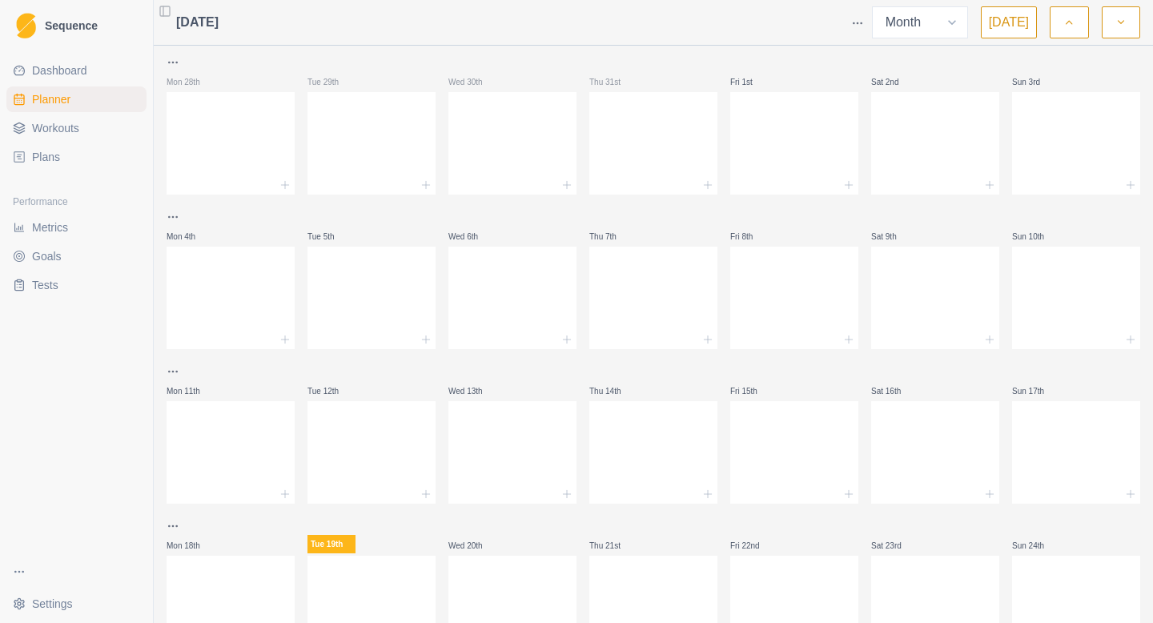
click at [65, 69] on span "Dashboard" at bounding box center [59, 70] width 55 height 16
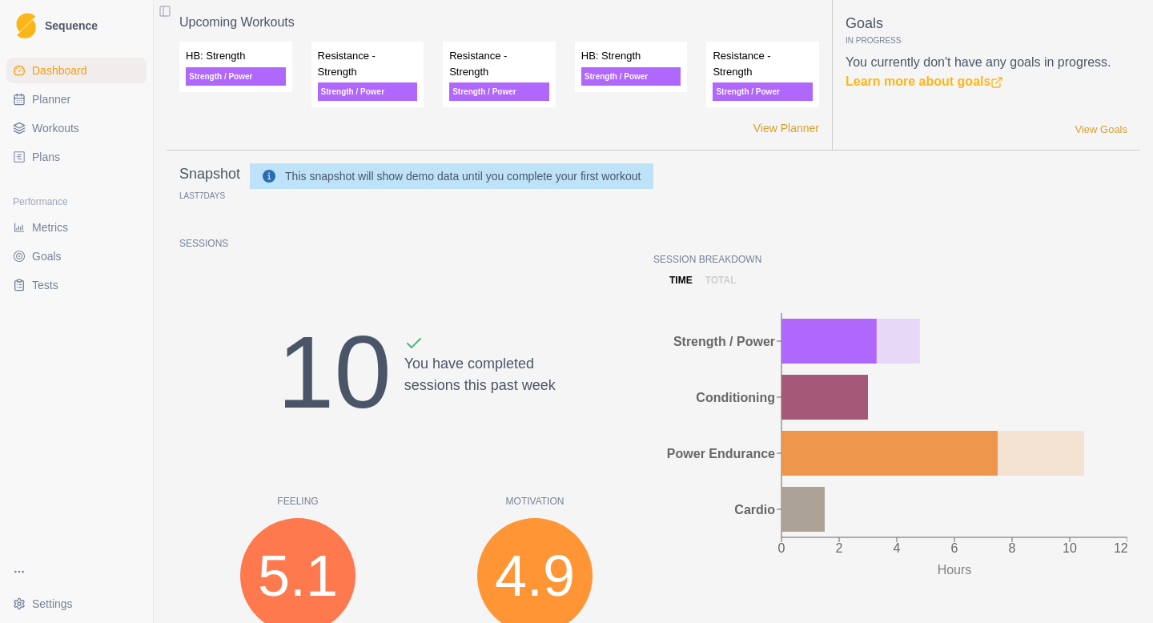
click at [51, 93] on span "Planner" at bounding box center [51, 99] width 38 height 16
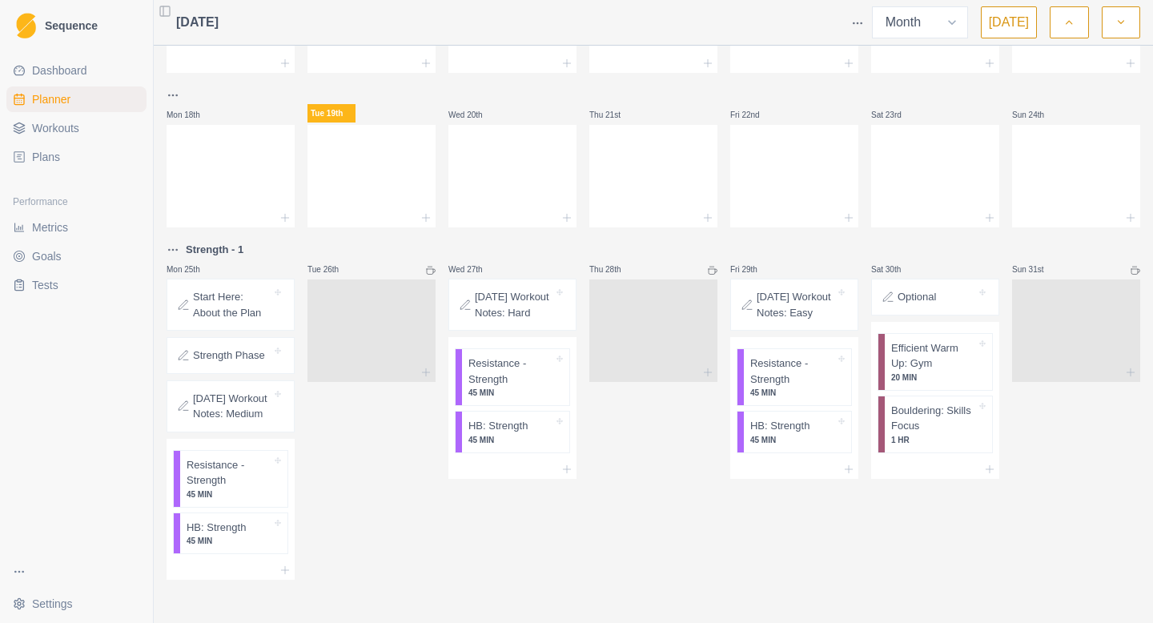
scroll to position [448, 0]
click at [962, 34] on select "Week Month" at bounding box center [920, 22] width 96 height 32
click at [876, 6] on select "Week Month" at bounding box center [920, 22] width 96 height 32
click at [935, 26] on select "Week Month" at bounding box center [920, 22] width 96 height 32
select select "week"
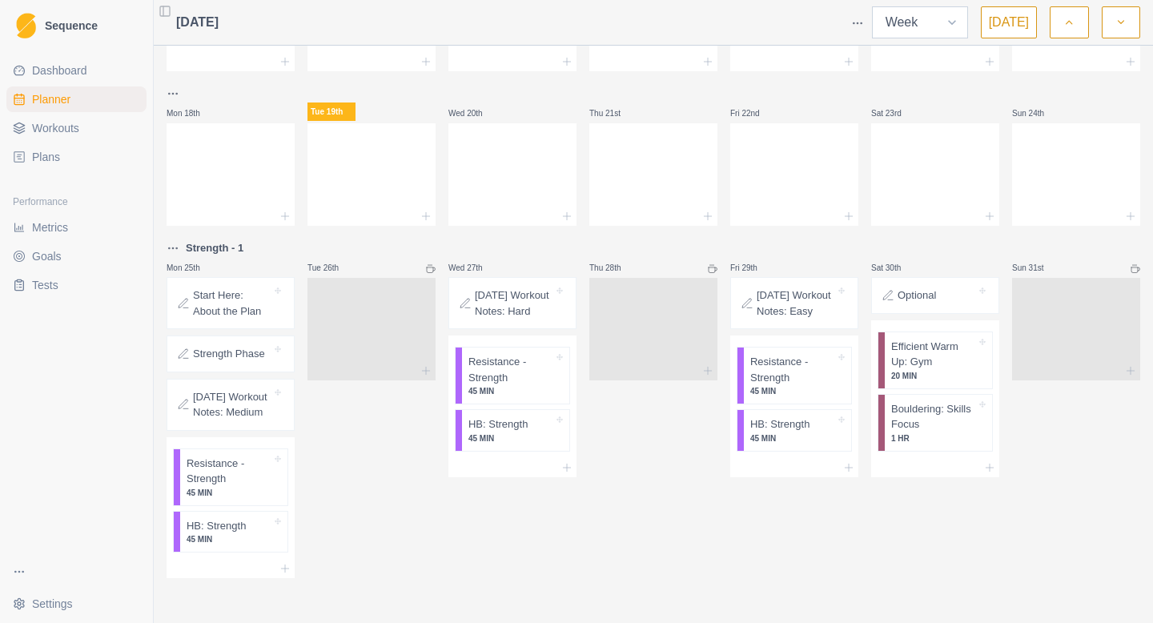
click at [876, 6] on select "Week Month" at bounding box center [920, 22] width 96 height 32
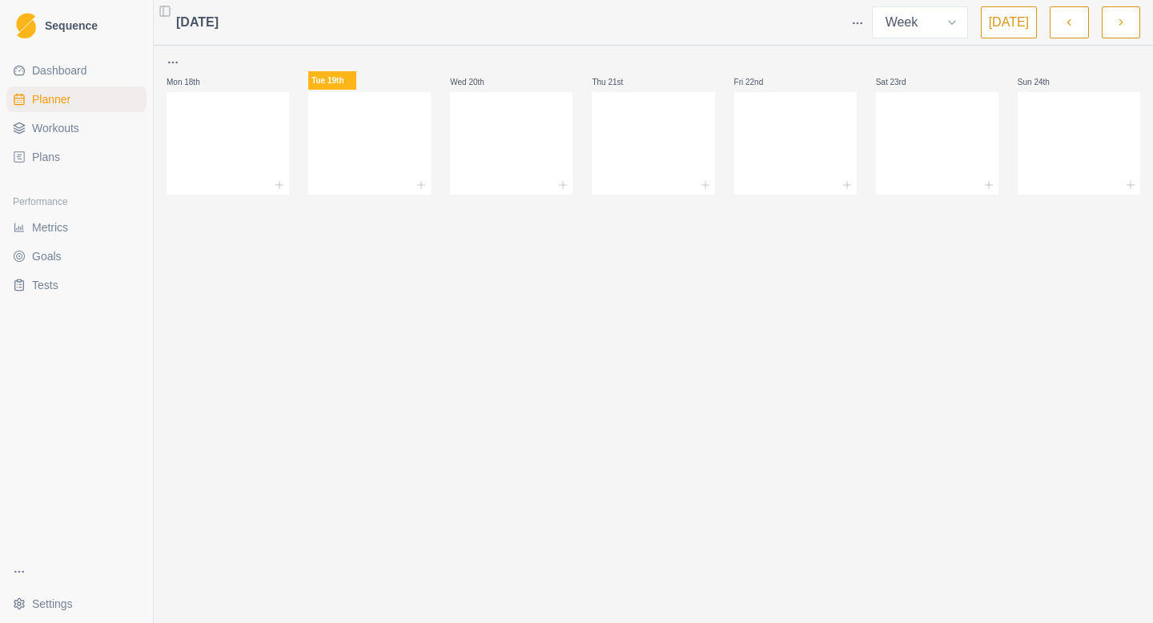
click at [1120, 28] on icon "button" at bounding box center [1120, 22] width 11 height 16
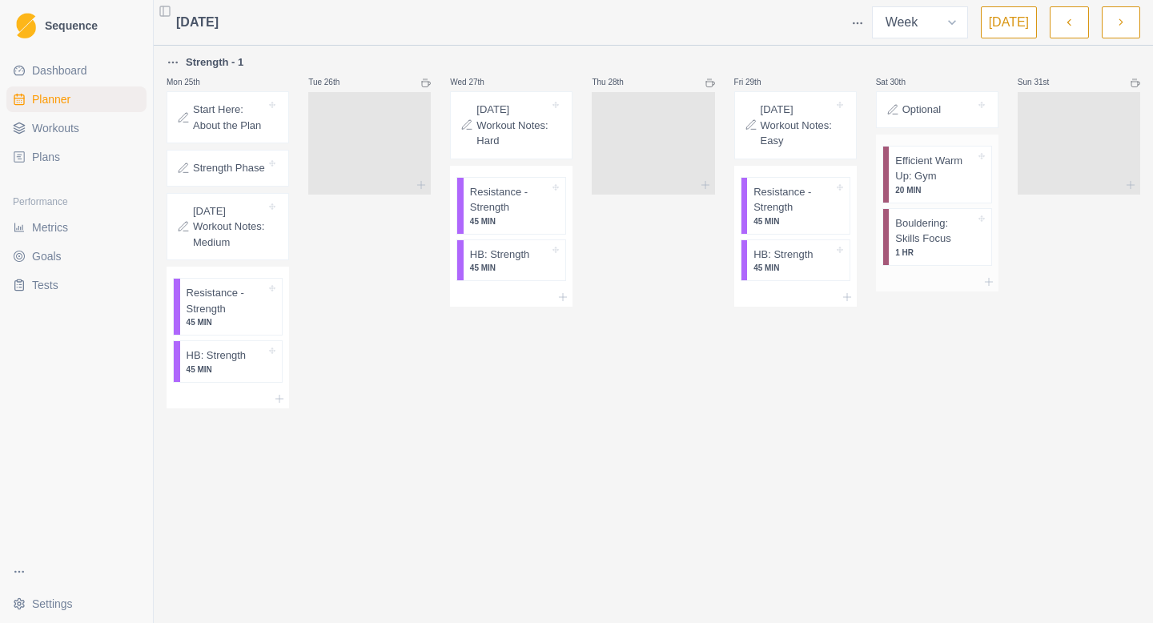
click at [940, 255] on p "1 HR" at bounding box center [935, 253] width 80 height 12
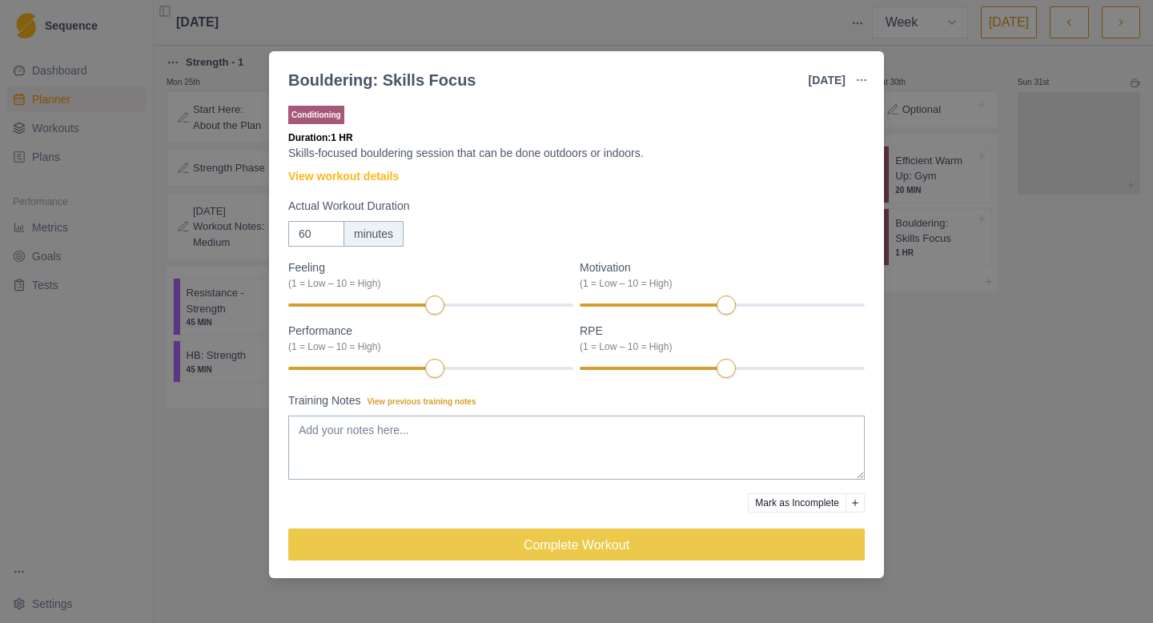
scroll to position [5, 0]
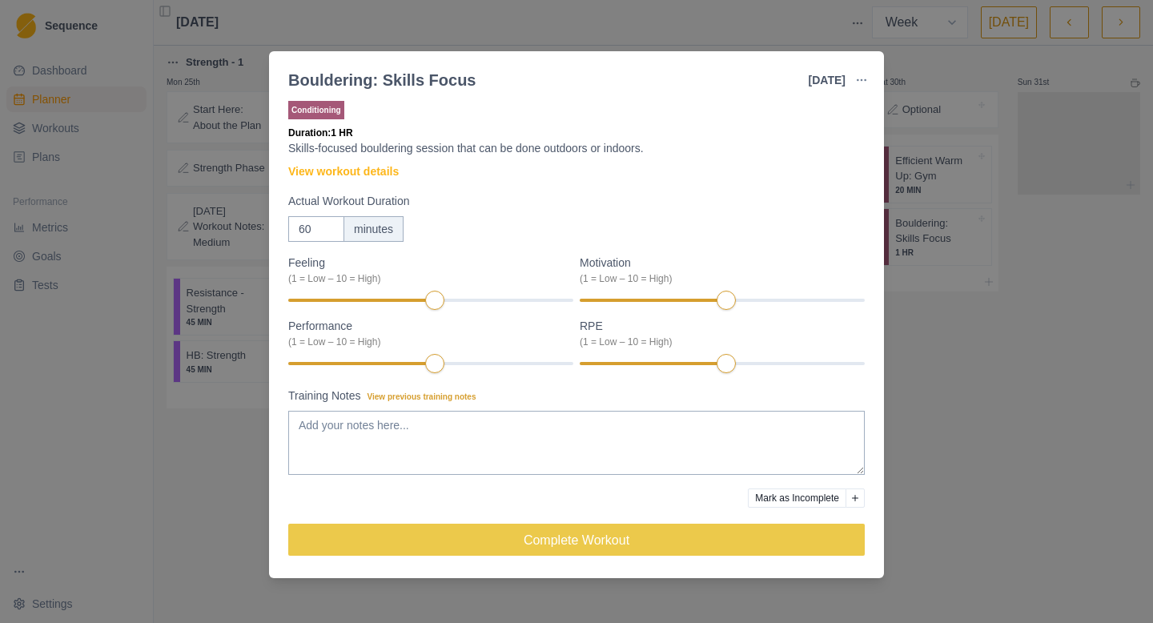
click at [1046, 307] on div "Bouldering: Skills Focus [DATE] Link To Goal View Workout Metrics Edit Original…" at bounding box center [576, 311] width 1153 height 623
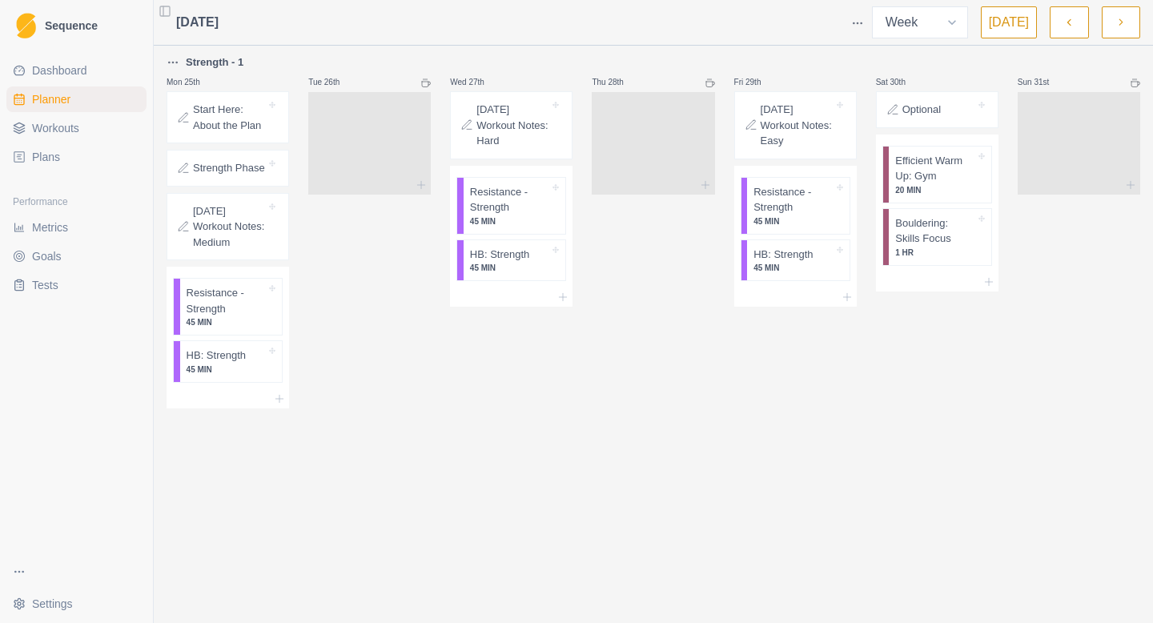
click at [937, 110] on p "Optional" at bounding box center [921, 110] width 38 height 16
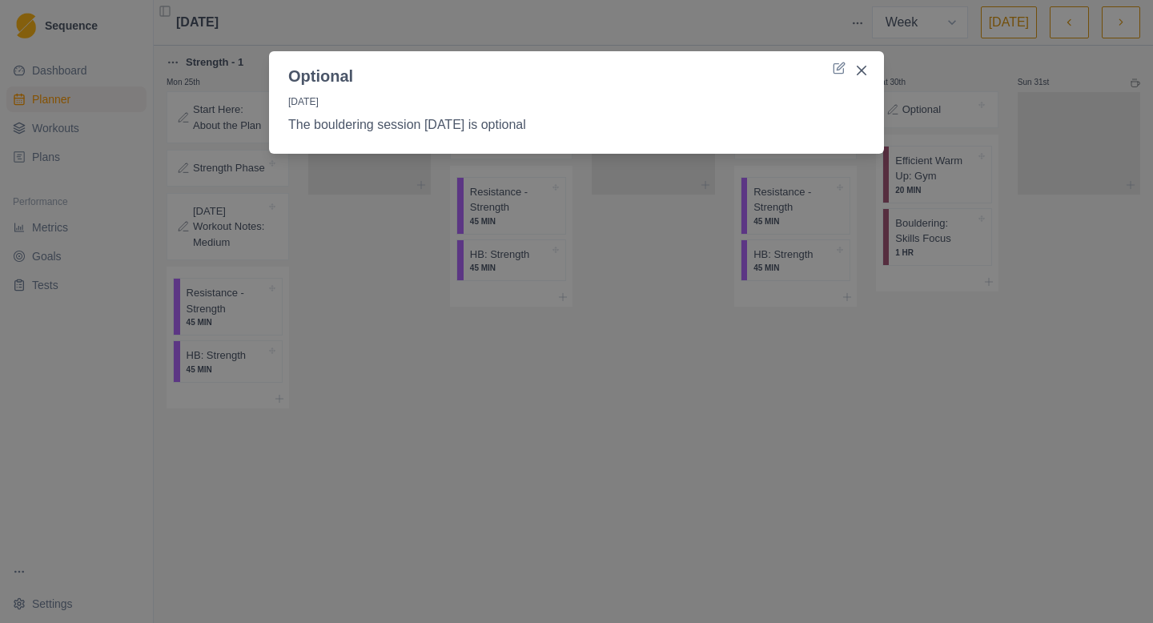
click at [937, 110] on div "Optional [DATE] The bouldering session [DATE] is optional" at bounding box center [576, 311] width 1153 height 623
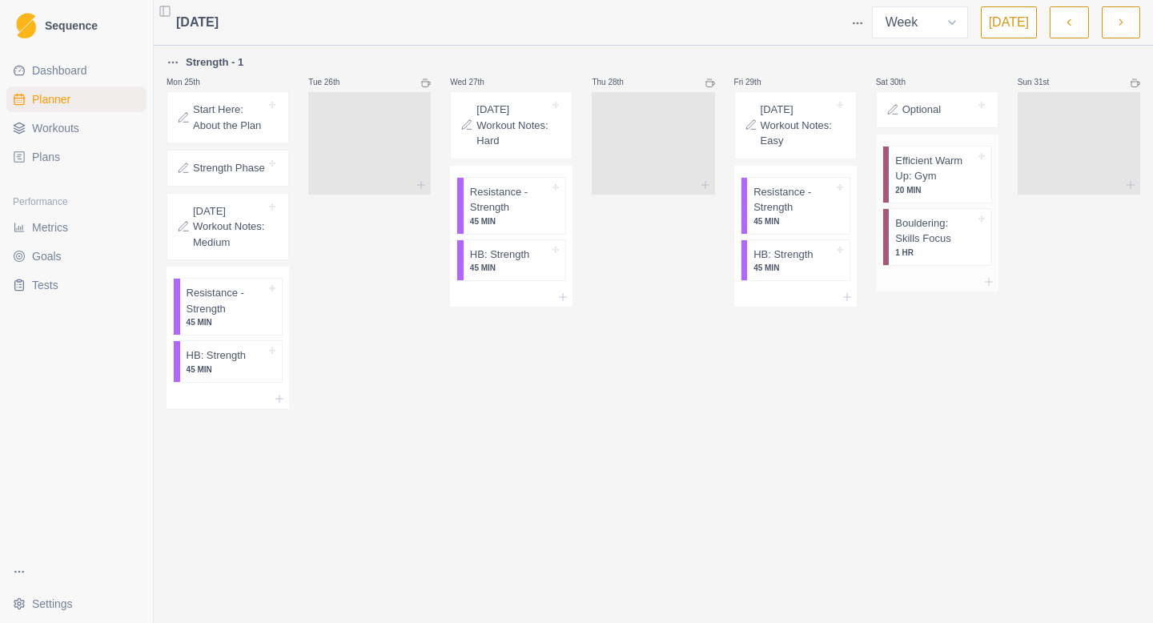
click at [931, 168] on p "Efficient Warm Up: Gym" at bounding box center [935, 168] width 80 height 31
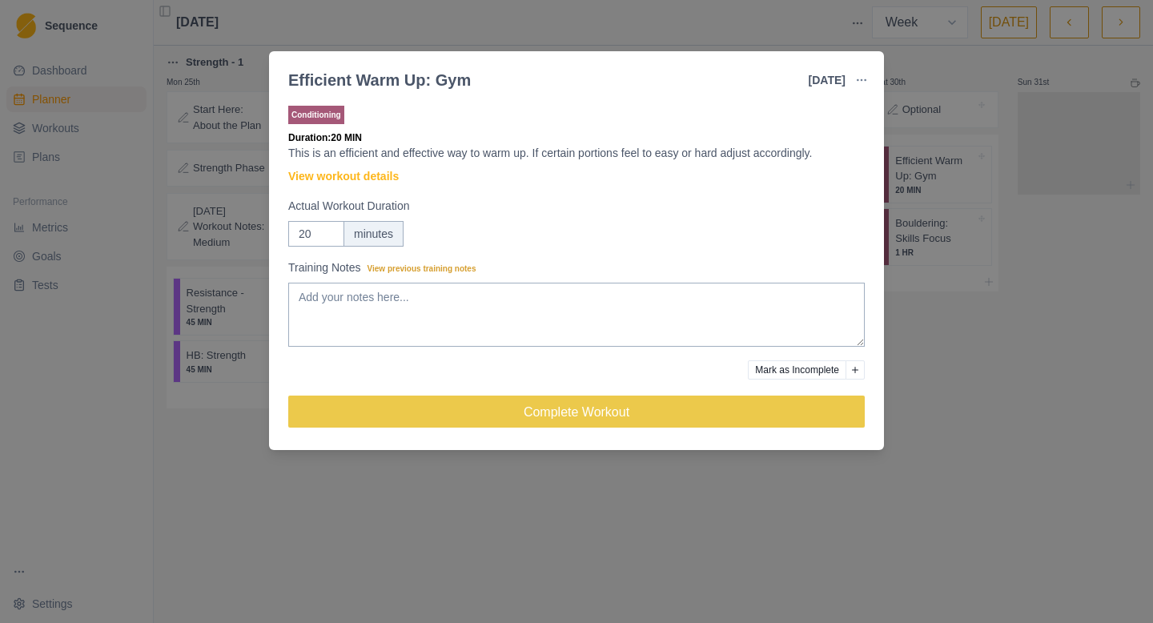
click at [931, 168] on div "Efficient Warm Up: Gym [DATE] Link To Goal View Workout Metrics Edit Original W…" at bounding box center [576, 311] width 1153 height 623
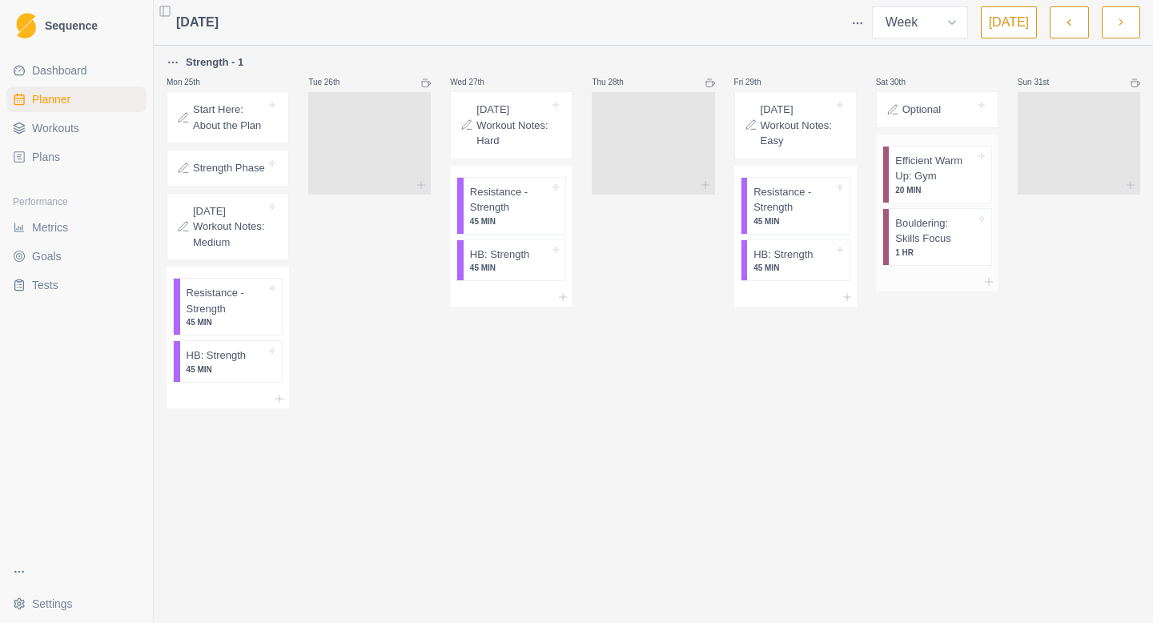
click at [930, 191] on p "20 MIN" at bounding box center [935, 190] width 80 height 12
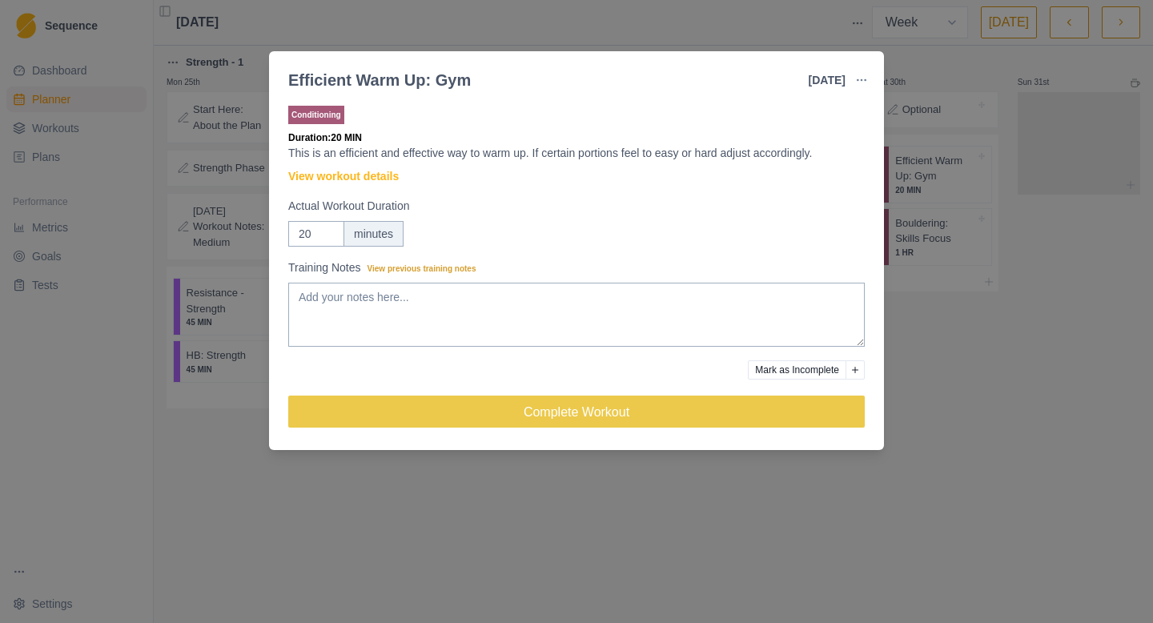
click at [933, 182] on div "Efficient Warm Up: Gym [DATE] Link To Goal View Workout Metrics Edit Original W…" at bounding box center [576, 311] width 1153 height 623
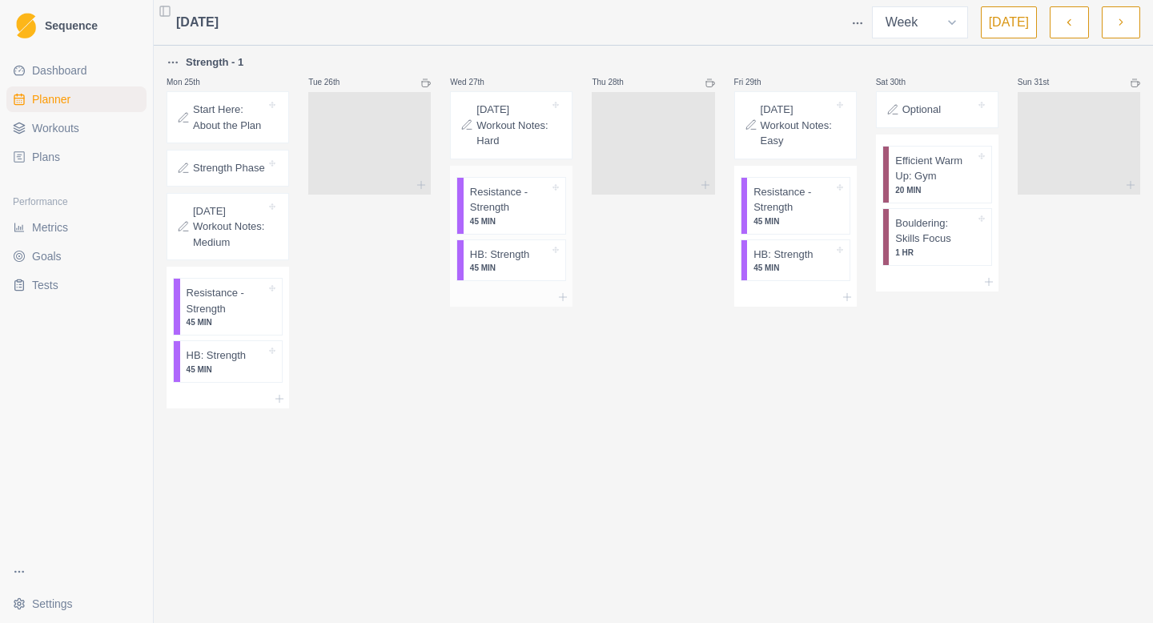
click at [512, 267] on p "45 MIN" at bounding box center [510, 268] width 80 height 12
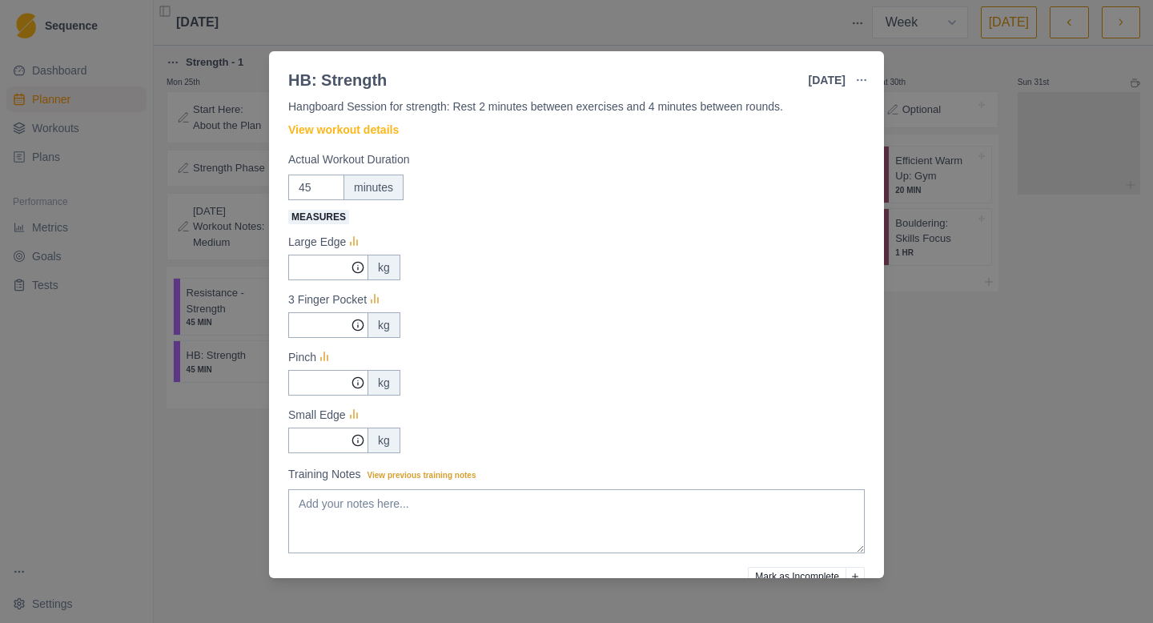
scroll to position [48, 0]
click at [1042, 410] on div "HB: Strength [DATE] Link To Goal View Workout Metrics Edit Original Workout Res…" at bounding box center [576, 311] width 1153 height 623
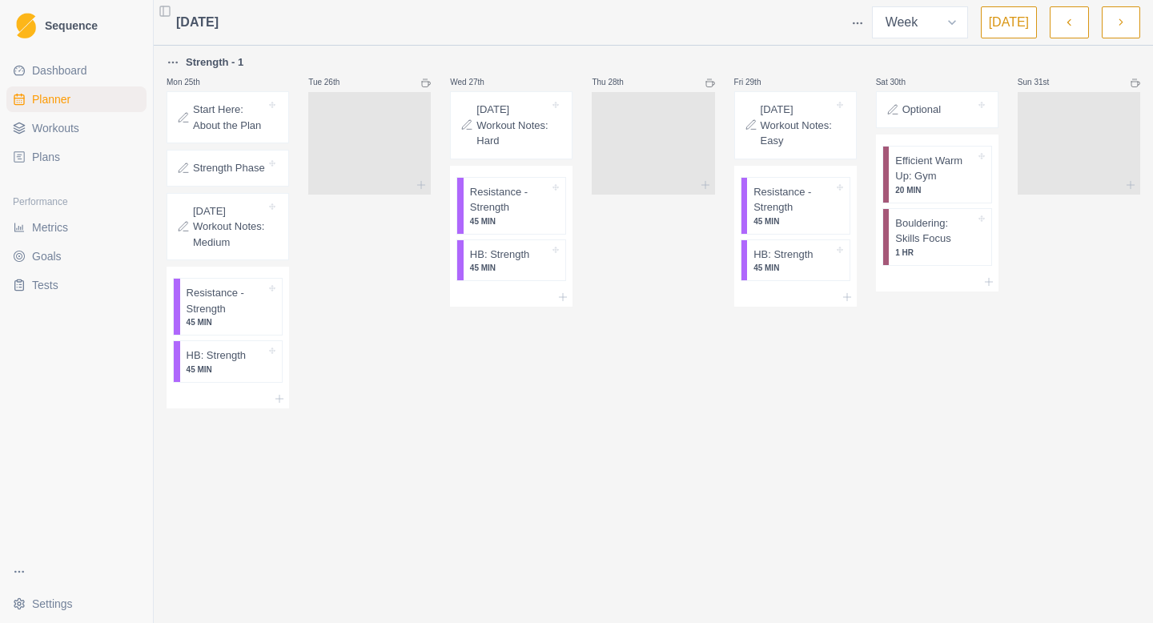
click at [1136, 30] on button "button" at bounding box center [1121, 22] width 38 height 32
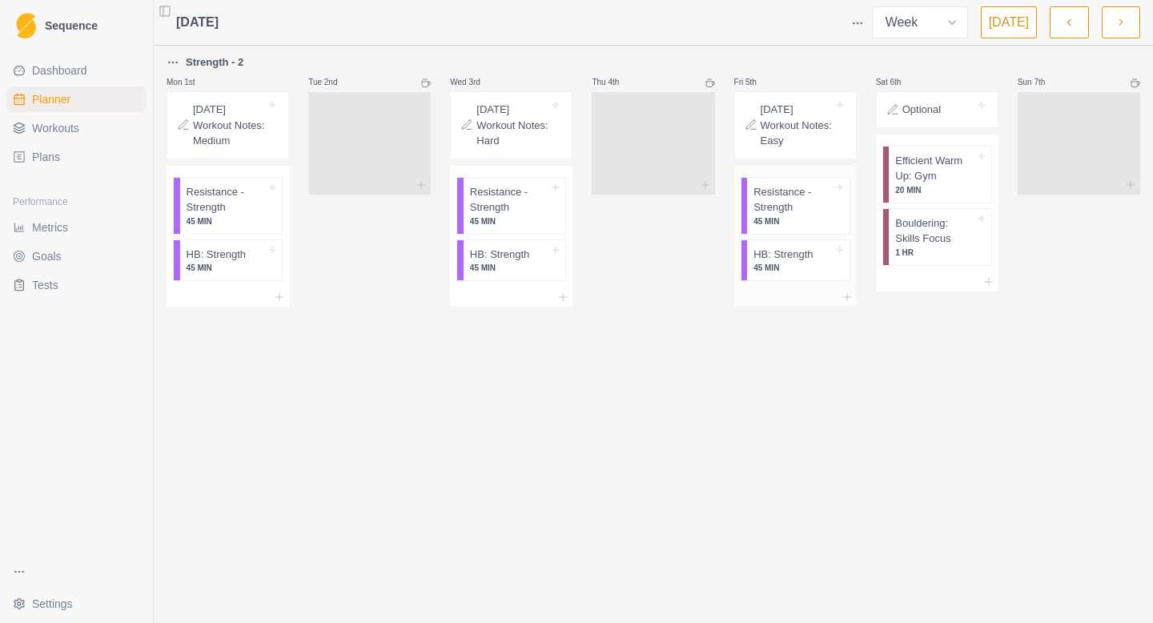
click at [765, 207] on p "Resistance - Strength" at bounding box center [793, 199] width 80 height 31
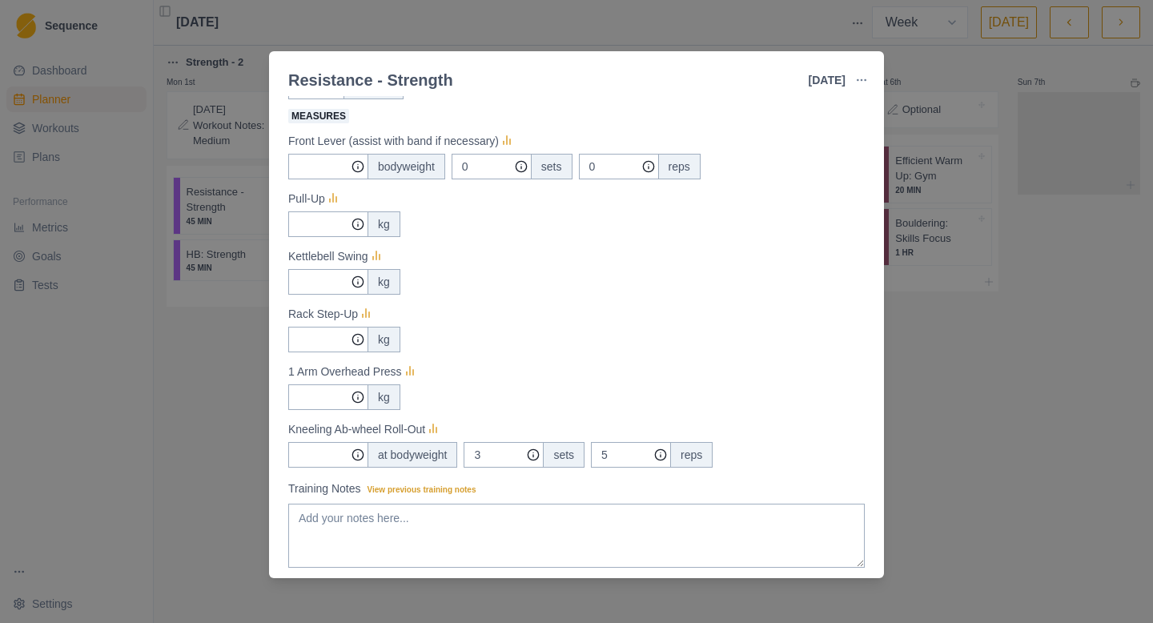
scroll to position [257, 0]
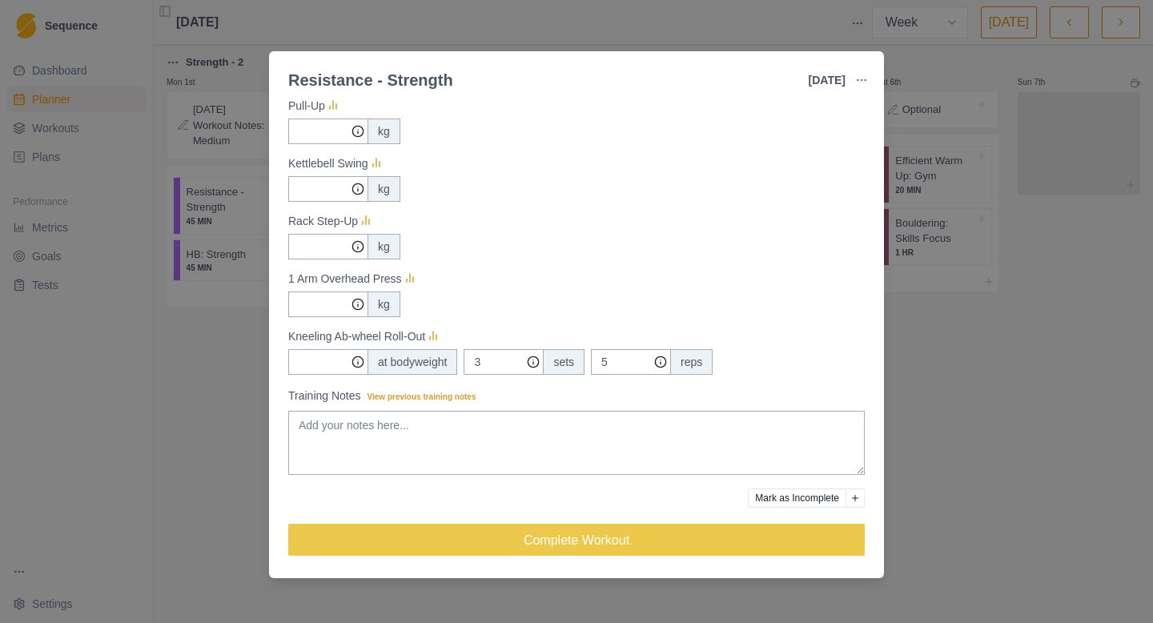
click at [937, 388] on div "Resistance - Strength [DATE] Link To Goal View Workout Metrics Edit Original Wo…" at bounding box center [576, 311] width 1153 height 623
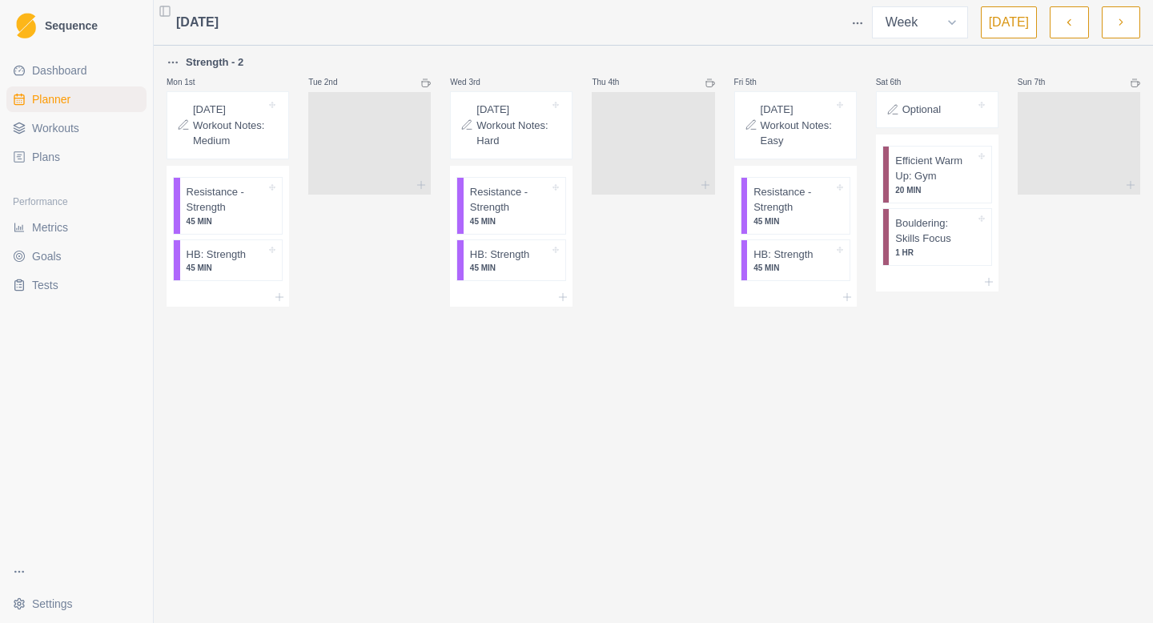
click at [1127, 34] on button "button" at bounding box center [1121, 22] width 38 height 32
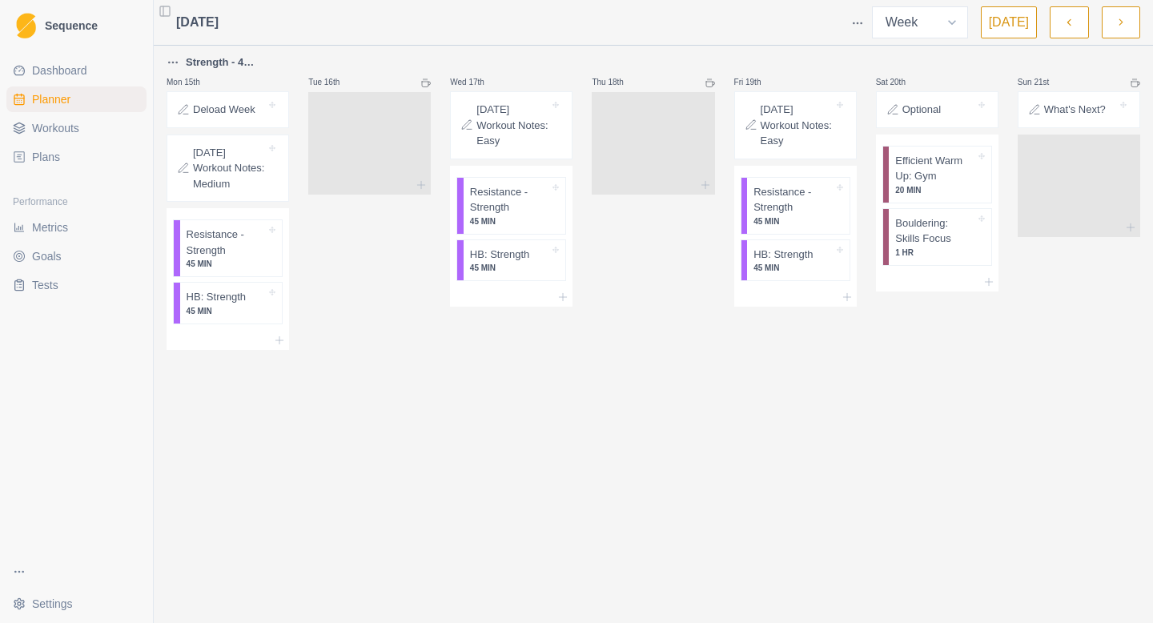
click at [1131, 23] on button "button" at bounding box center [1121, 22] width 38 height 32
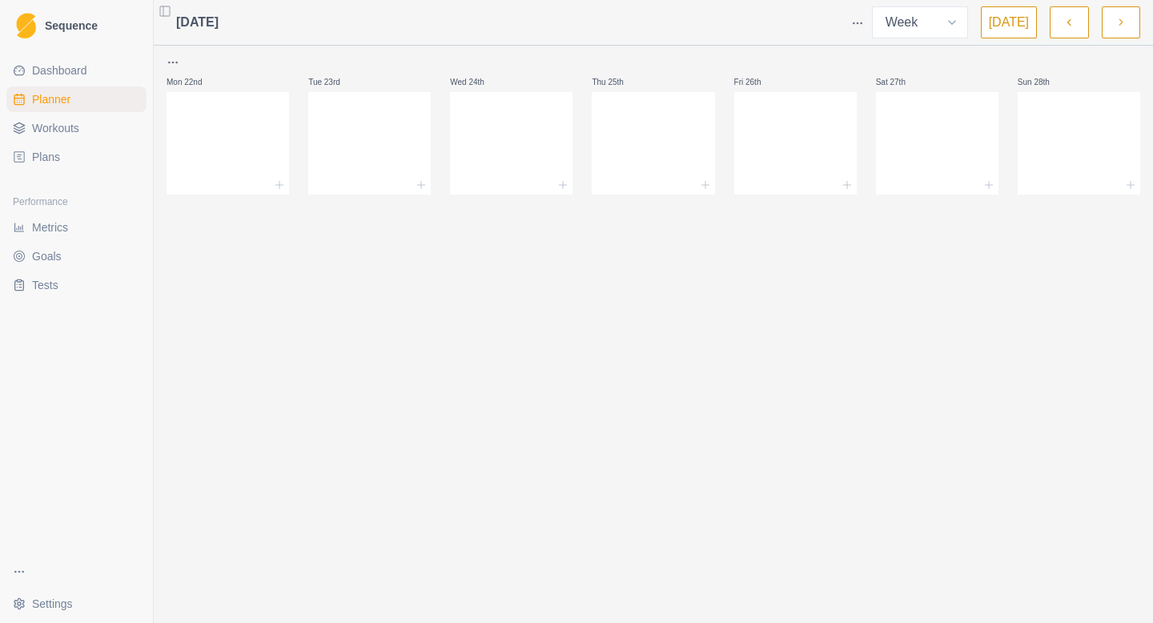
click at [18, 152] on icon at bounding box center [19, 157] width 13 height 13
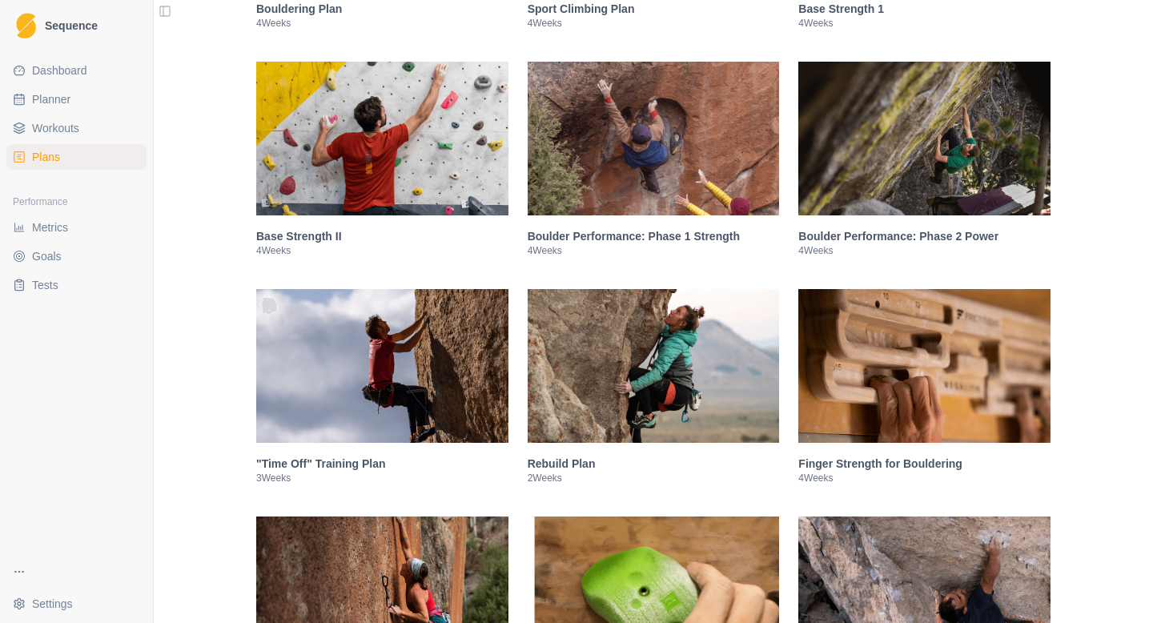
scroll to position [503, 0]
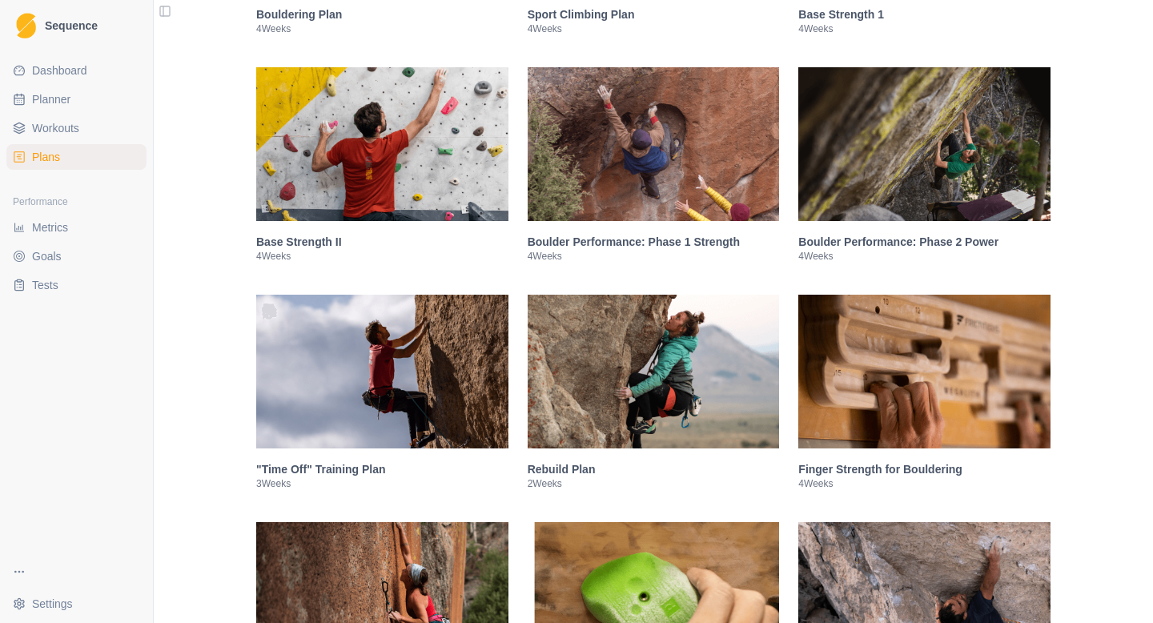
click at [968, 250] on h3 "Boulder Performance: Phase 2 Power" at bounding box center [924, 242] width 252 height 16
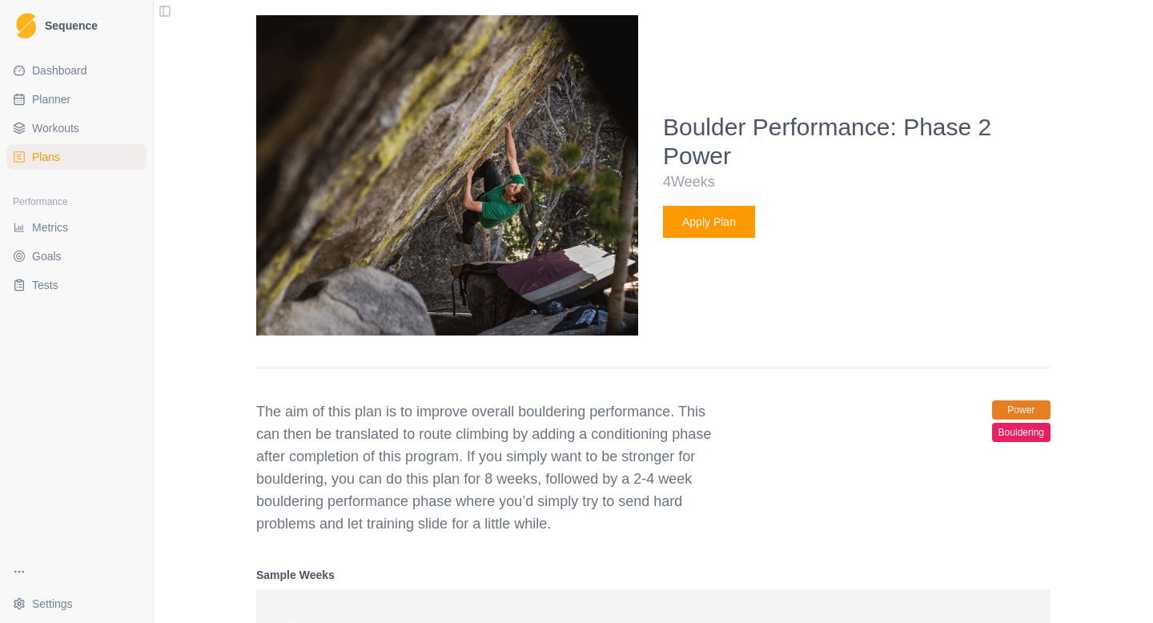
scroll to position [817, 0]
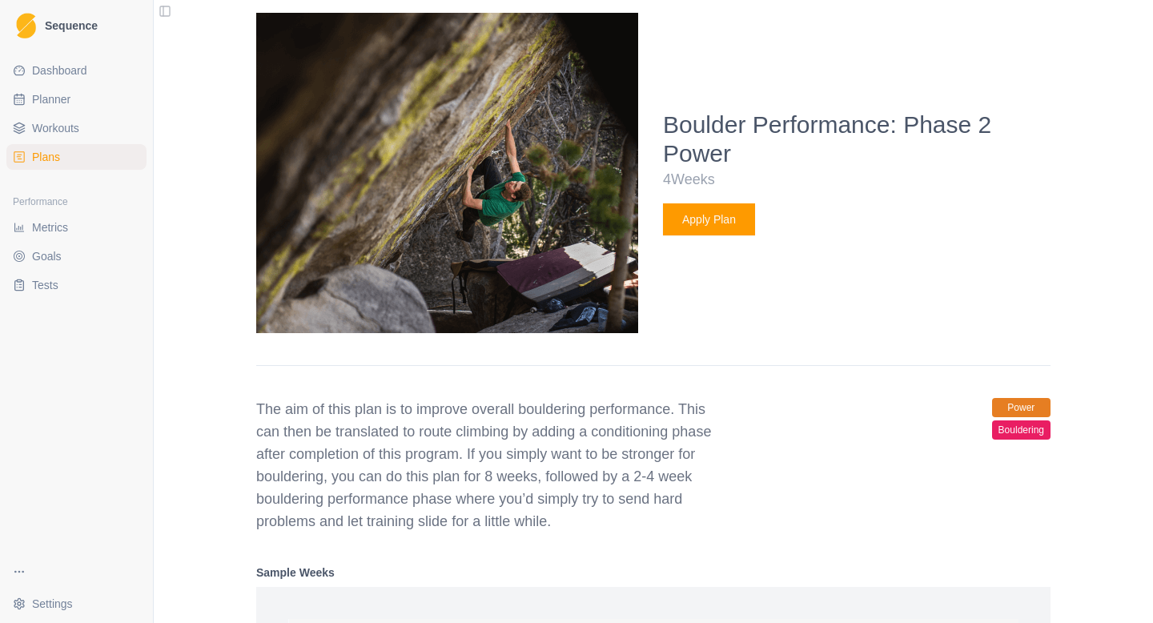
click at [720, 222] on button "Apply Plan" at bounding box center [709, 219] width 92 height 32
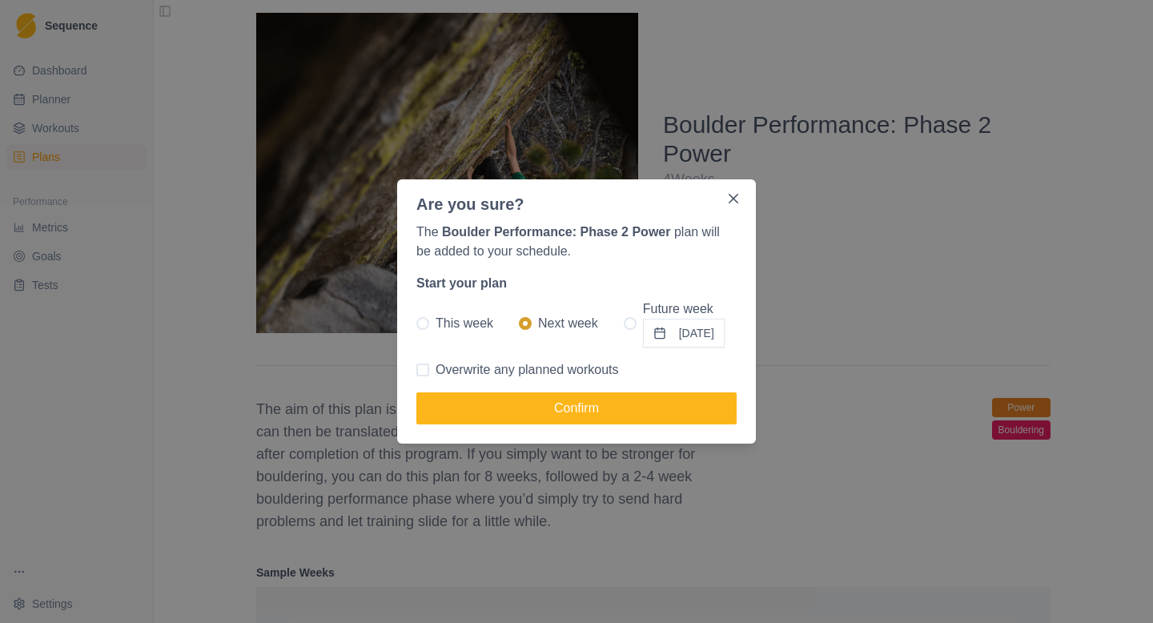
click at [624, 325] on span at bounding box center [630, 323] width 13 height 13
click at [623, 324] on input "Future week [DATE]" at bounding box center [623, 323] width 1 height 1
radio input "true"
click at [702, 327] on button "[DATE]" at bounding box center [684, 333] width 82 height 29
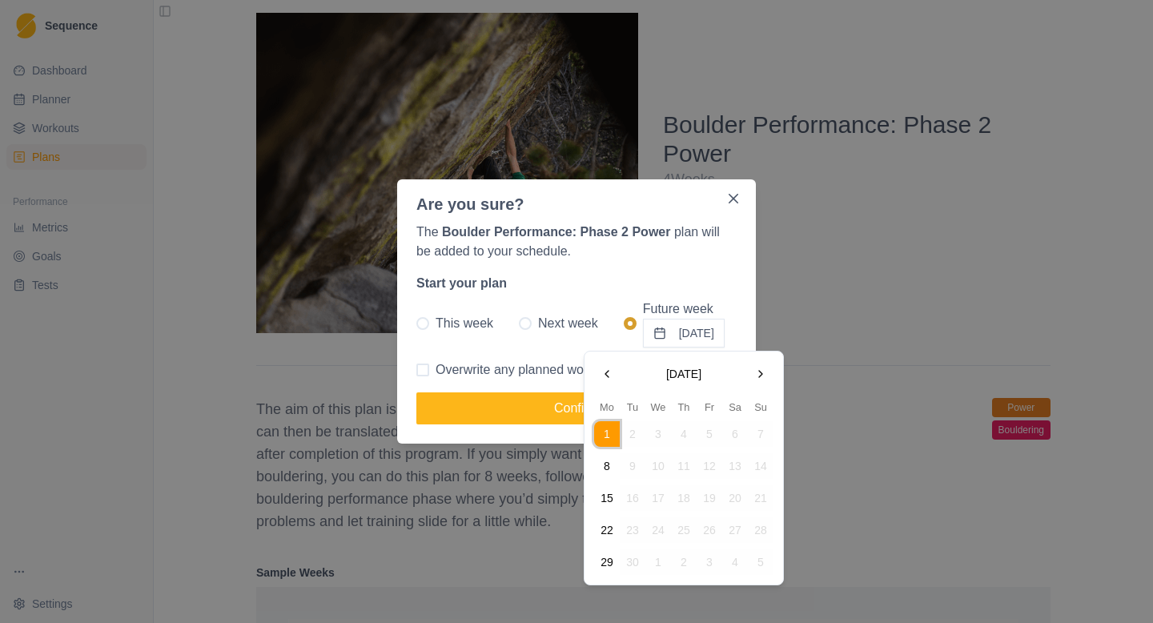
click at [604, 372] on button "Go to the Previous Month" at bounding box center [607, 374] width 26 height 26
click at [769, 381] on button "Go to the Next Month" at bounding box center [761, 374] width 26 height 26
click at [598, 565] on button "29" at bounding box center [607, 562] width 26 height 26
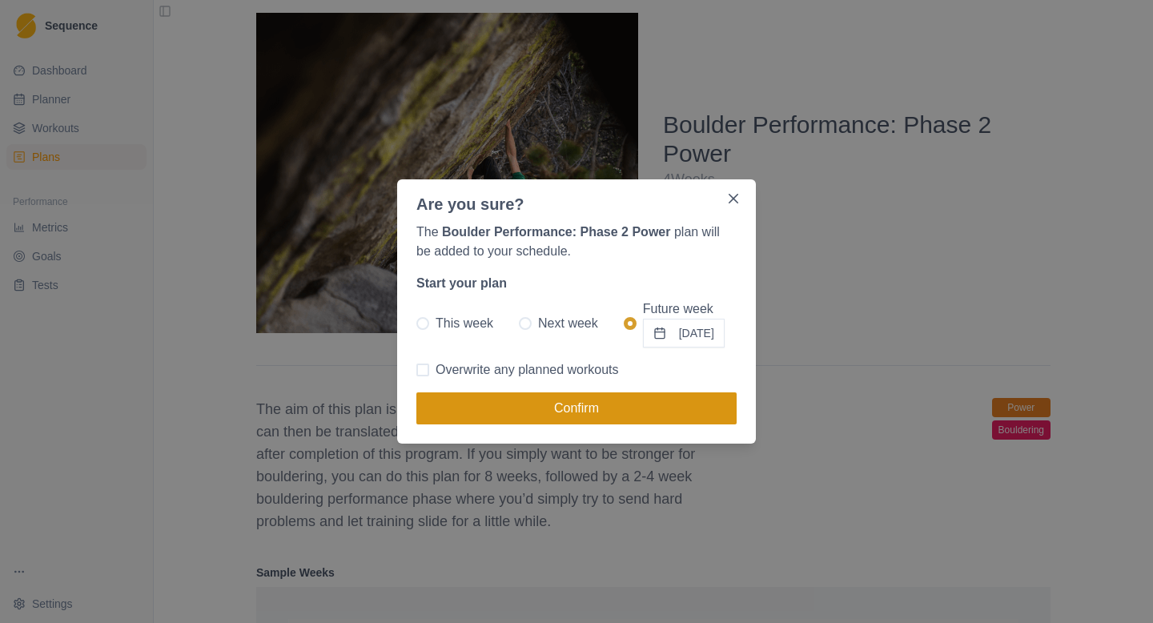
click at [673, 398] on button "Confirm" at bounding box center [576, 408] width 320 height 32
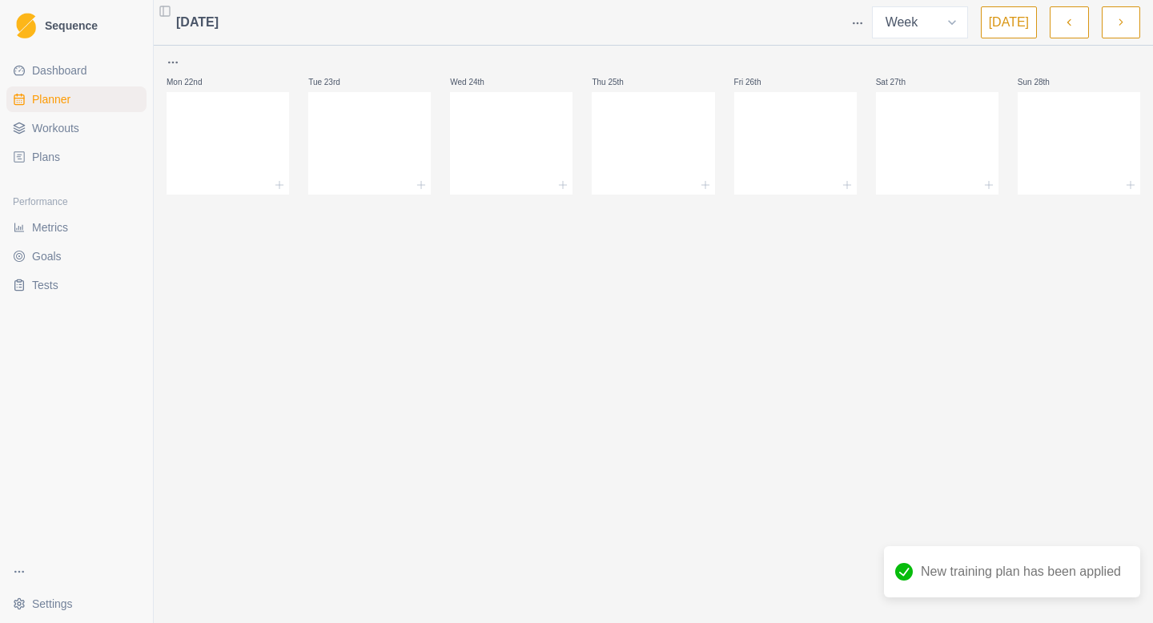
click at [1117, 18] on icon "button" at bounding box center [1120, 22] width 11 height 16
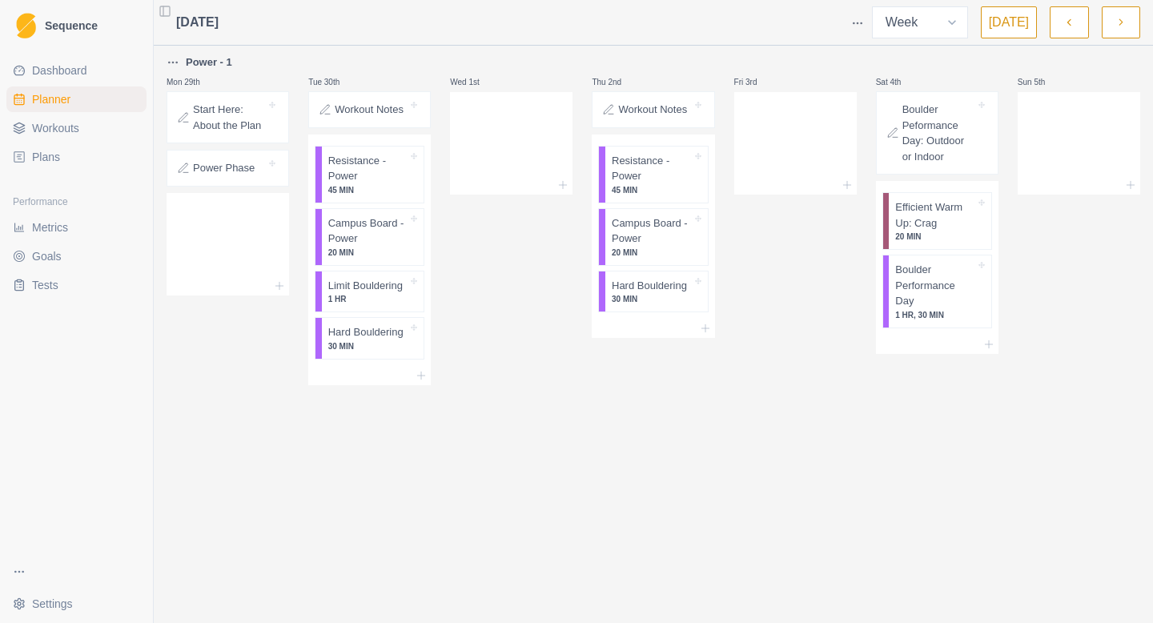
click at [1117, 18] on icon "button" at bounding box center [1120, 22] width 11 height 16
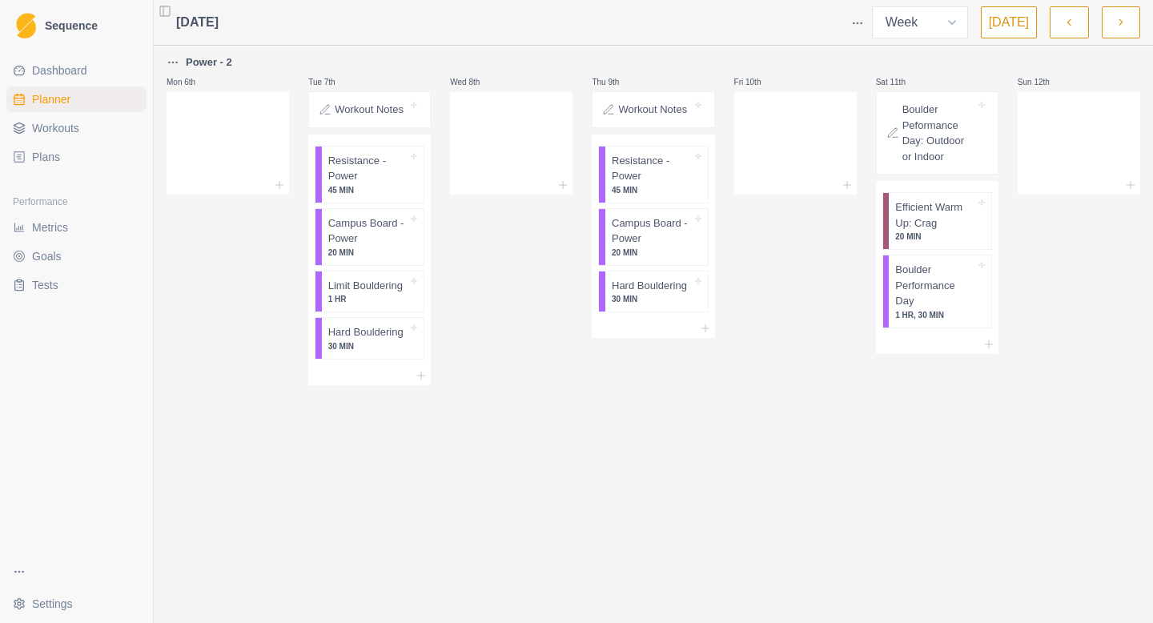
click at [1117, 18] on icon "button" at bounding box center [1120, 22] width 11 height 16
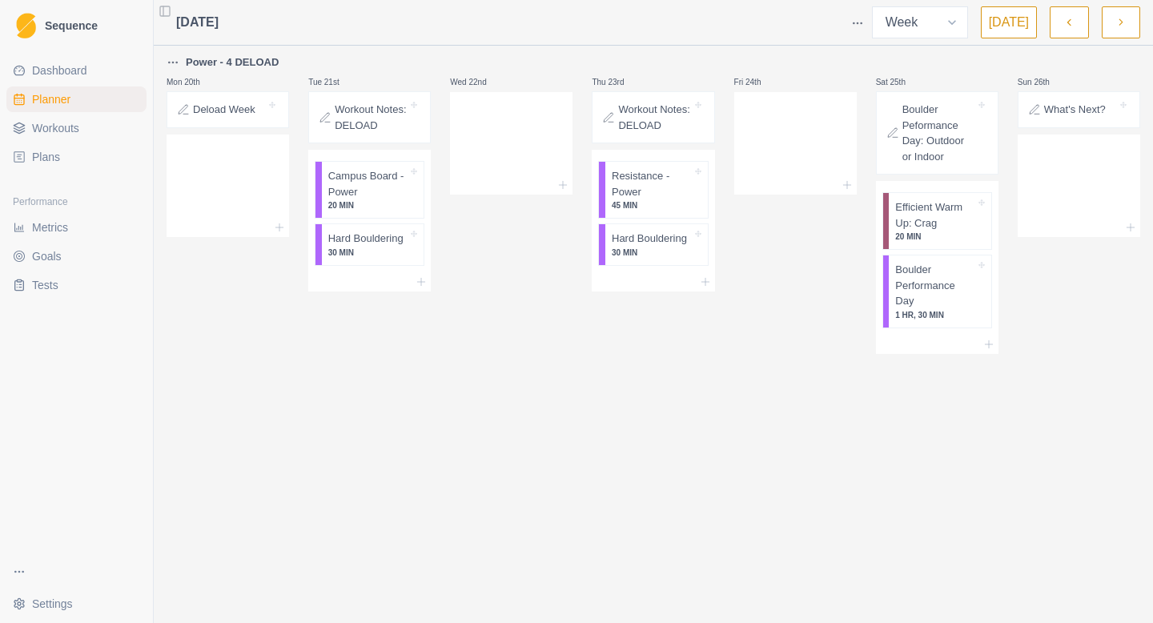
click at [1117, 18] on icon "button" at bounding box center [1120, 22] width 11 height 16
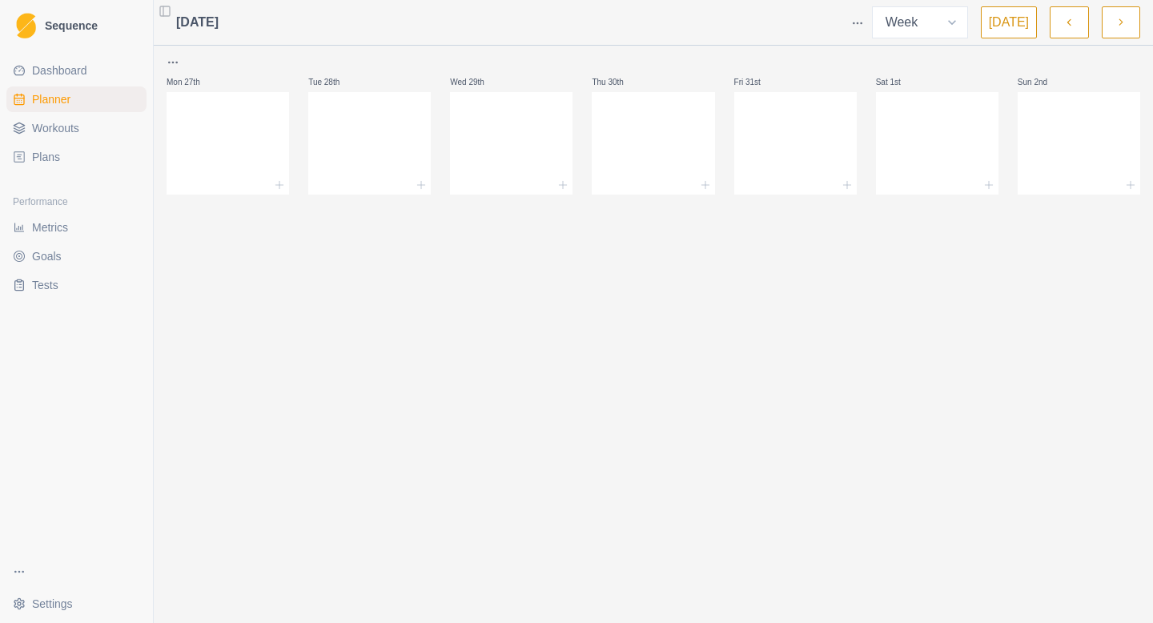
click at [1117, 18] on icon "button" at bounding box center [1120, 22] width 11 height 16
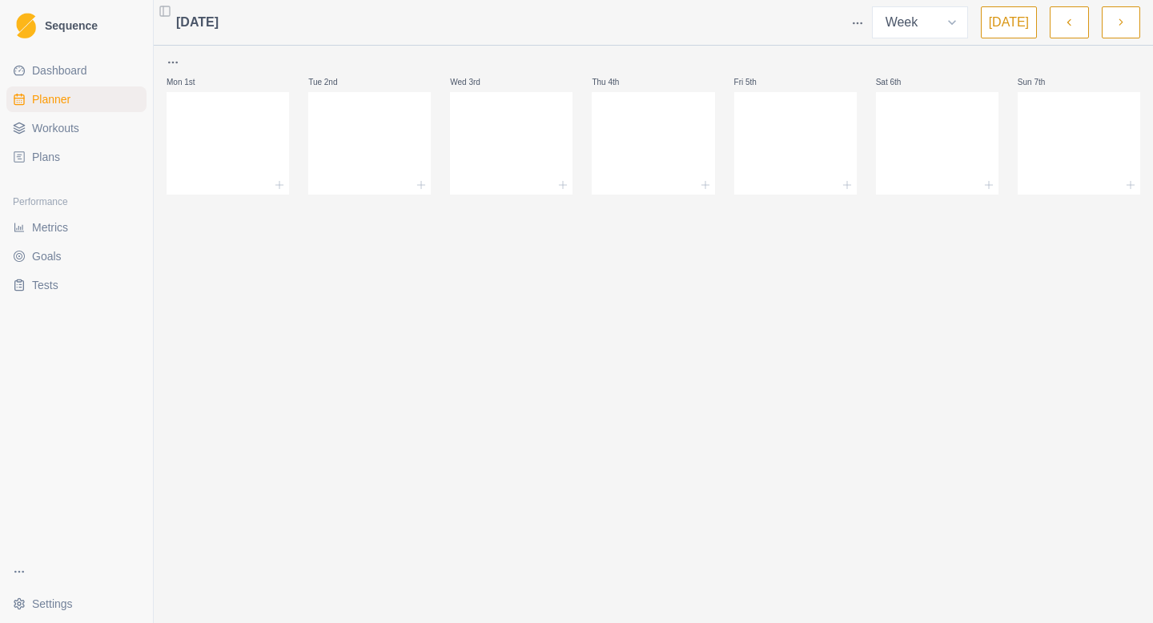
click at [1080, 18] on button "button" at bounding box center [1069, 22] width 38 height 32
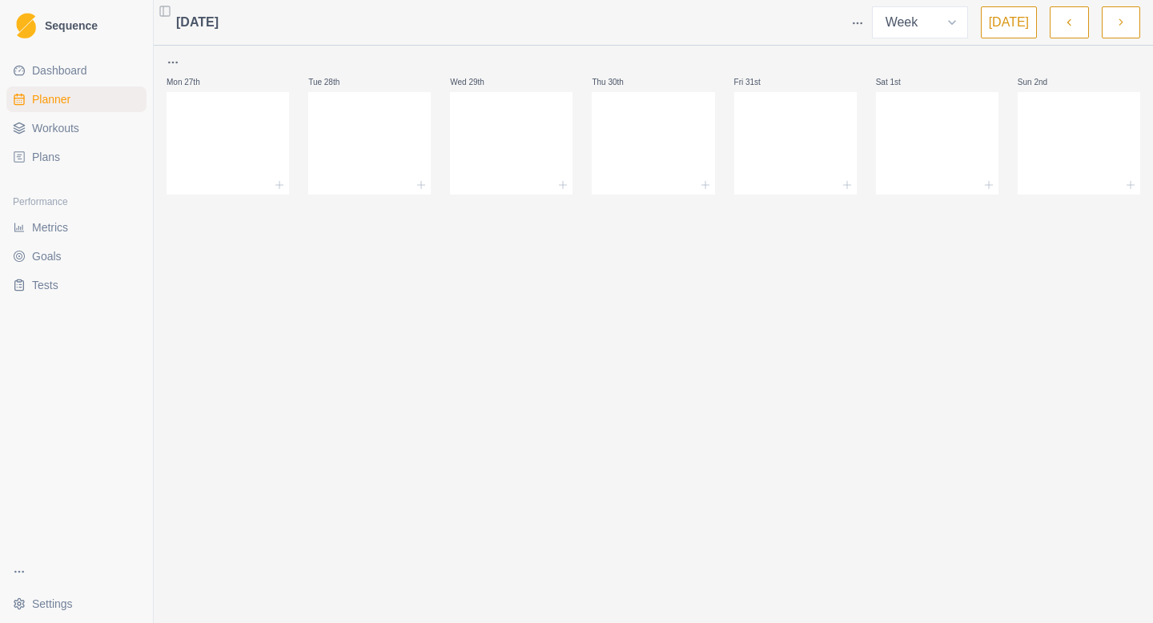
click at [1080, 18] on button "button" at bounding box center [1069, 22] width 38 height 32
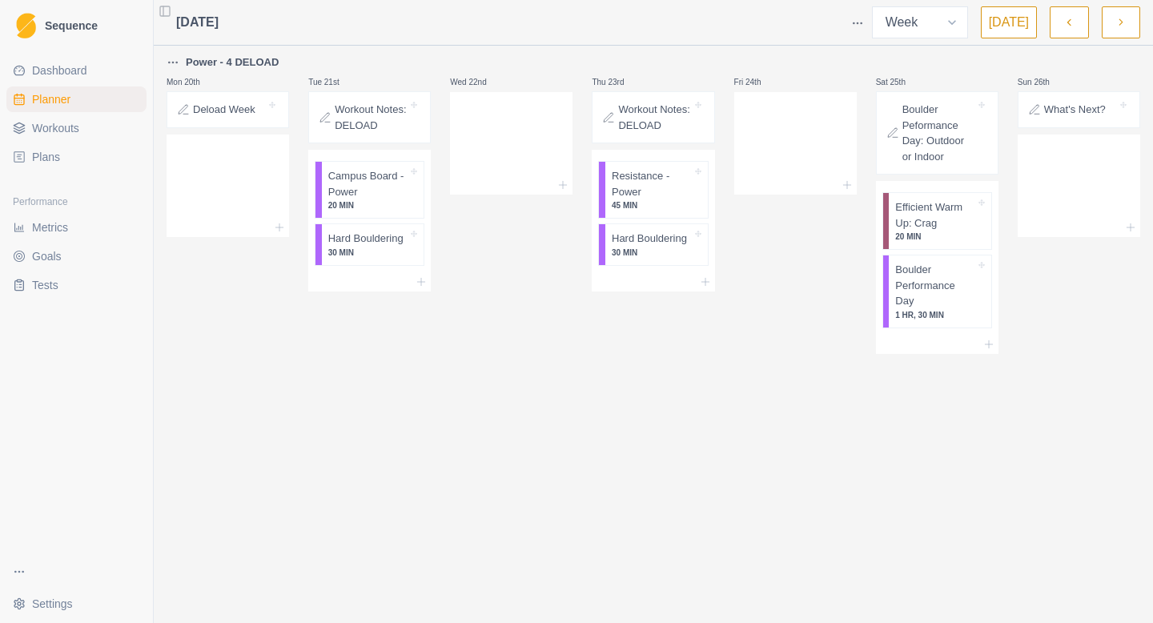
click at [1080, 18] on button "button" at bounding box center [1069, 22] width 38 height 32
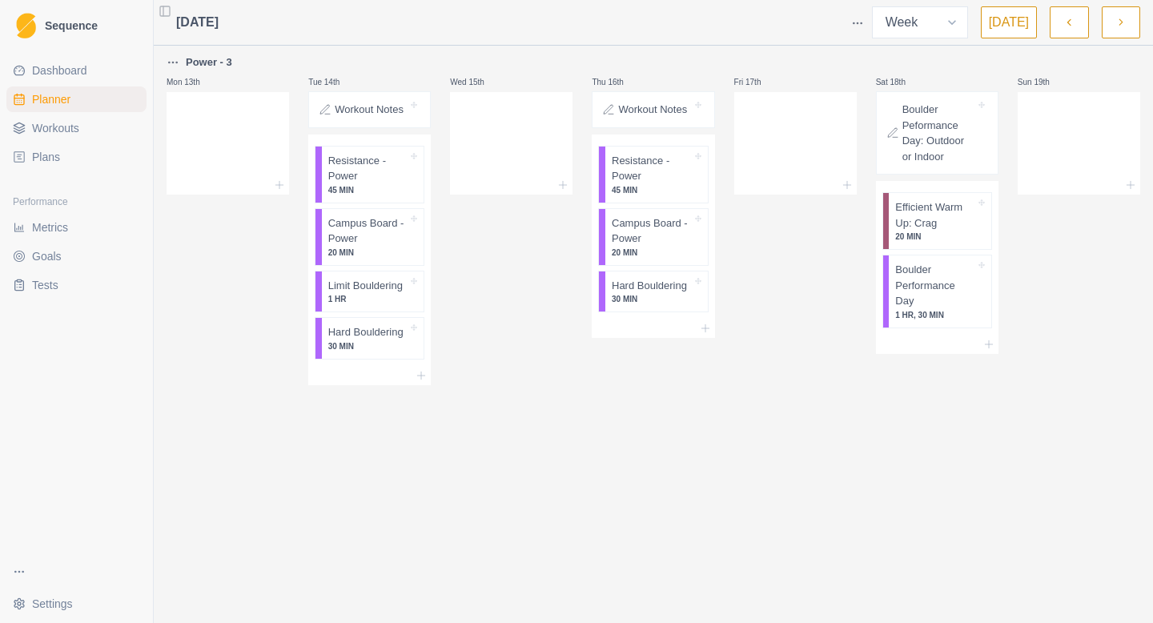
click at [1080, 18] on button "button" at bounding box center [1069, 22] width 38 height 32
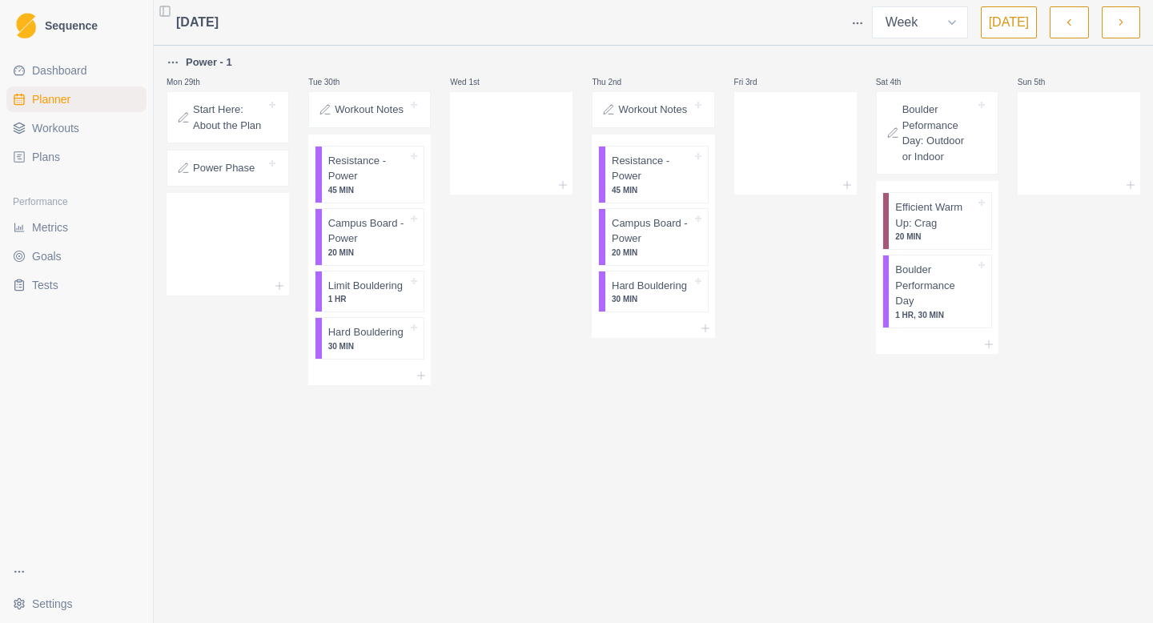
click at [1080, 18] on button "button" at bounding box center [1069, 22] width 38 height 32
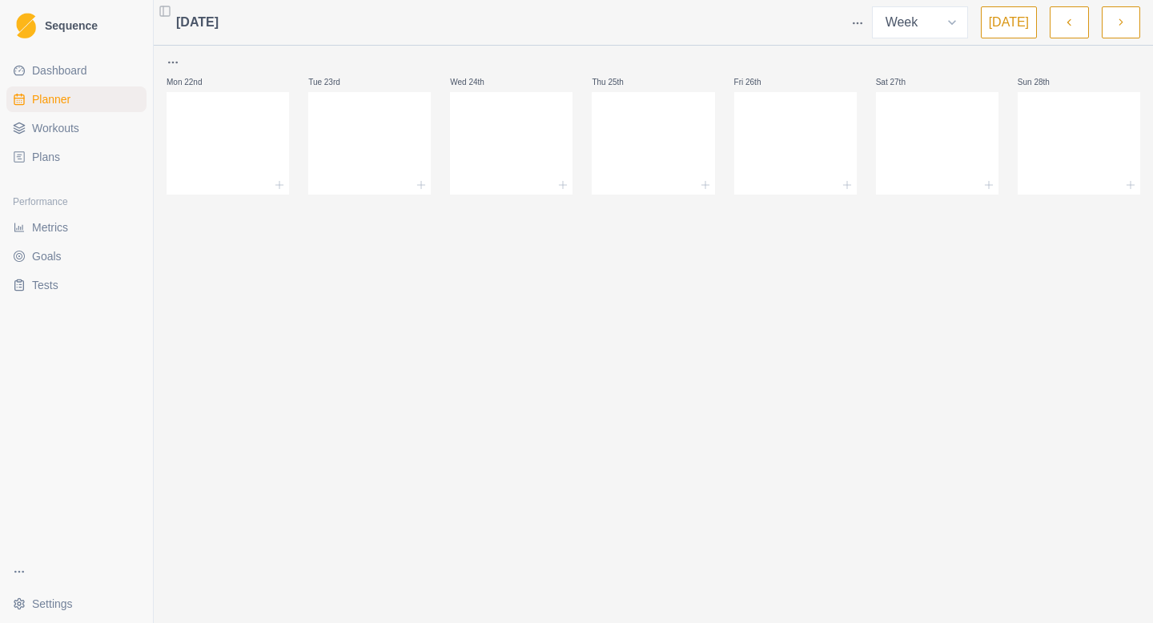
click at [1080, 18] on button "button" at bounding box center [1069, 22] width 38 height 32
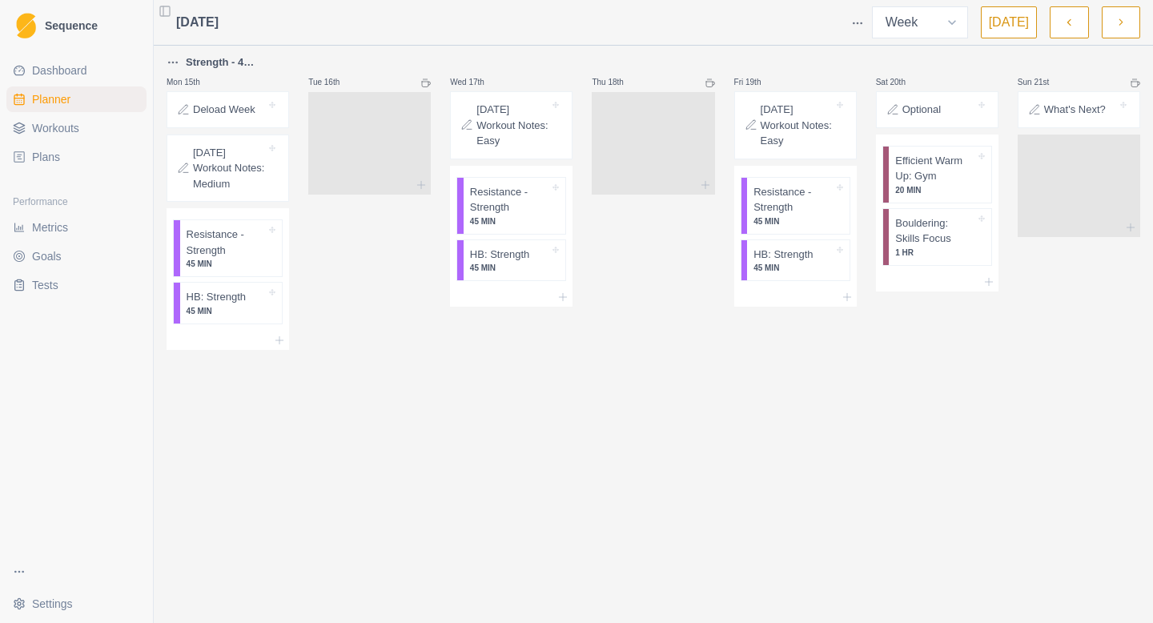
click at [1080, 18] on button "button" at bounding box center [1069, 22] width 38 height 32
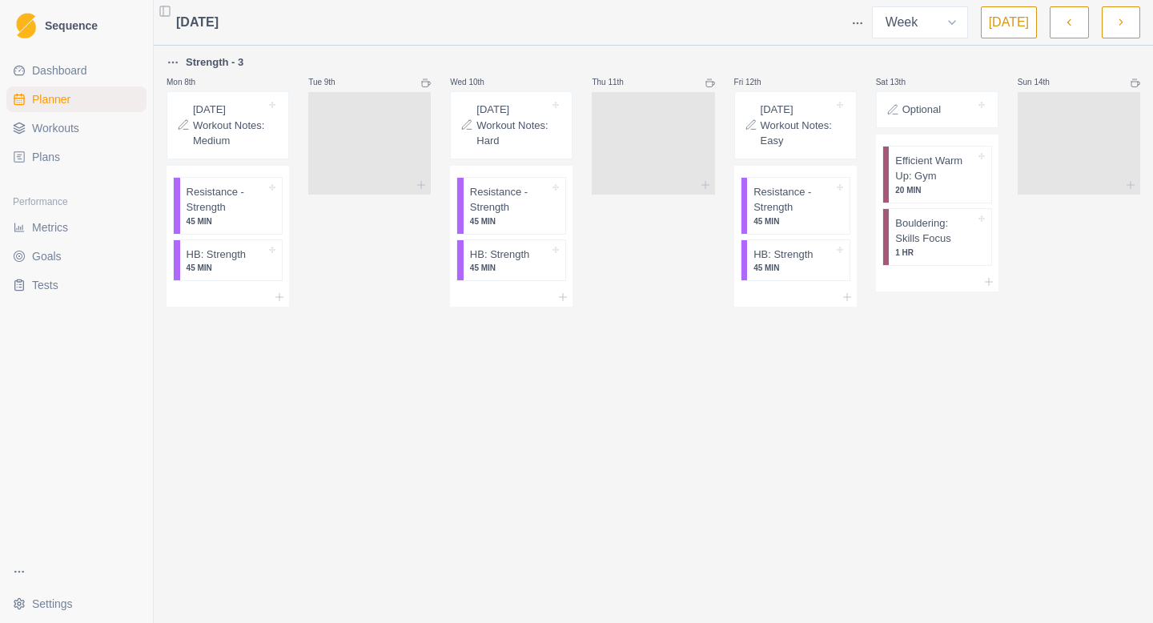
click at [1123, 16] on icon "button" at bounding box center [1120, 22] width 11 height 16
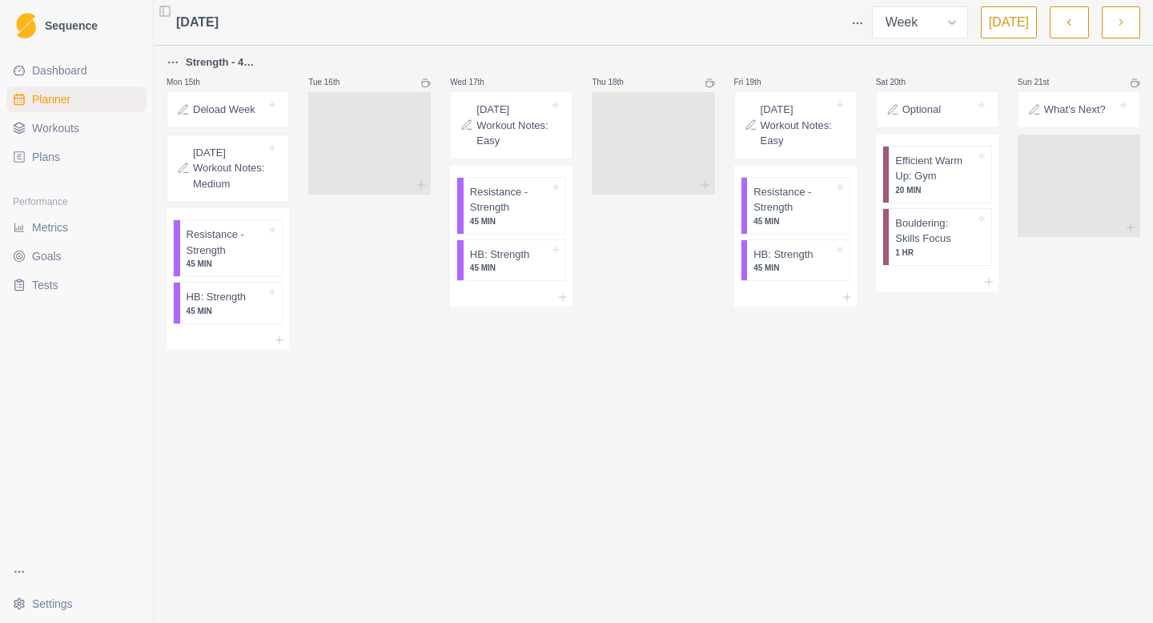
click at [1123, 16] on icon "button" at bounding box center [1120, 22] width 11 height 16
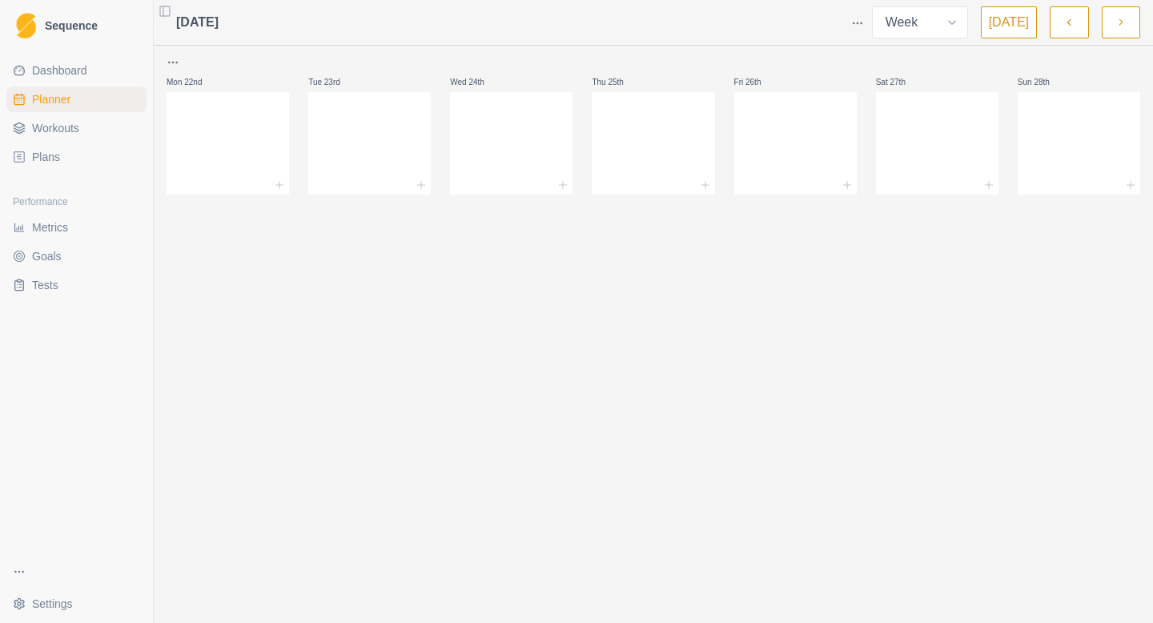
click at [1123, 16] on icon "button" at bounding box center [1120, 22] width 11 height 16
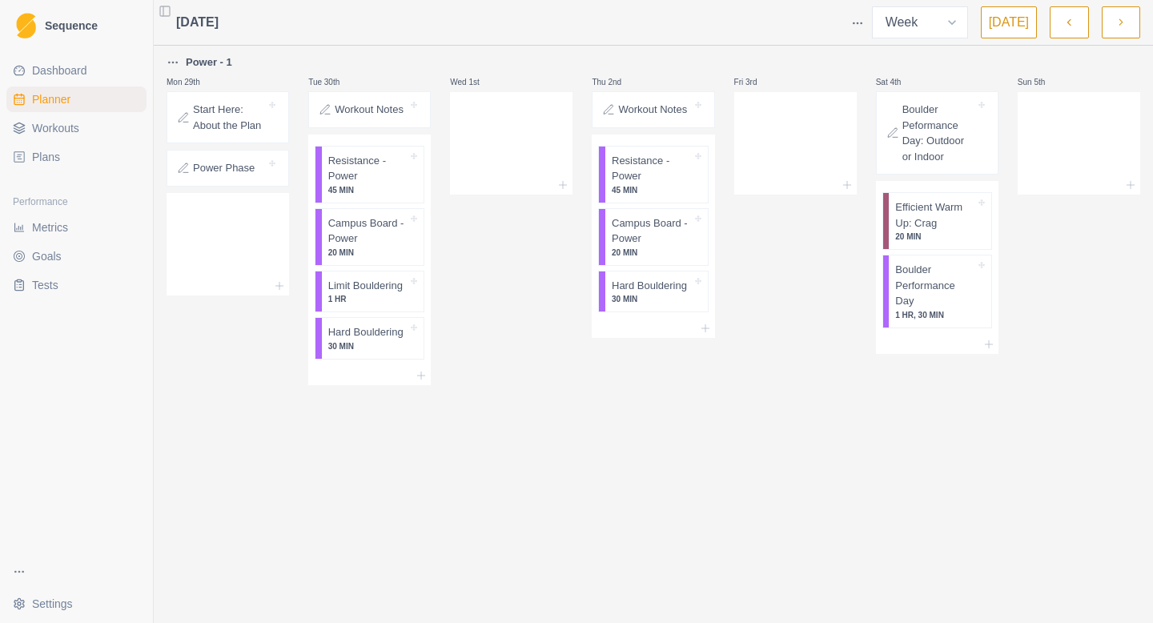
click at [217, 167] on p "Power Phase" at bounding box center [224, 168] width 62 height 16
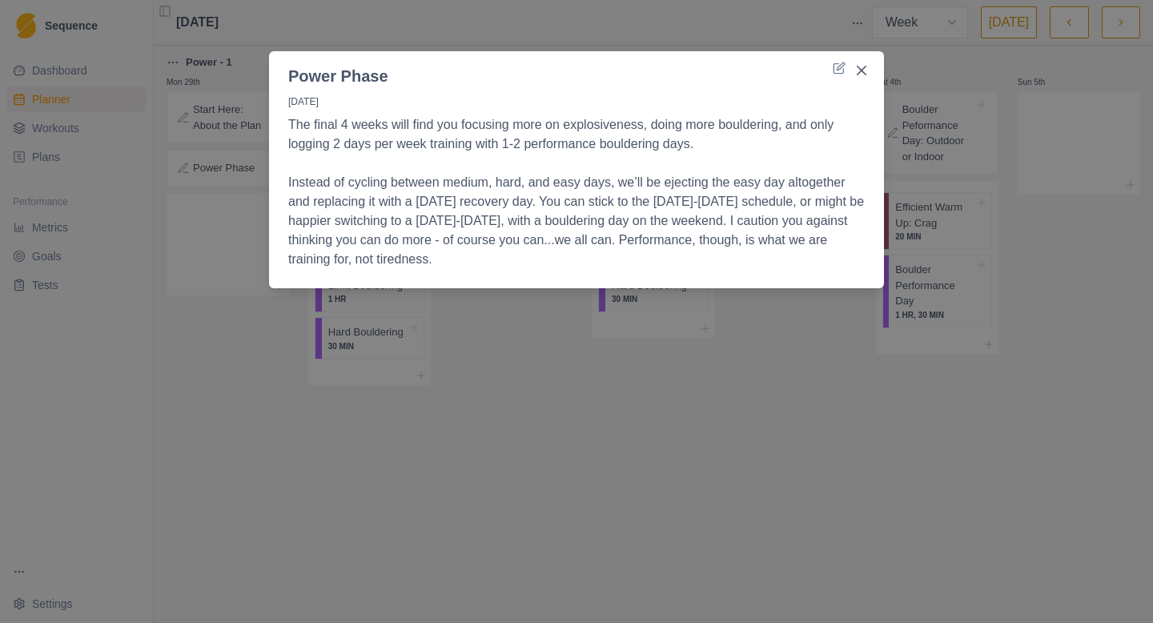
click at [217, 166] on div "Power Phase [DATE] The final 4 weeks will find you focusing more on explosivene…" at bounding box center [576, 311] width 1153 height 623
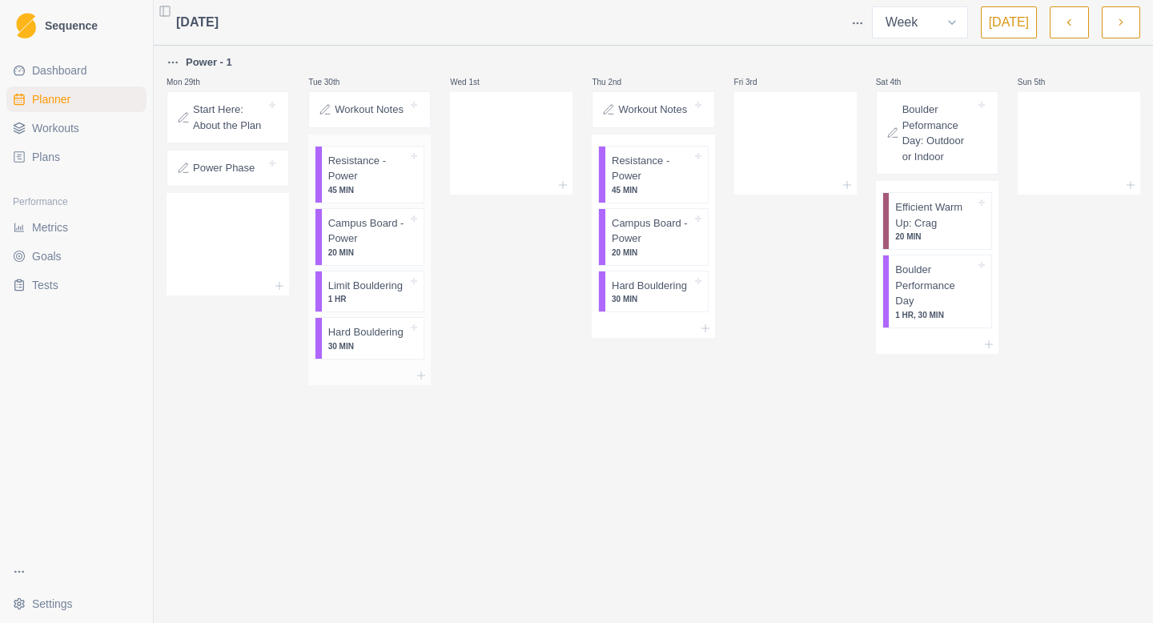
click at [342, 231] on p "Campus Board - Power" at bounding box center [368, 230] width 80 height 31
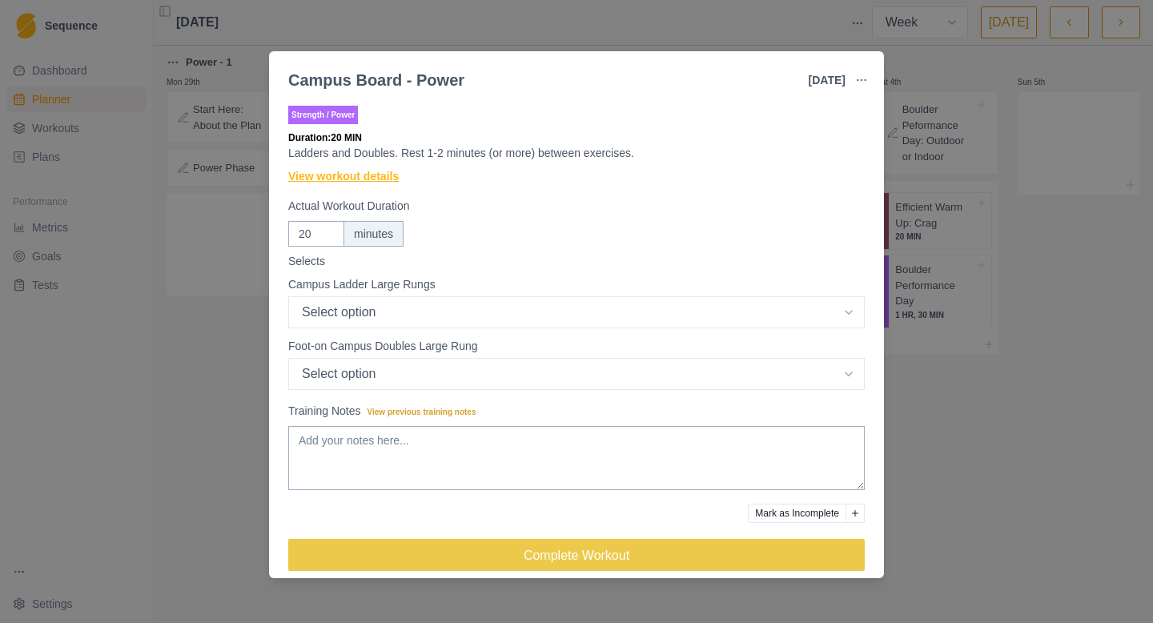
click at [339, 182] on link "View workout details" at bounding box center [343, 176] width 110 height 17
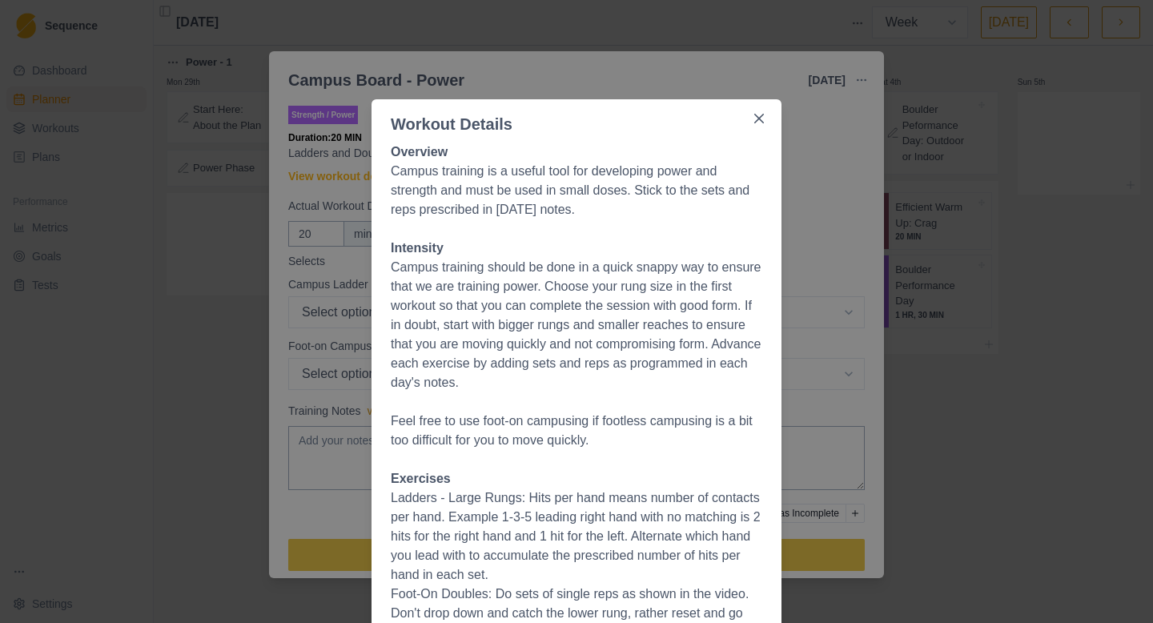
click at [882, 296] on div "Workout Details Overview Campus training is a useful tool for developing power …" at bounding box center [576, 311] width 1153 height 623
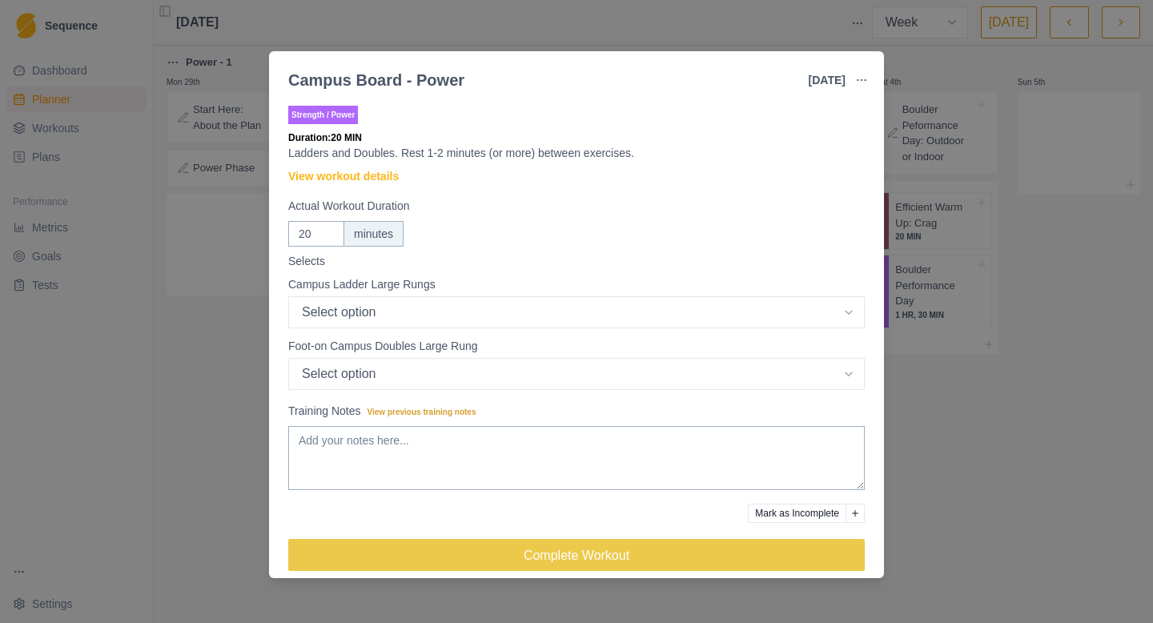
click at [174, 243] on div "Campus Board - Power [DATE] Link To Goal View Workout Metrics Edit Original Wor…" at bounding box center [576, 311] width 1153 height 623
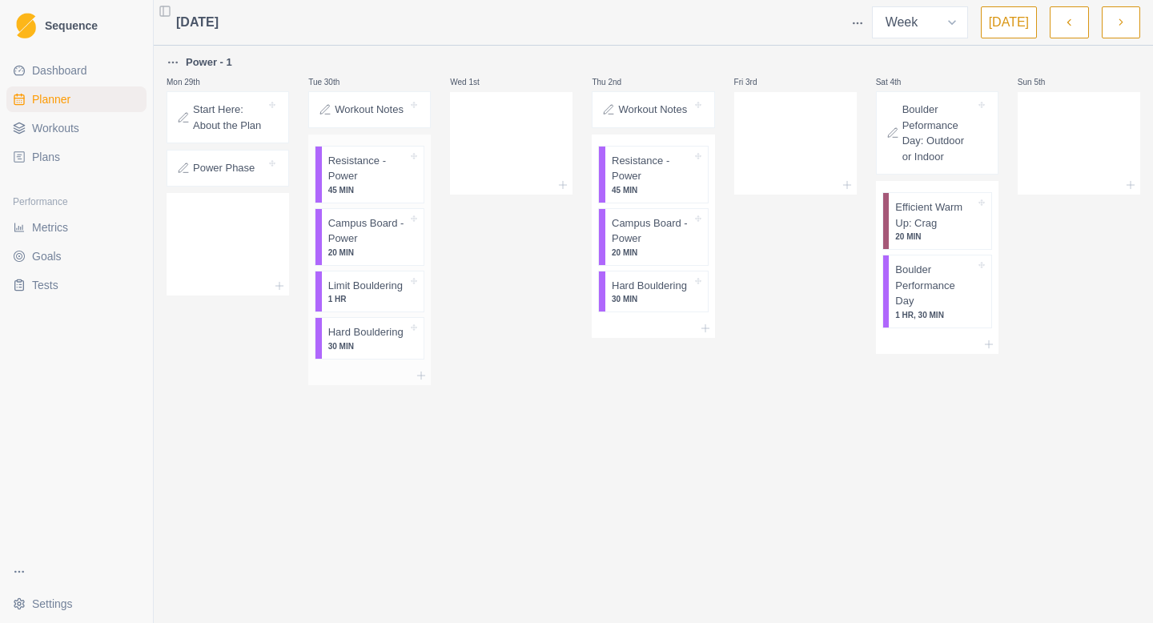
click at [359, 298] on p "1 HR" at bounding box center [368, 299] width 80 height 12
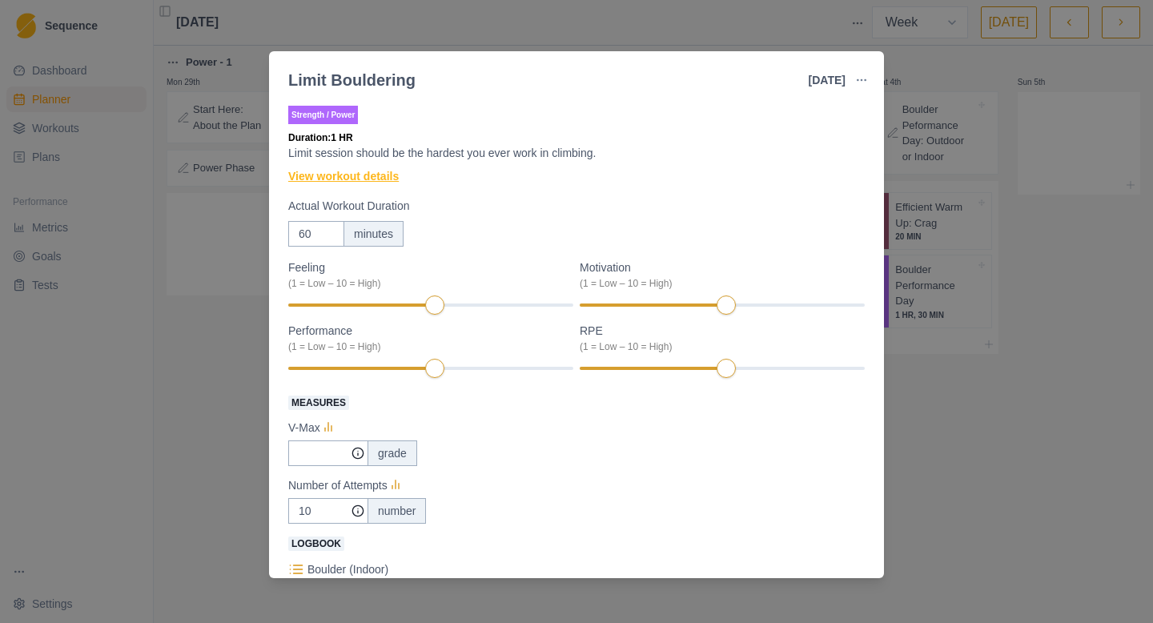
click at [354, 174] on link "View workout details" at bounding box center [343, 176] width 110 height 17
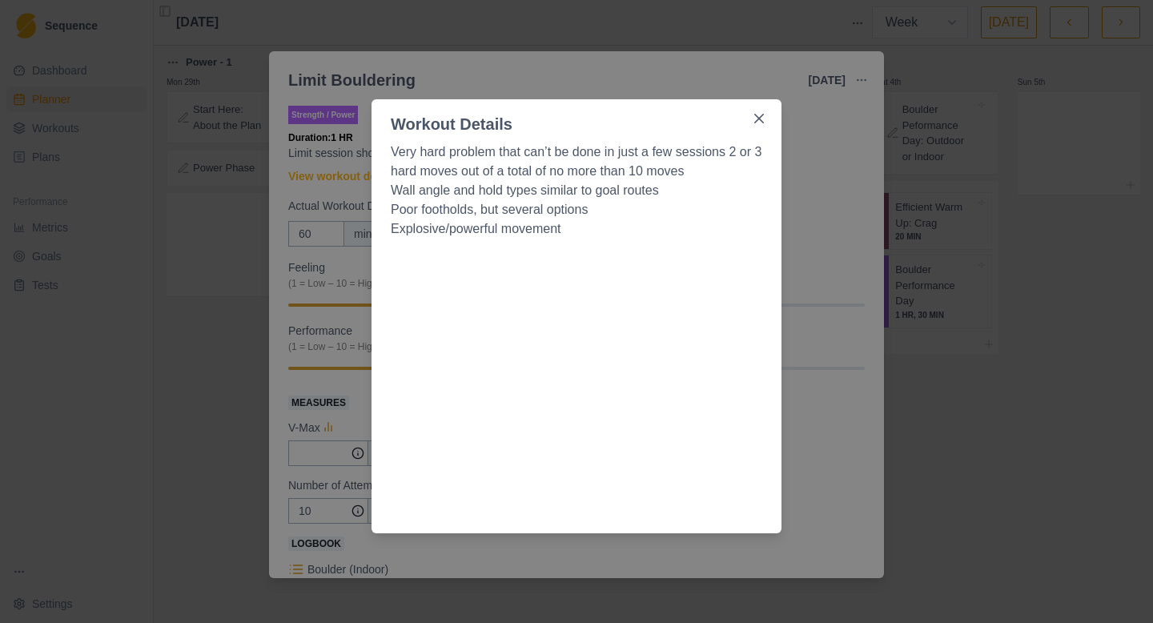
click at [194, 436] on div "Workout Details Very hard problem that can’t be done in just a few sessions 2 o…" at bounding box center [576, 311] width 1153 height 623
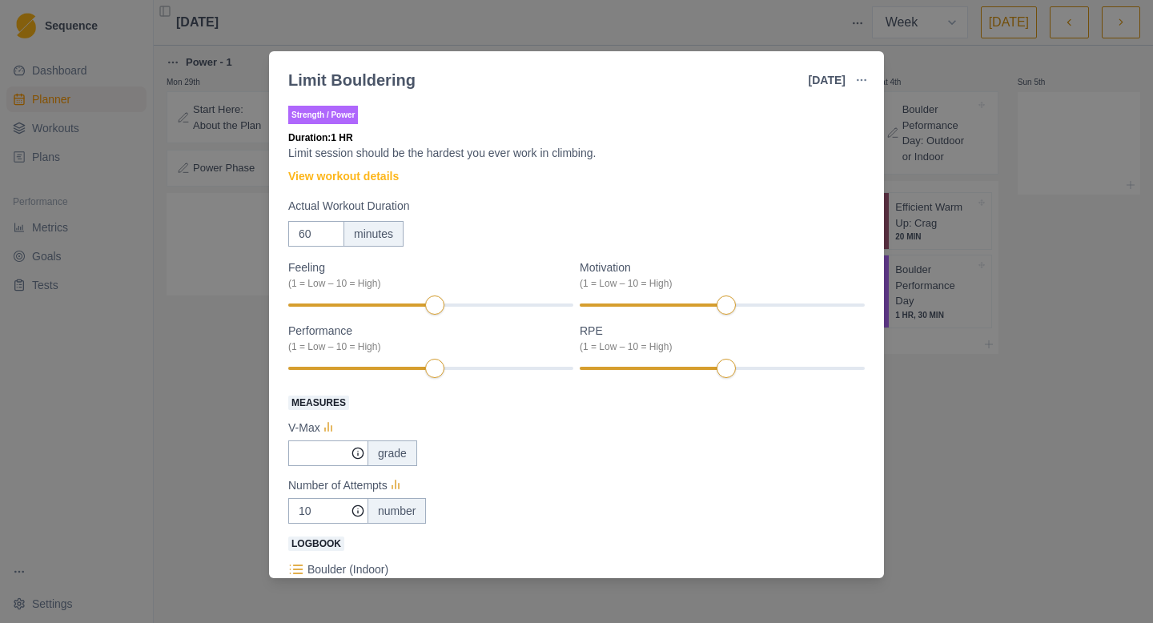
click at [224, 380] on div "Limit Bouldering [DATE] Link To Goal View Workout Metrics Edit Original Workout…" at bounding box center [576, 311] width 1153 height 623
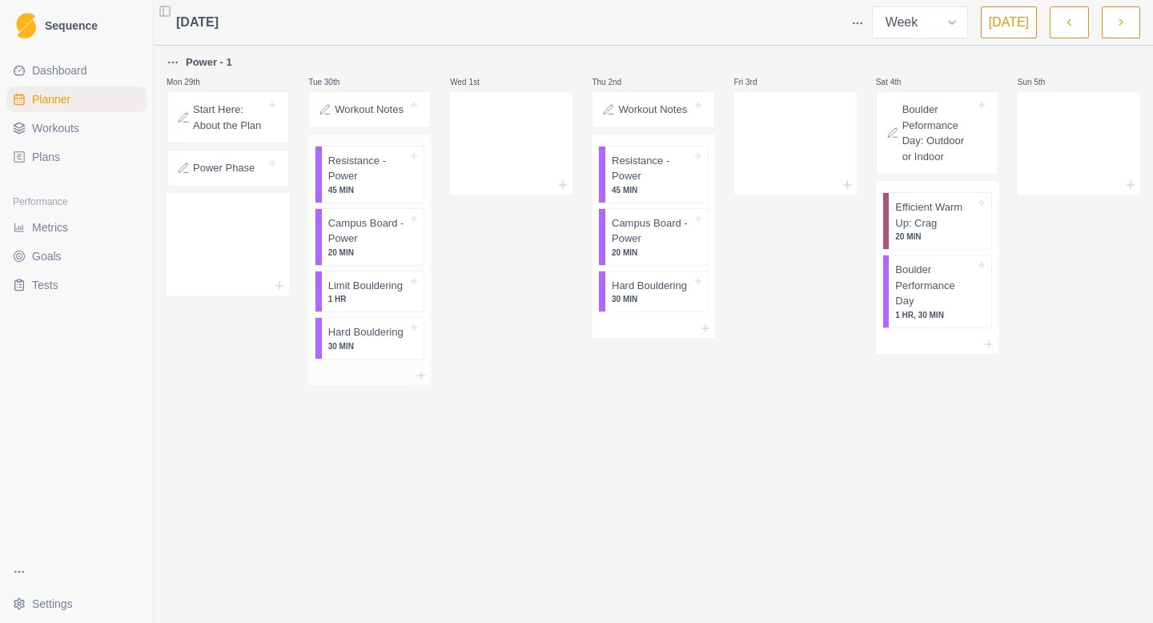
click at [368, 346] on p "30 MIN" at bounding box center [368, 346] width 80 height 12
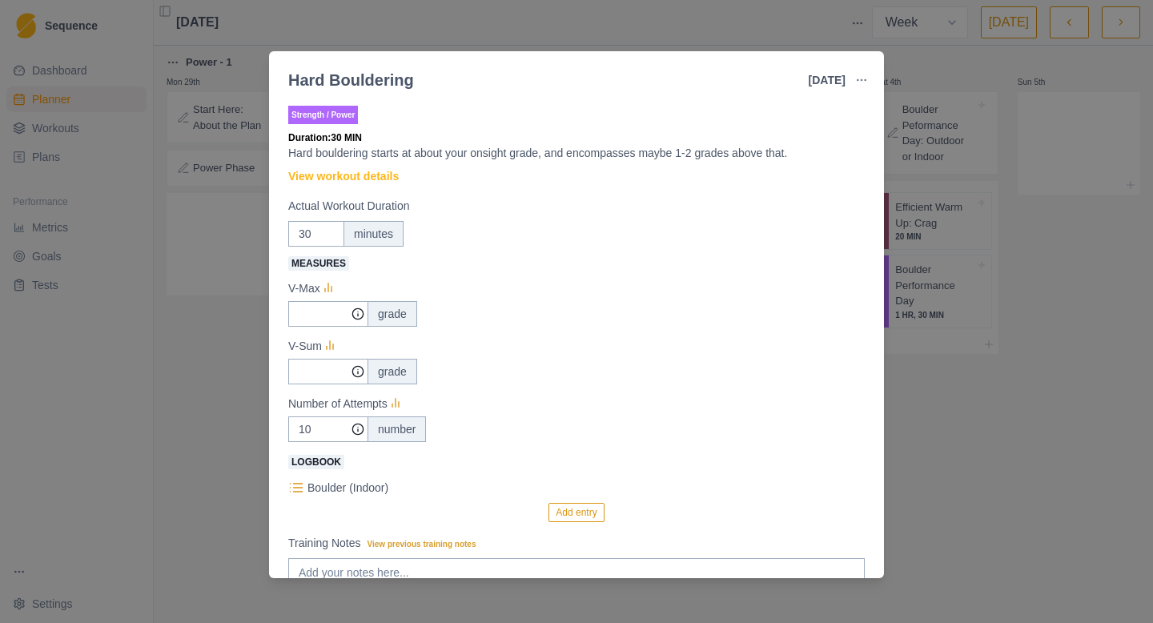
click at [187, 343] on div "Hard Bouldering [DATE] Link To Goal View Workout Metrics Edit Original Workout …" at bounding box center [576, 311] width 1153 height 623
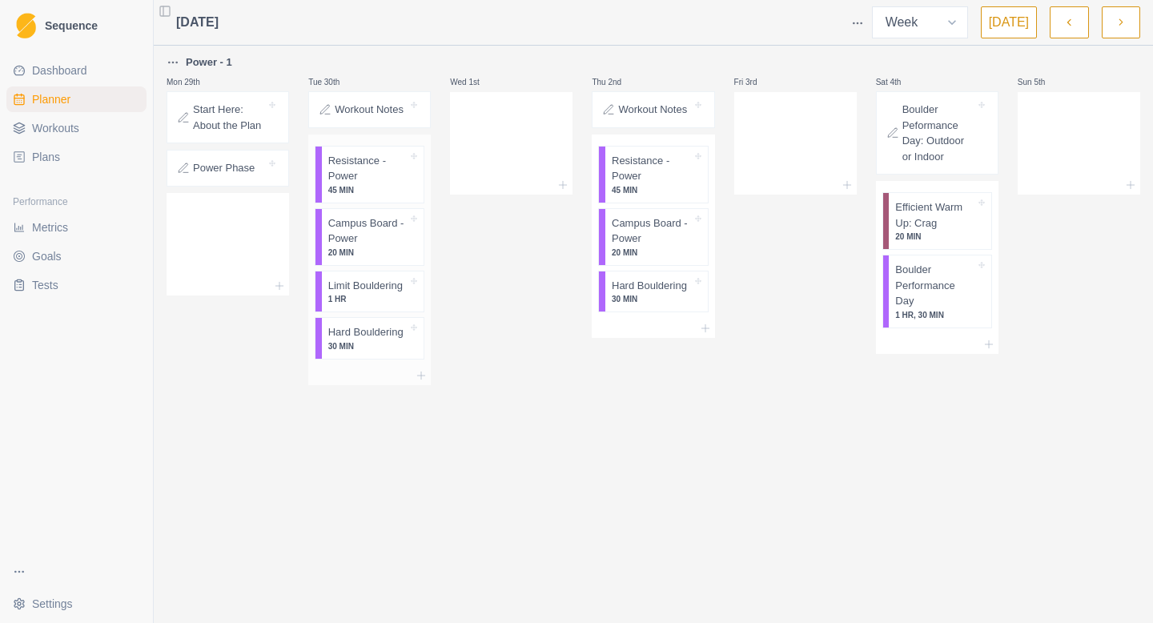
click at [347, 164] on p "Resistance - Power" at bounding box center [368, 168] width 80 height 31
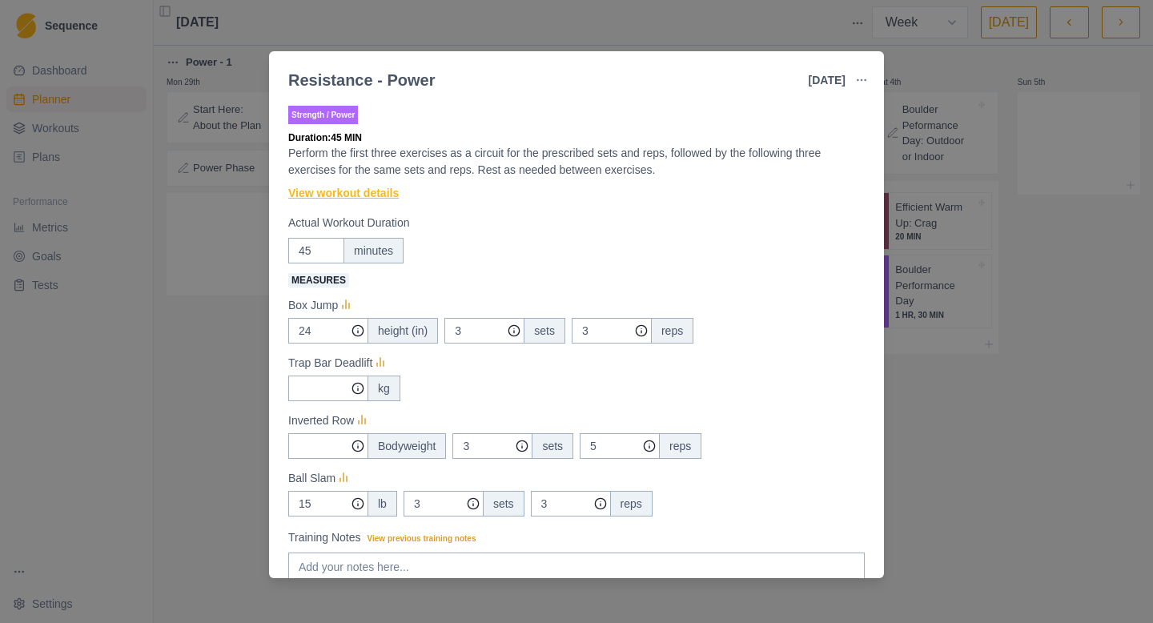
click at [345, 188] on link "View workout details" at bounding box center [343, 193] width 110 height 17
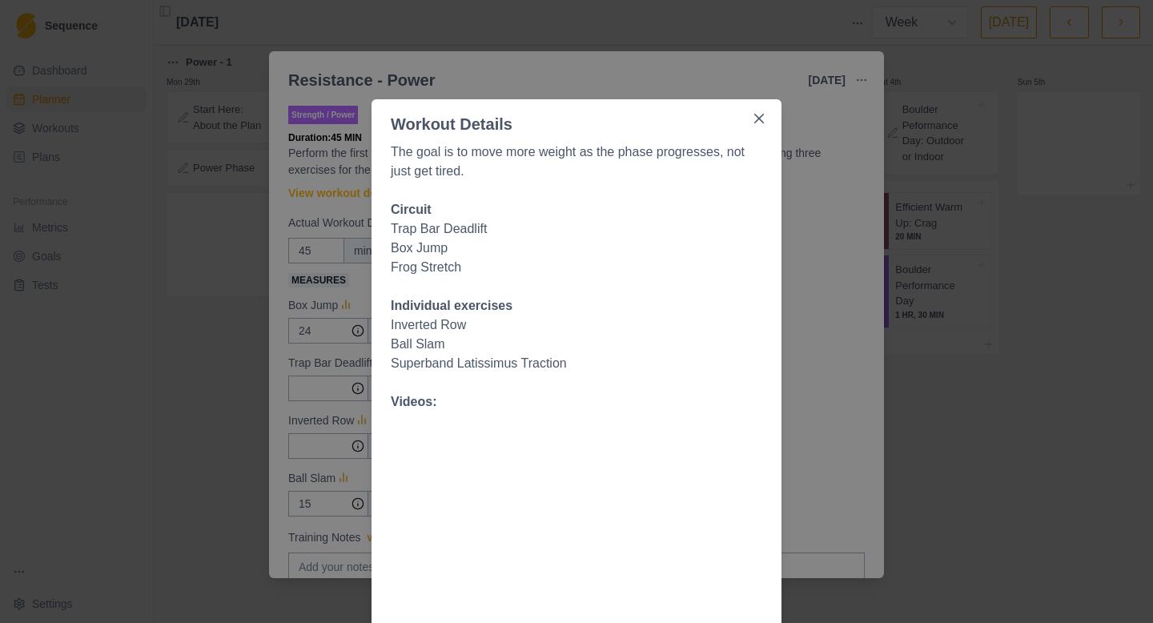
click at [163, 468] on div "Workout Details The goal is to move more weight as the phase progresses, not ju…" at bounding box center [576, 311] width 1153 height 623
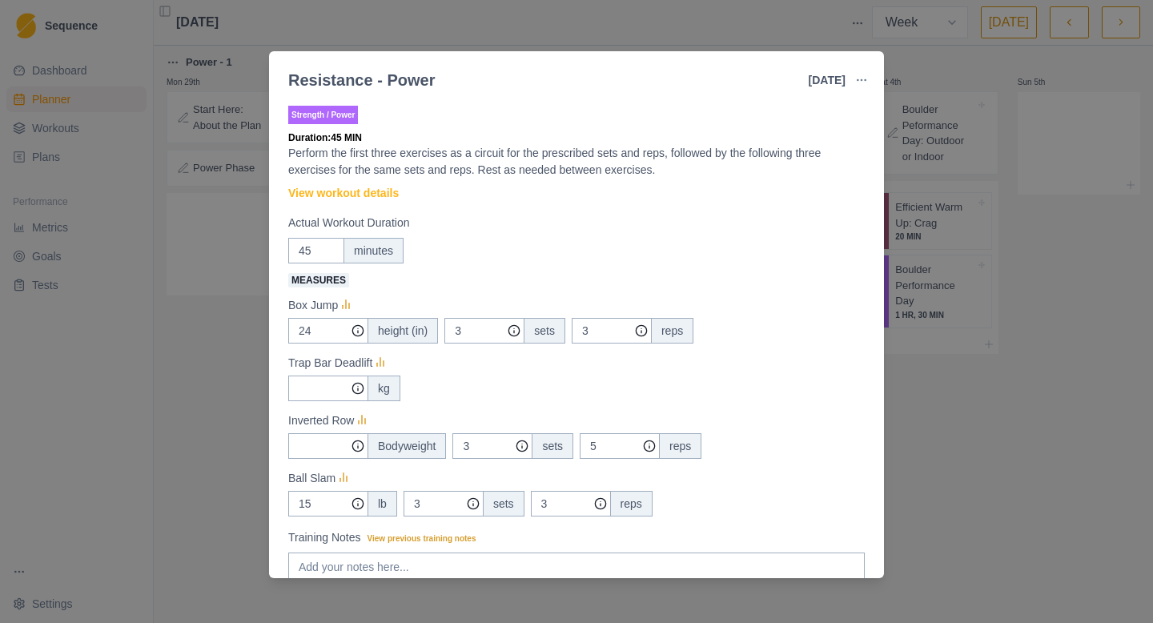
click at [239, 436] on div "Resistance - Power [DATE] Link To Goal View Workout Metrics Edit Original Worko…" at bounding box center [576, 311] width 1153 height 623
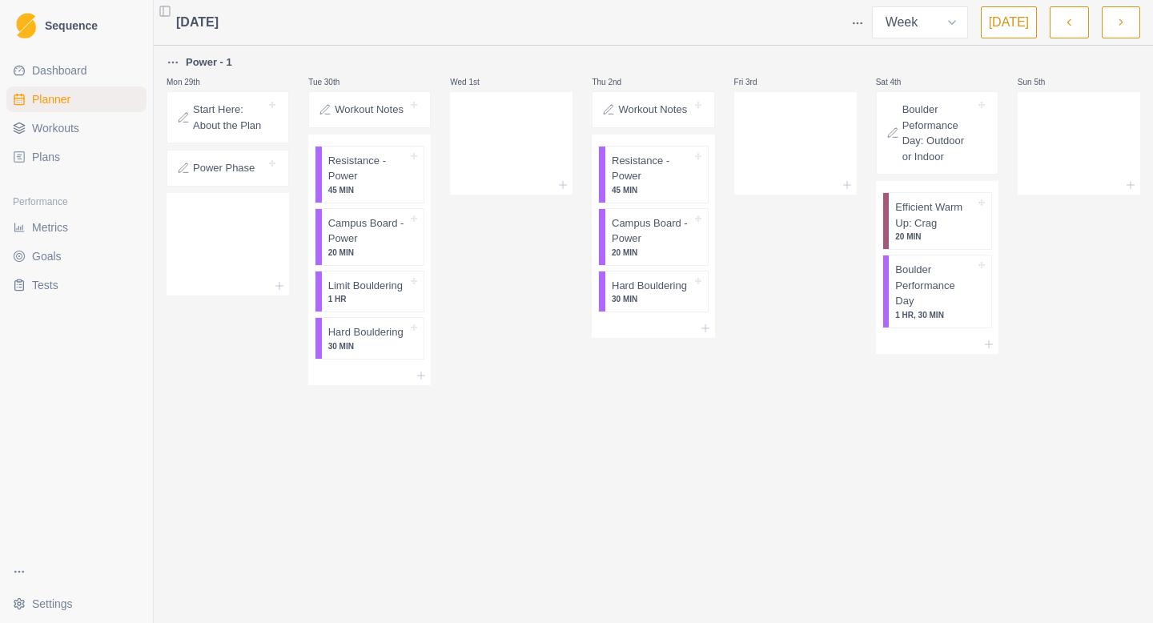
click at [1124, 19] on icon "button" at bounding box center [1120, 22] width 11 height 16
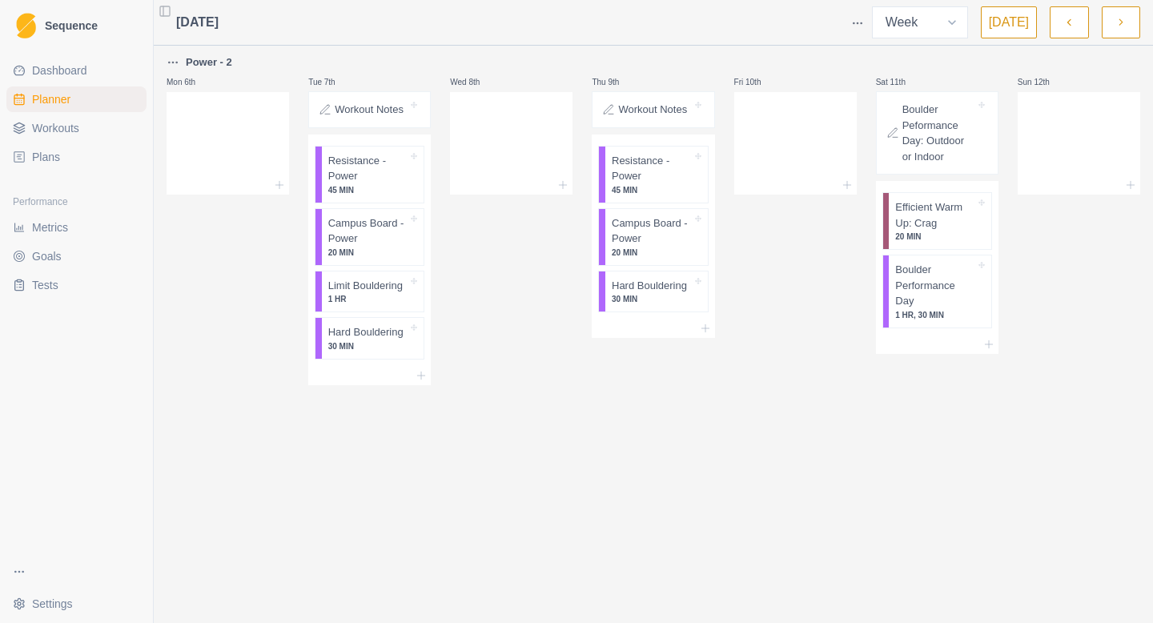
click at [1124, 18] on icon "button" at bounding box center [1120, 22] width 11 height 16
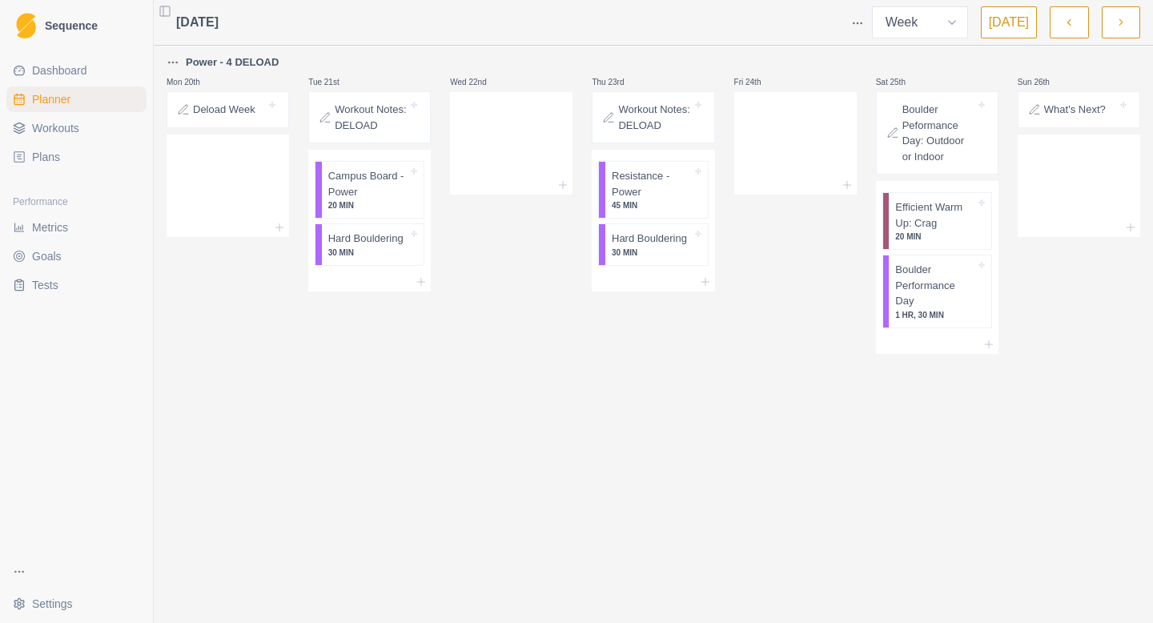
click at [1058, 11] on button "button" at bounding box center [1069, 22] width 38 height 32
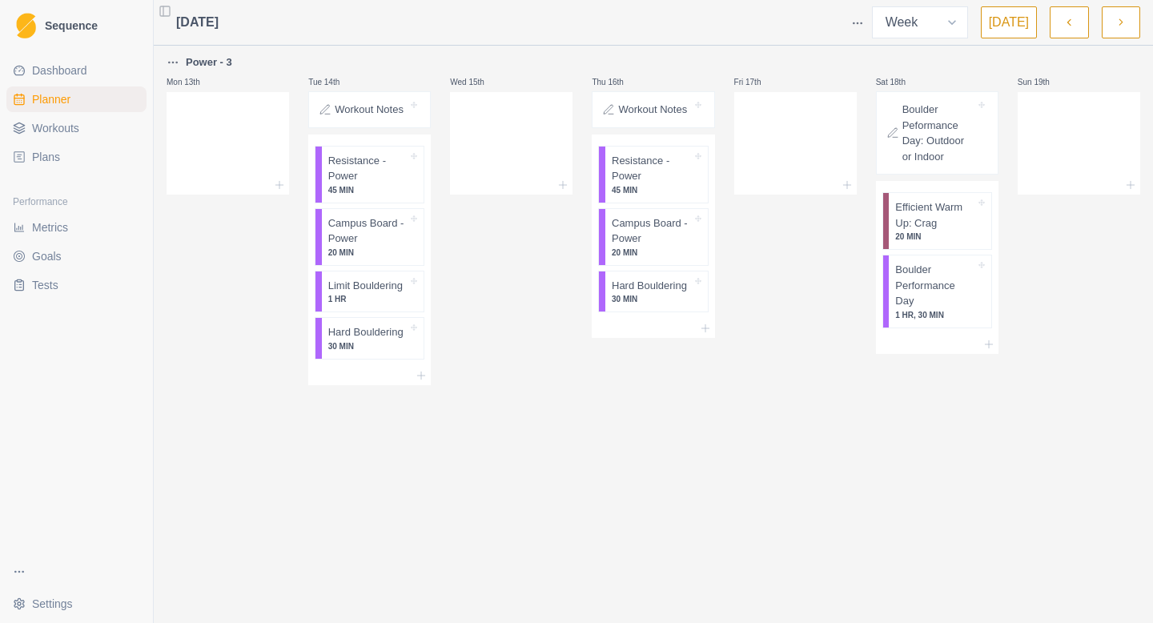
click at [1058, 11] on button "button" at bounding box center [1069, 22] width 38 height 32
click at [54, 135] on link "Workouts" at bounding box center [76, 128] width 140 height 26
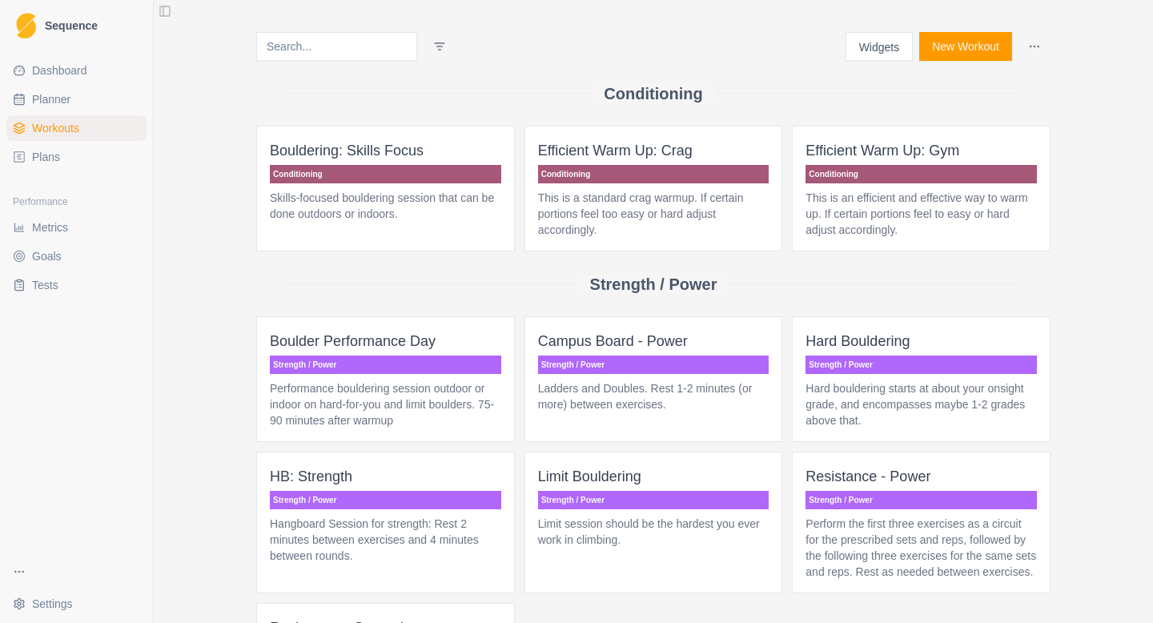
click at [955, 55] on button "New Workout" at bounding box center [965, 46] width 93 height 29
click at [863, 50] on button "Widgets" at bounding box center [879, 46] width 68 height 29
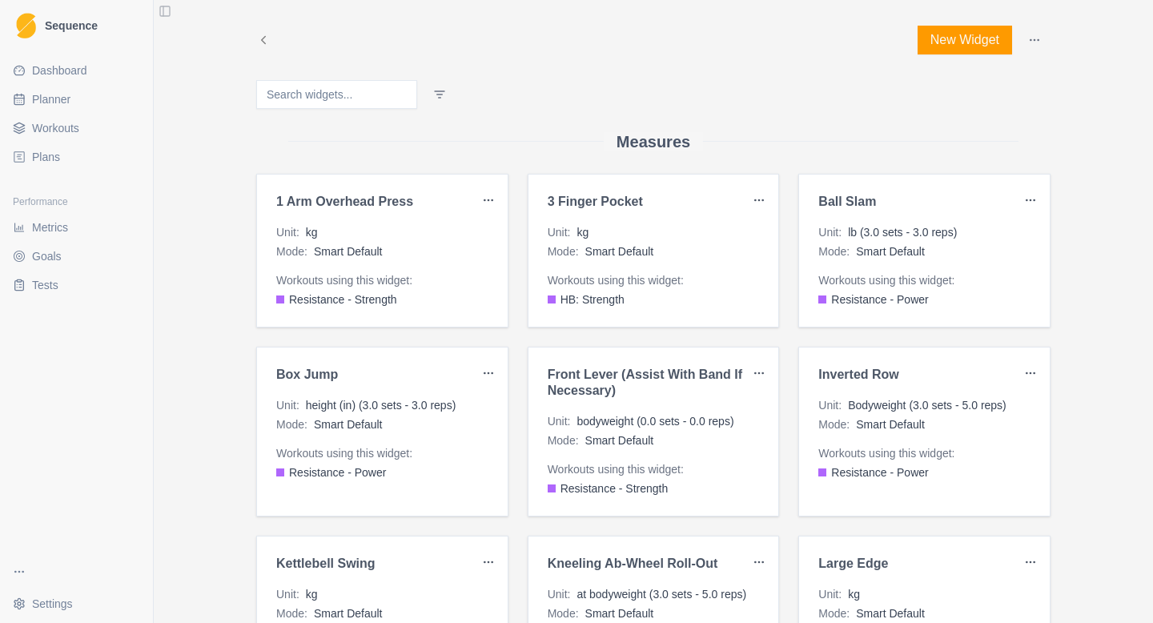
click at [40, 20] on link "Sequence" at bounding box center [76, 25] width 140 height 38
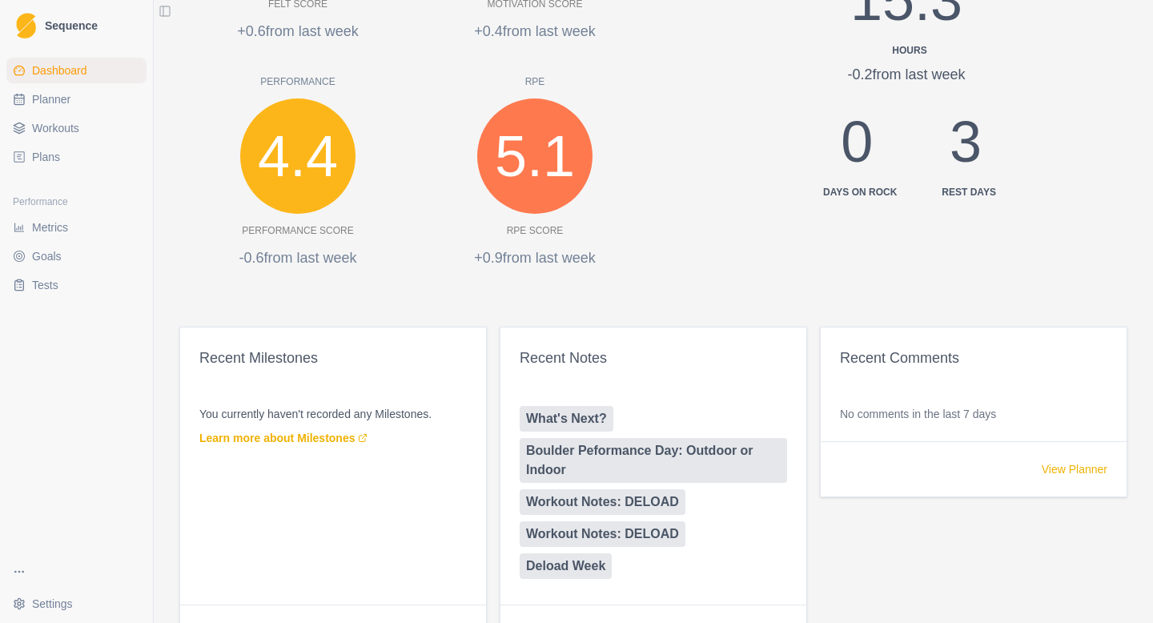
scroll to position [761, 0]
